Goal: Task Accomplishment & Management: Complete application form

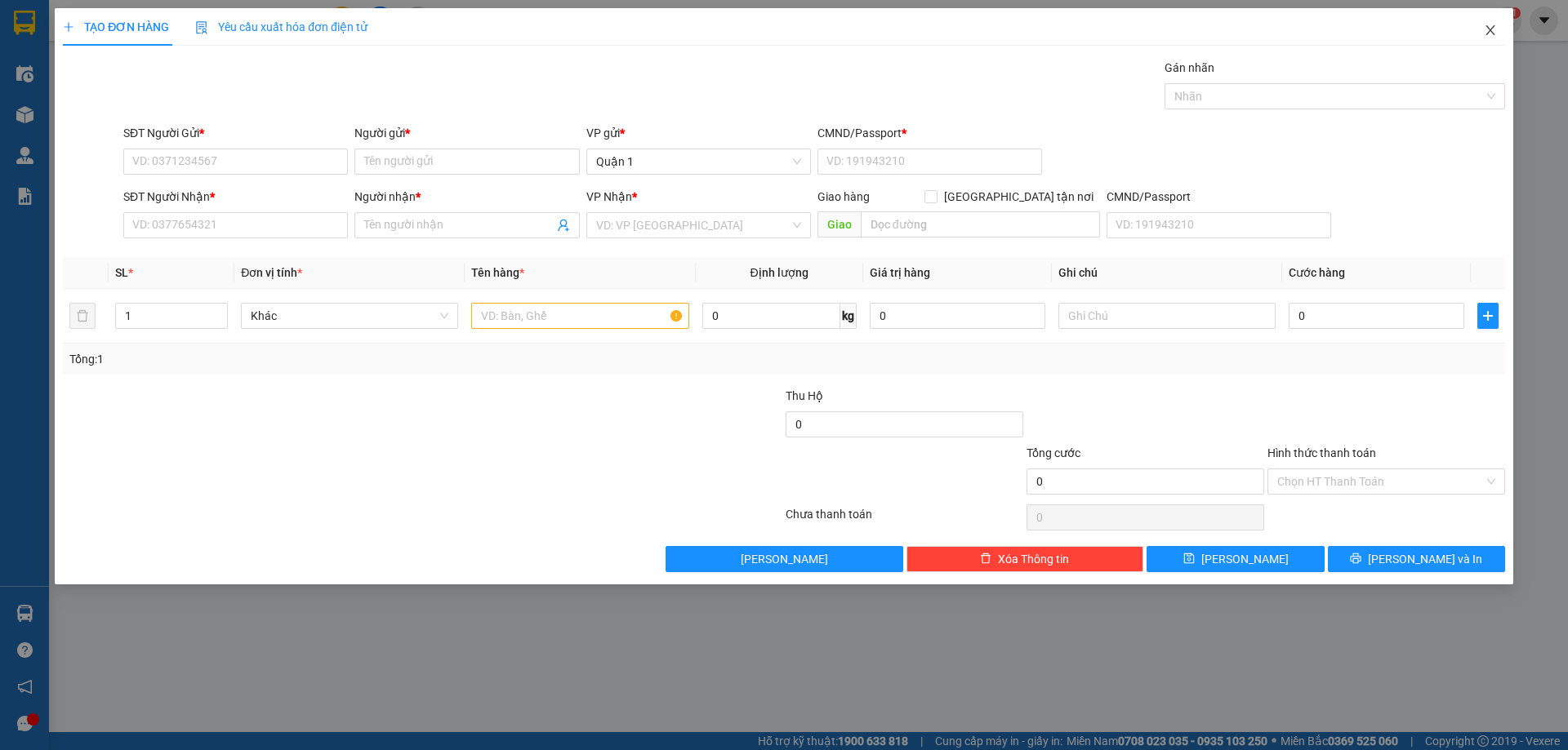
click at [1492, 19] on span "Close" at bounding box center [1489, 31] width 45 height 45
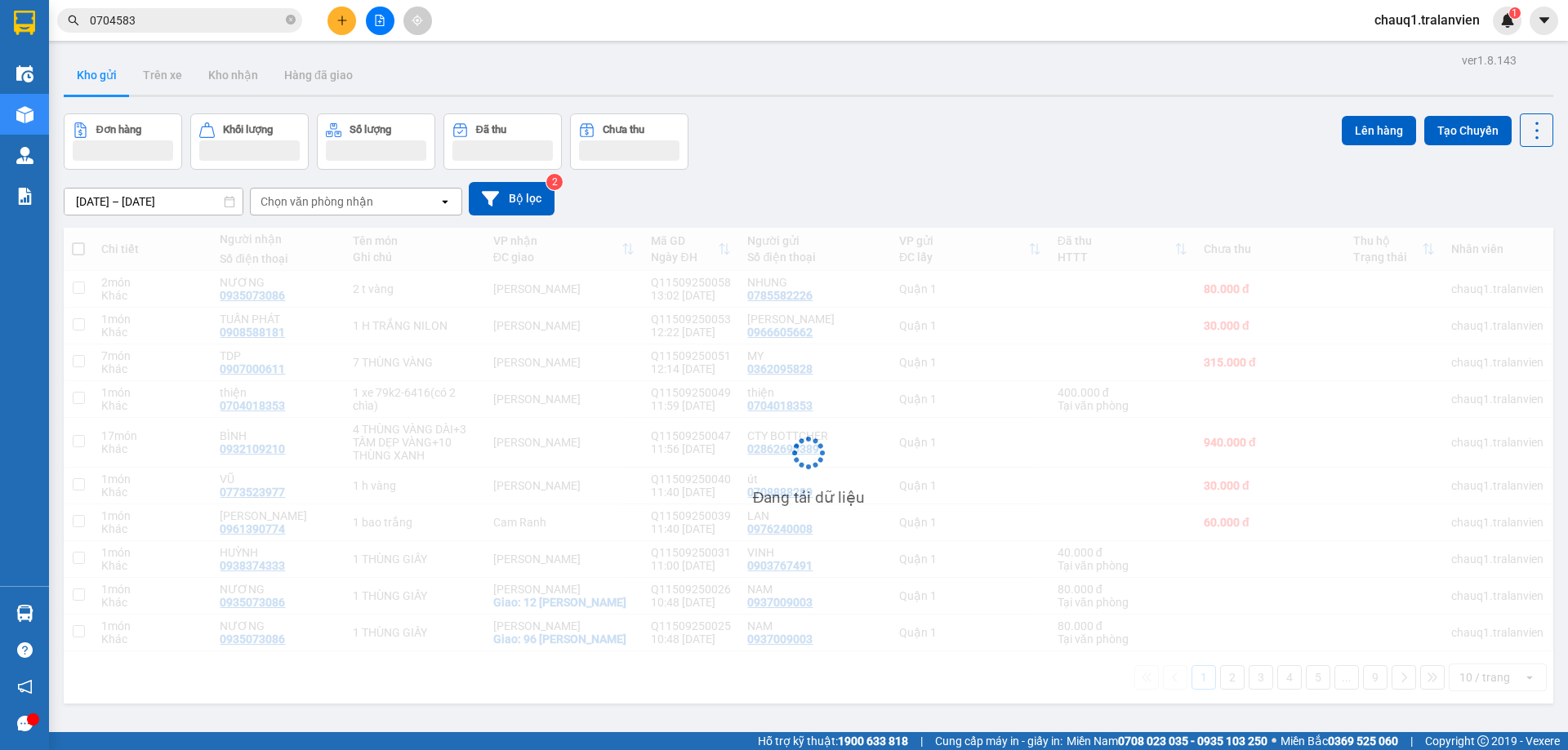
click at [214, 15] on input "0704583" at bounding box center [186, 19] width 192 height 18
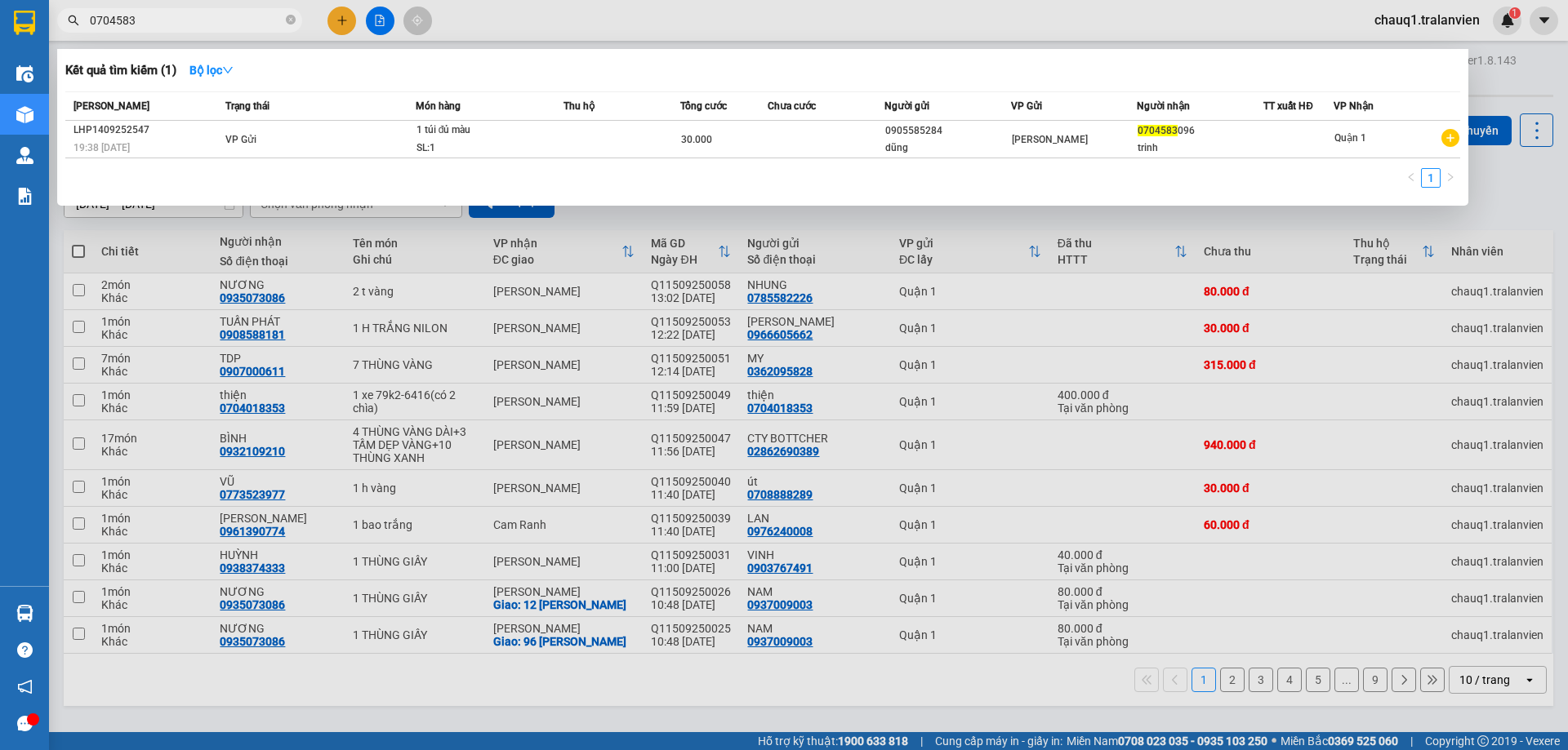
click at [212, 19] on input "0704583" at bounding box center [186, 19] width 192 height 18
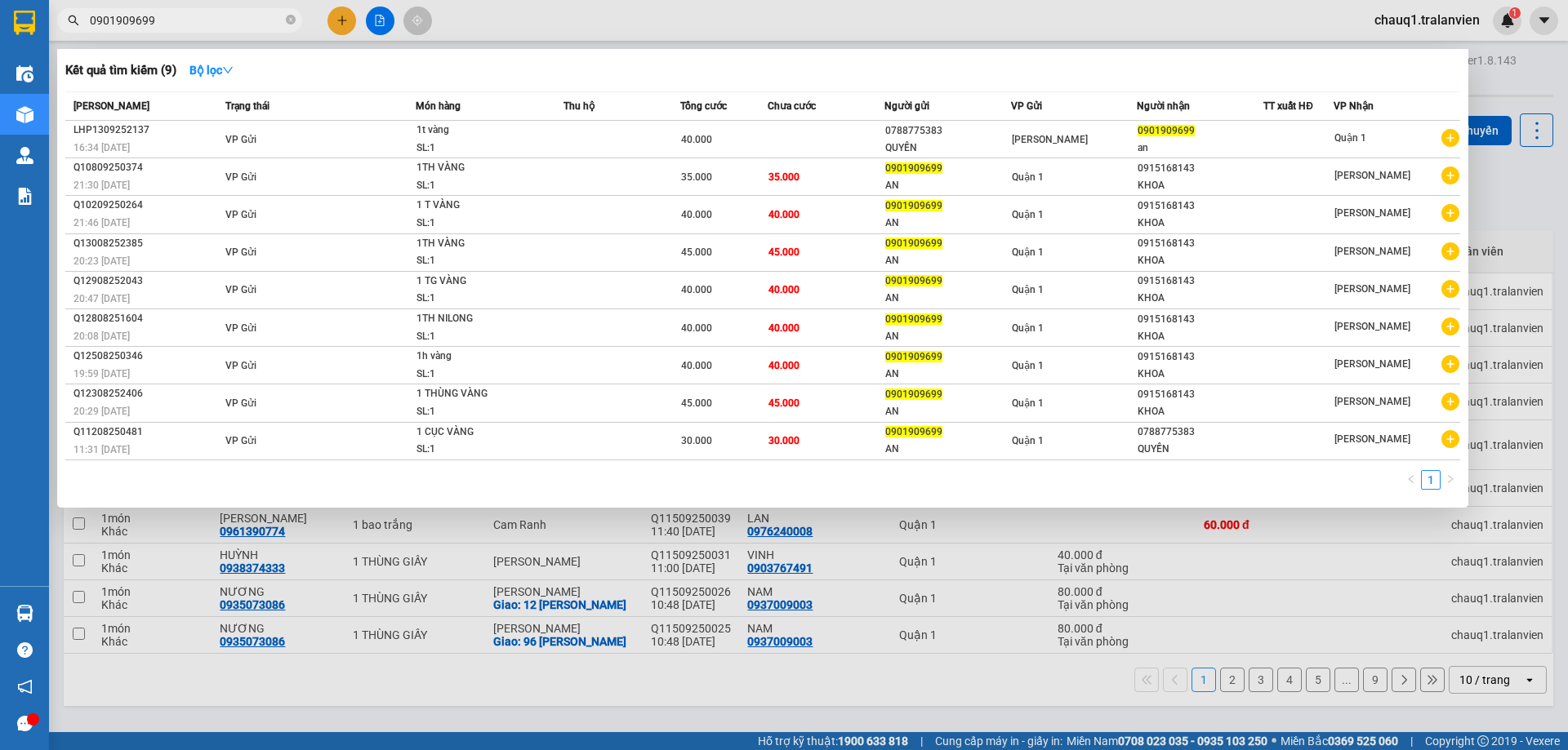
type input "0901909699"
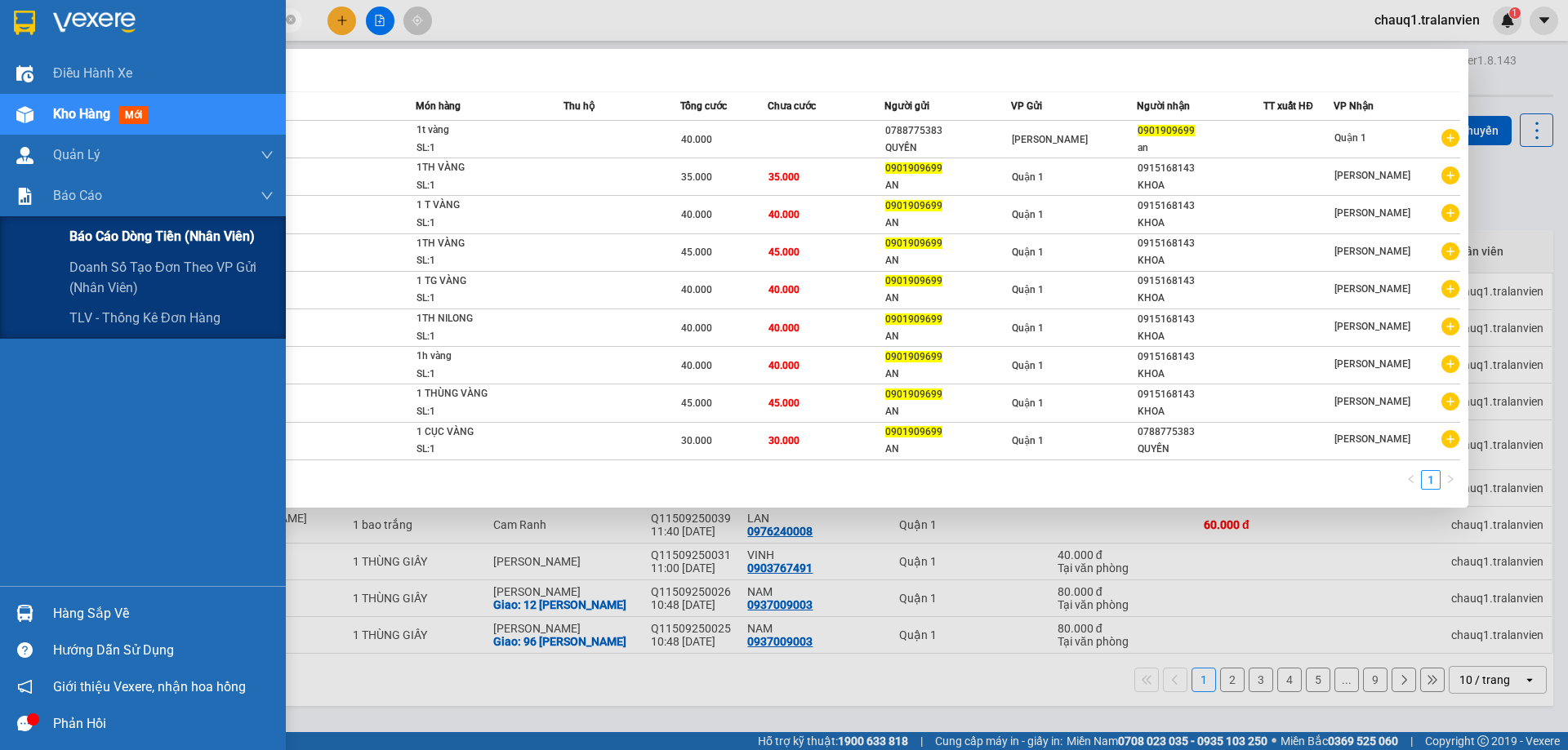
click at [186, 230] on span "Báo cáo dòng tiền (nhân viên)" at bounding box center [162, 237] width 185 height 20
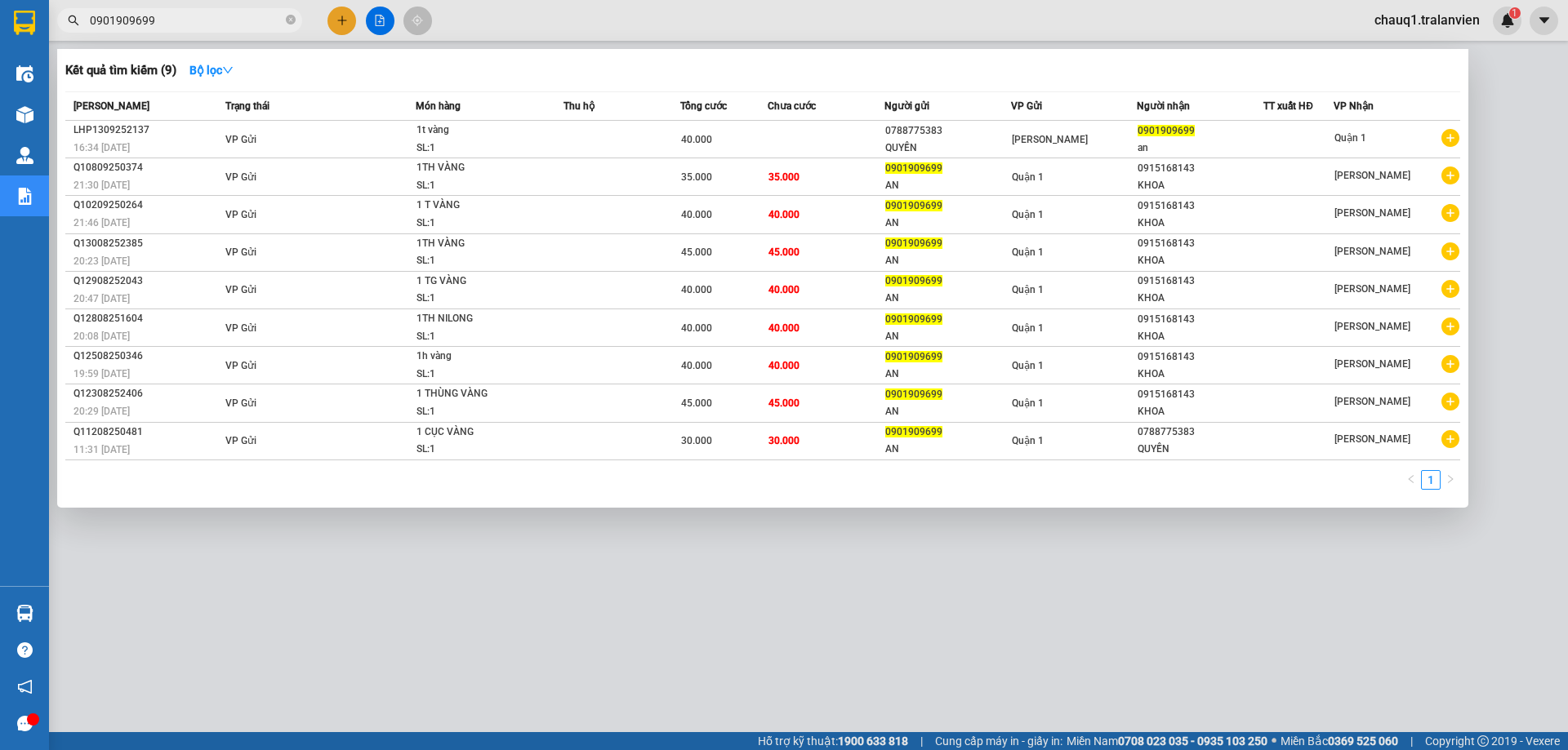
click at [1537, 138] on div at bounding box center [784, 375] width 1568 height 750
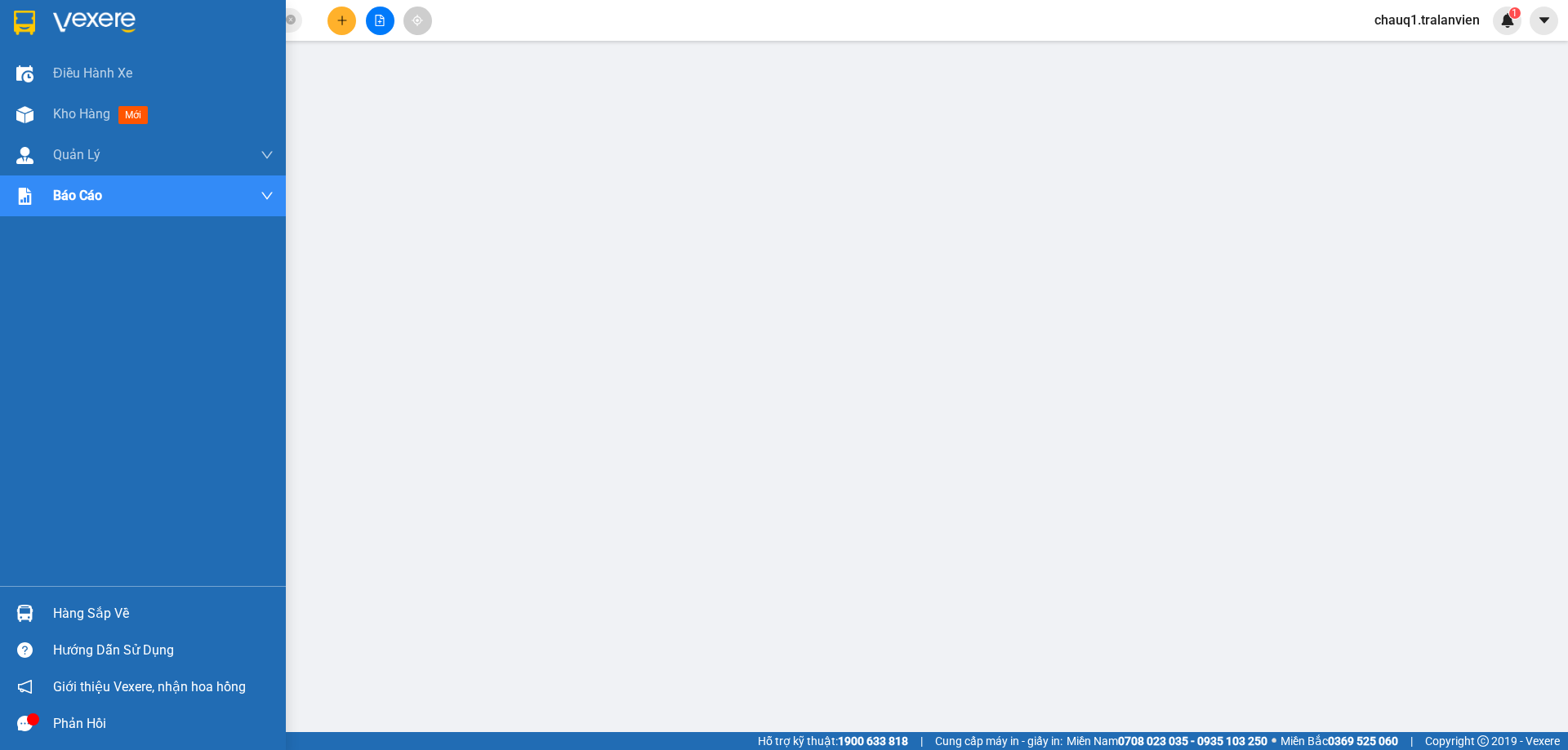
click at [35, 31] on img at bounding box center [24, 22] width 21 height 24
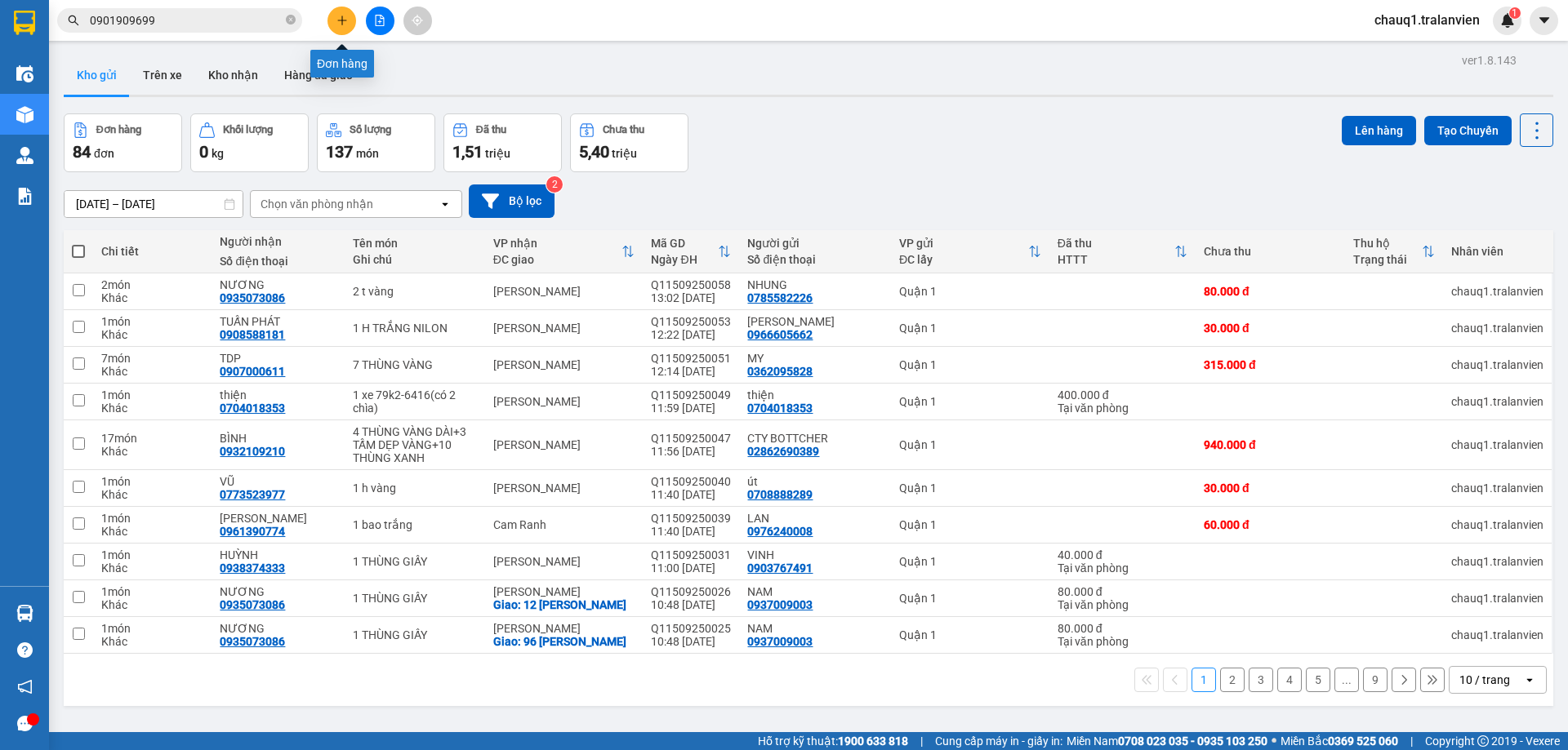
click at [347, 26] on button at bounding box center [341, 20] width 29 height 29
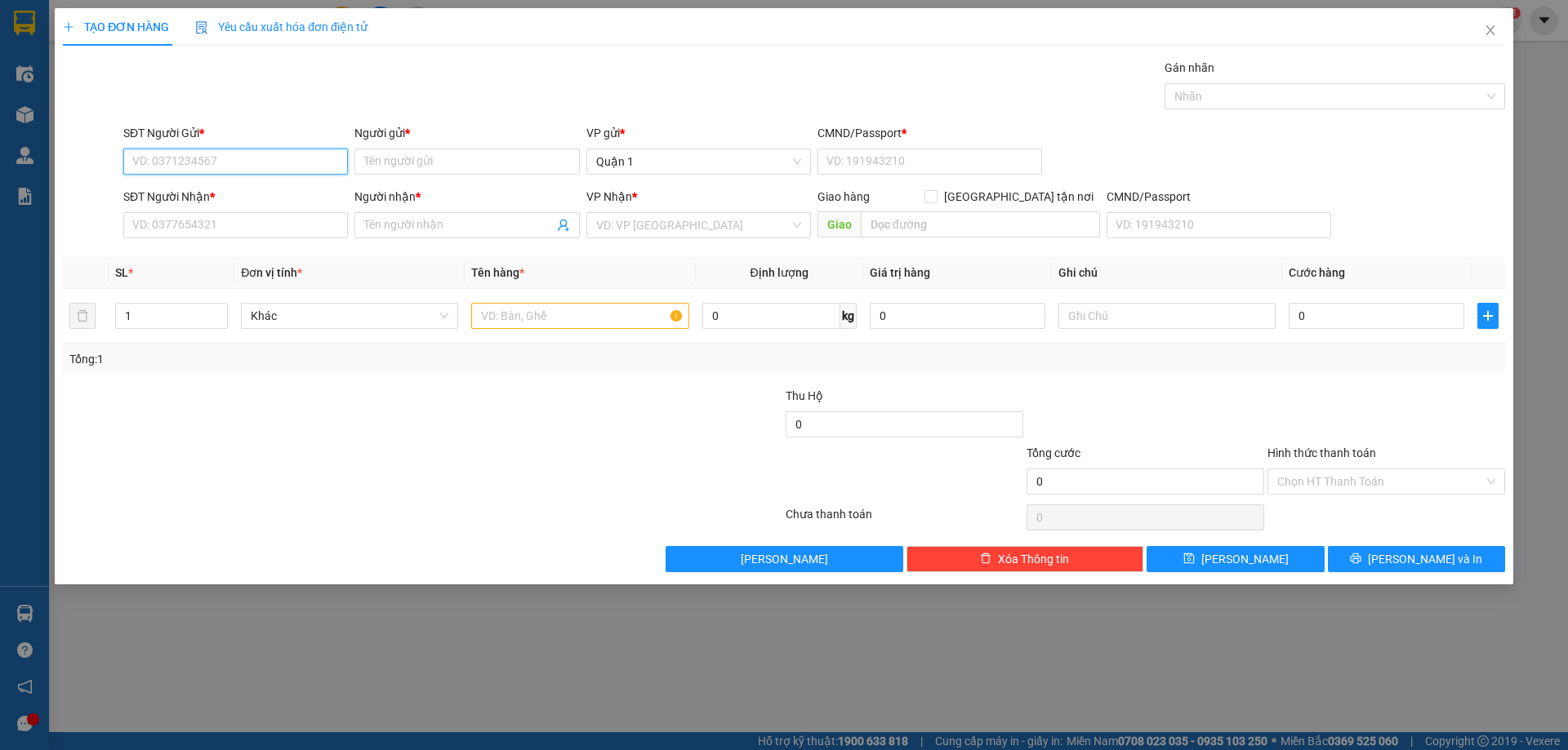
click at [224, 151] on input "SĐT Người Gửi *" at bounding box center [235, 162] width 225 height 26
click at [244, 191] on div "0918687277 - SEN SẤY [PERSON_NAME]" at bounding box center [236, 193] width 206 height 18
type input "0918687277"
type input "SEN SẤY [PERSON_NAME]"
type input "365021058"
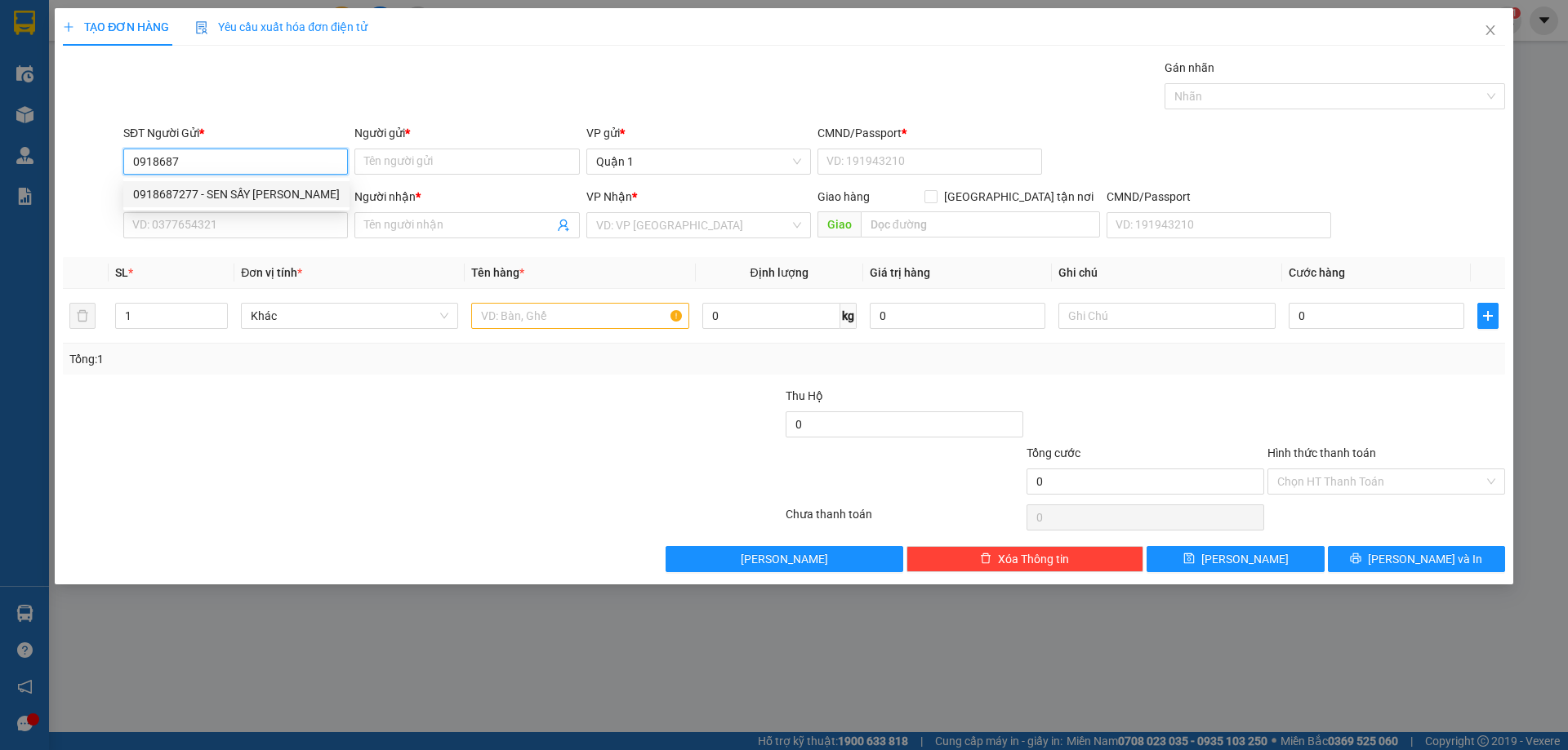
type input "0904066399"
type input "THƠM"
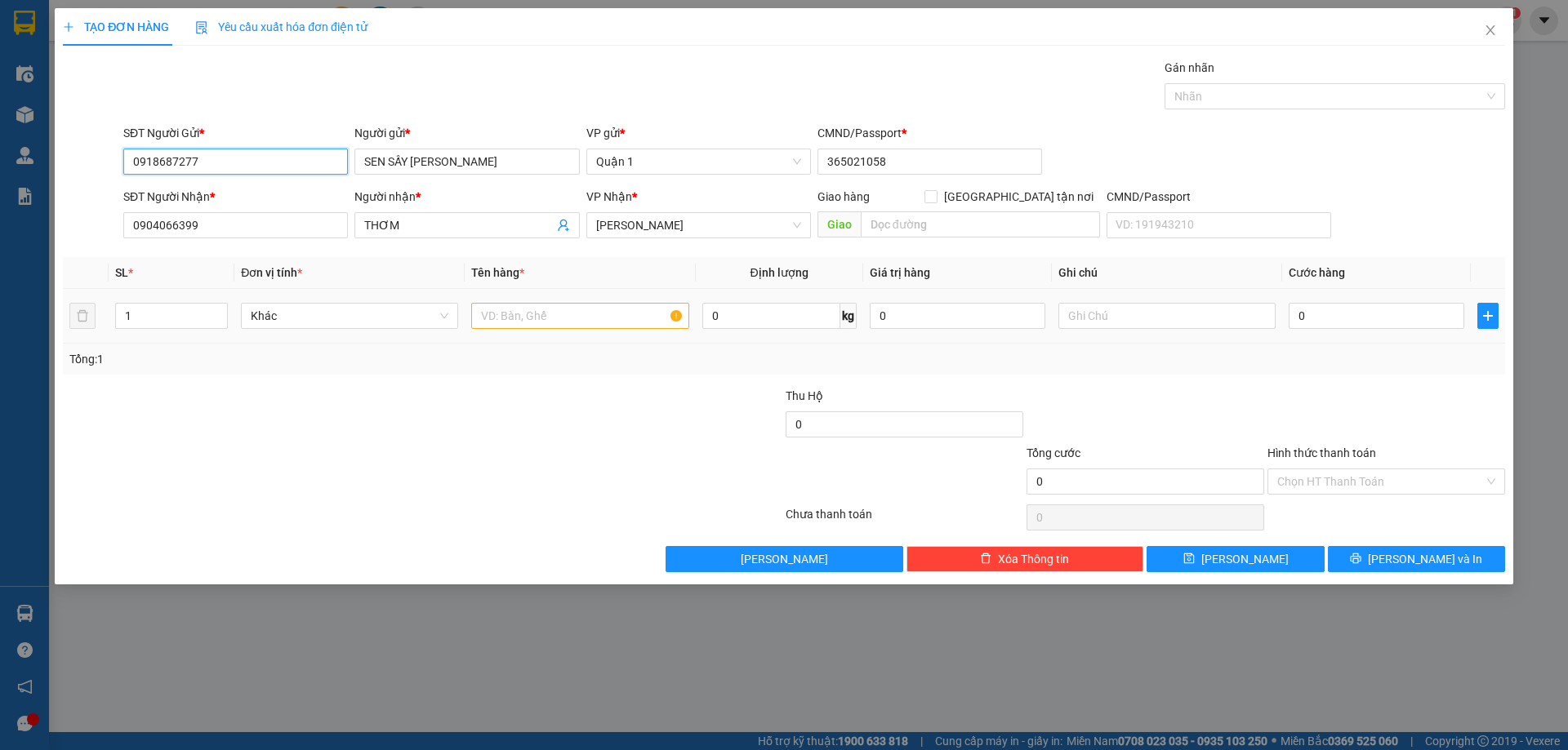
type input "0918687277"
click at [538, 304] on input "text" at bounding box center [579, 315] width 217 height 26
type input "2TH VÀNG"
click at [1335, 315] on input "0" at bounding box center [1377, 315] width 176 height 26
type input "8"
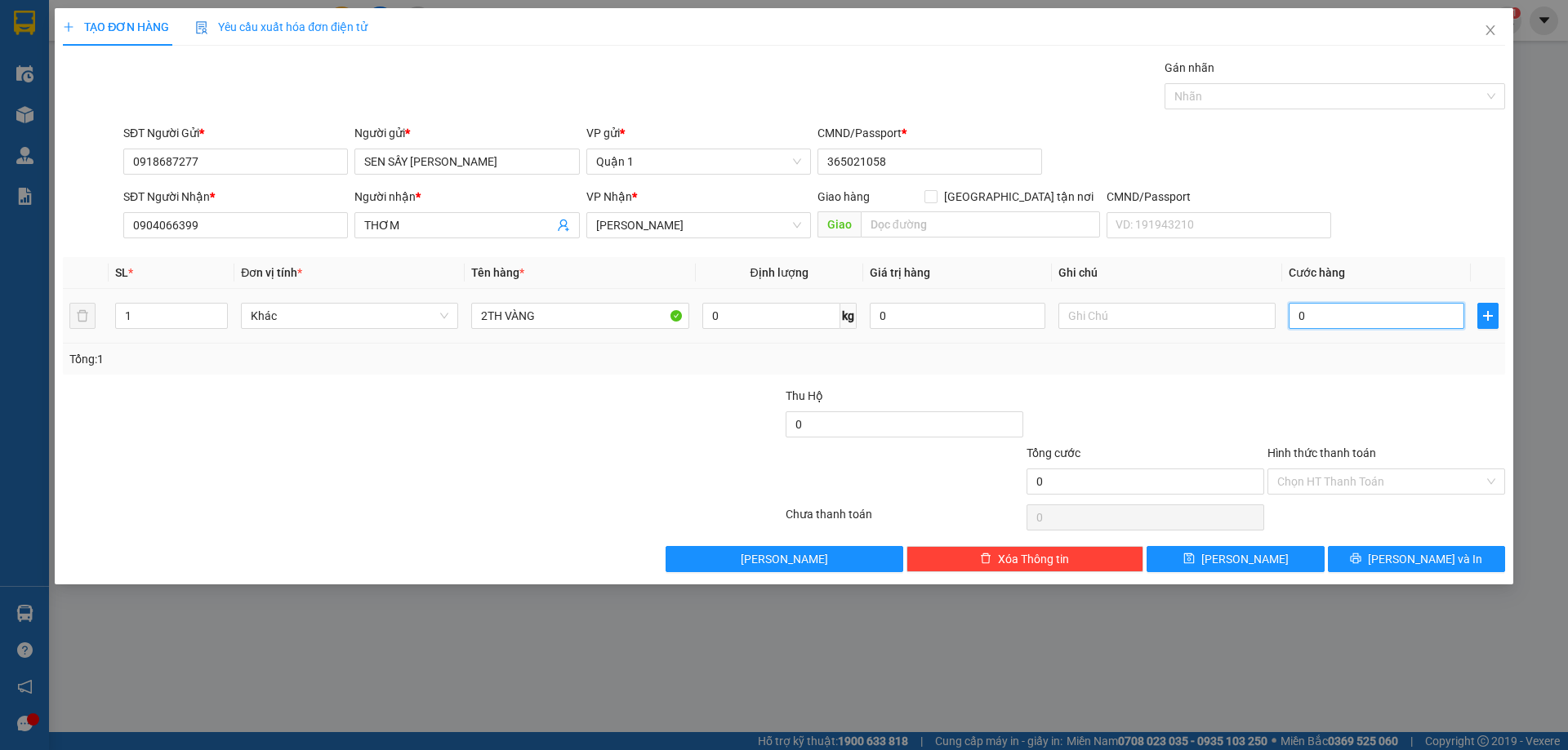
type input "8"
type input "80"
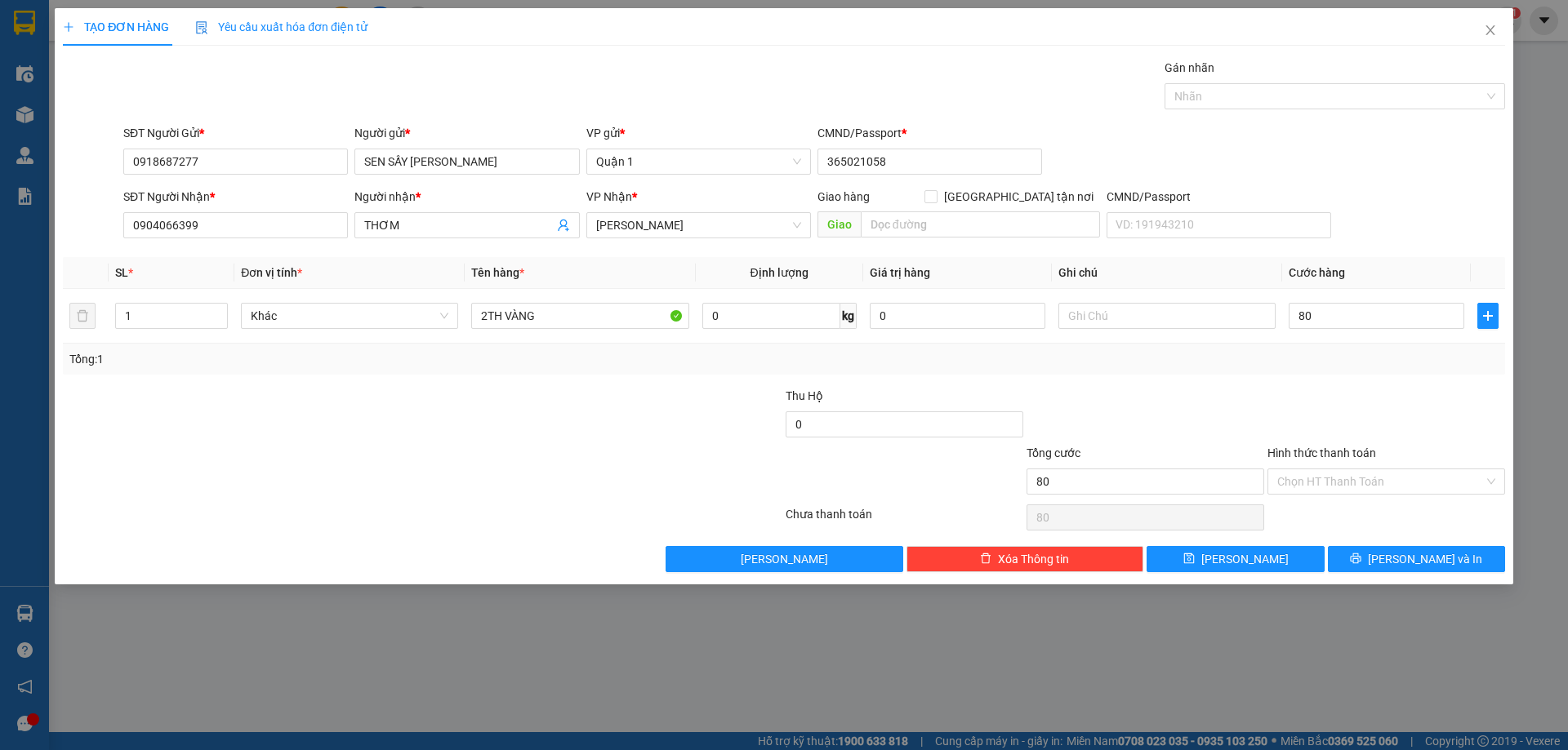
type input "80.000"
click at [1310, 381] on div "Transit Pickup Surcharge Ids Transit Deliver Surcharge Ids Transit Deliver Surc…" at bounding box center [784, 315] width 1442 height 513
click at [1260, 561] on button "[PERSON_NAME]" at bounding box center [1235, 559] width 178 height 26
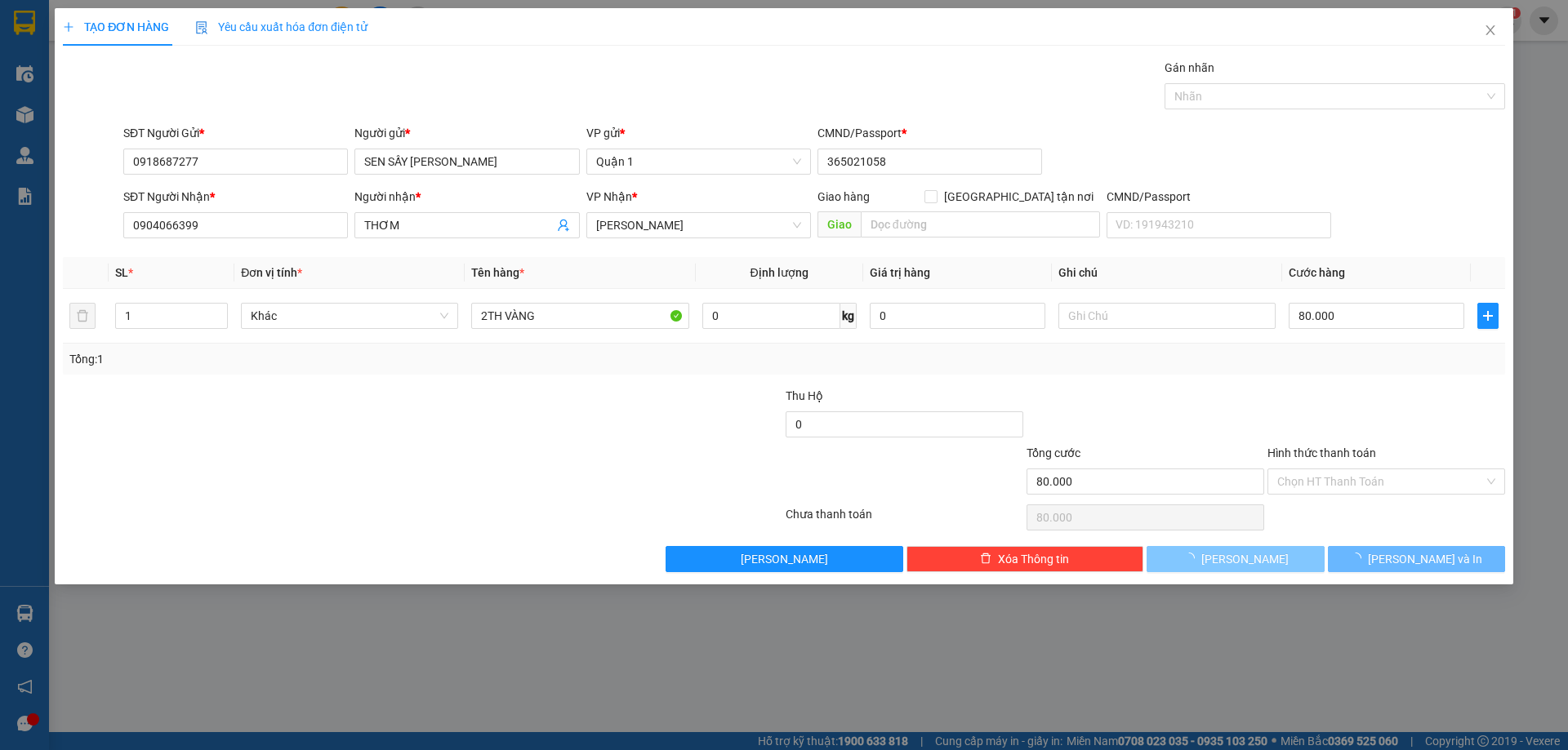
type input "0"
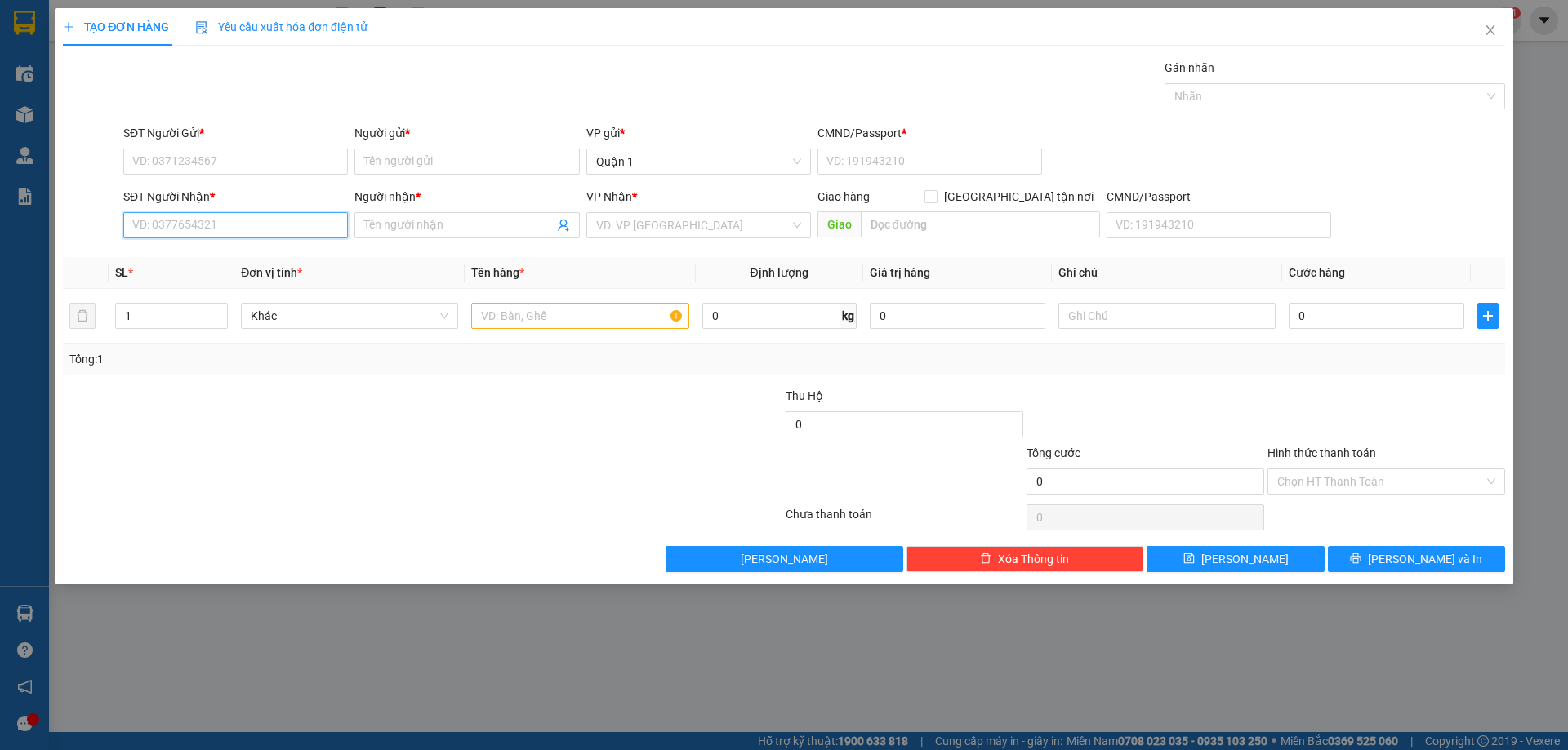
click at [214, 230] on input "SĐT Người Nhận *" at bounding box center [235, 225] width 225 height 26
click at [257, 224] on input "5132" at bounding box center [235, 225] width 225 height 26
click at [256, 222] on input "5132" at bounding box center [235, 225] width 225 height 26
click at [256, 221] on input "5132" at bounding box center [235, 225] width 225 height 26
click at [228, 262] on div "0905553132 - NHỰT" at bounding box center [236, 257] width 205 height 18
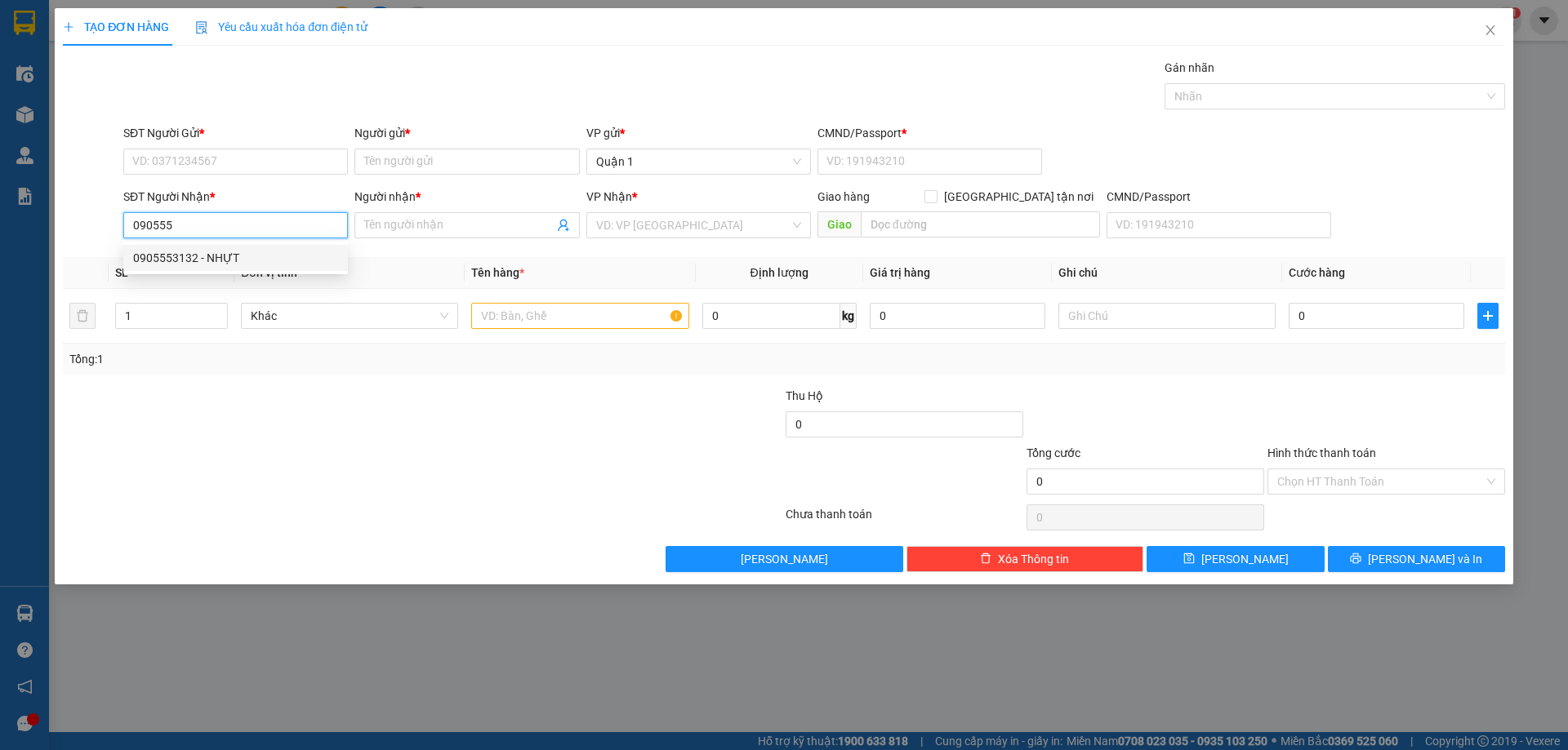
type input "0905553132"
type input "NHỰT"
type input "0905553132"
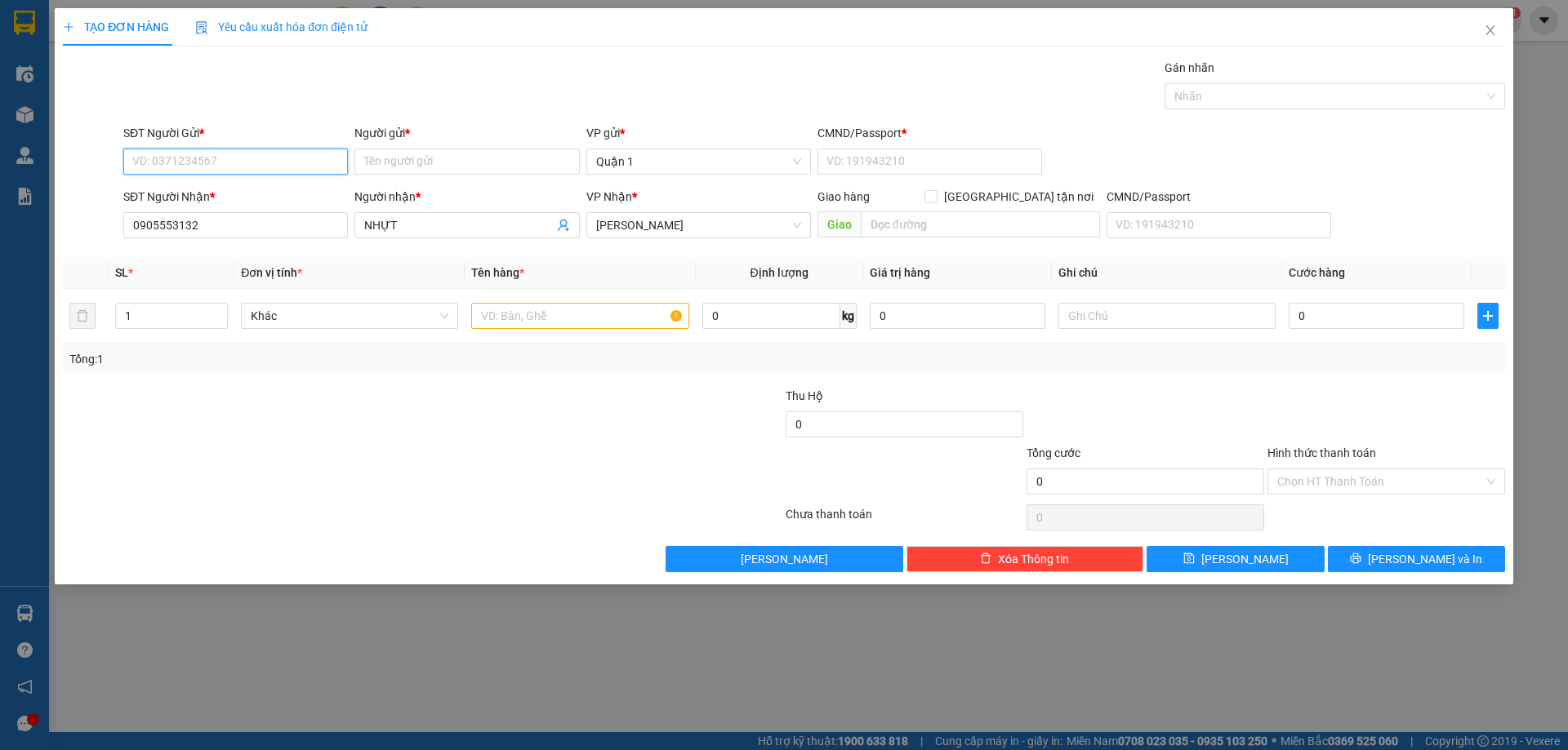
click at [248, 164] on input "SĐT Người Gửi *" at bounding box center [235, 162] width 225 height 26
drag, startPoint x: 167, startPoint y: 161, endPoint x: 245, endPoint y: 164, distance: 78.1
click at [167, 161] on input "SĐT Người Gửi *" at bounding box center [235, 162] width 225 height 26
click at [381, 152] on input "Người gửi *" at bounding box center [466, 162] width 225 height 26
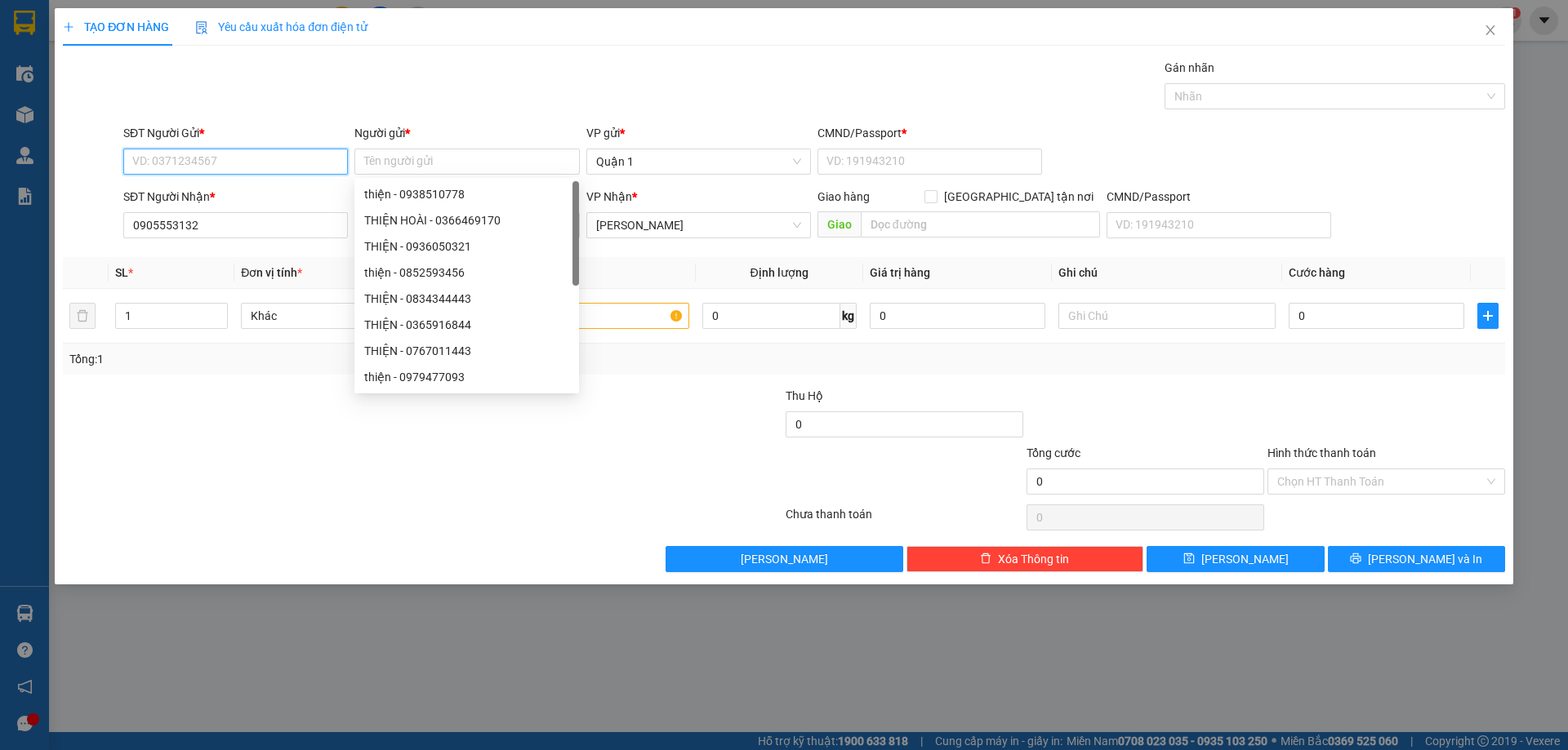
click at [221, 159] on input "SĐT Người Gửi *" at bounding box center [235, 162] width 225 height 26
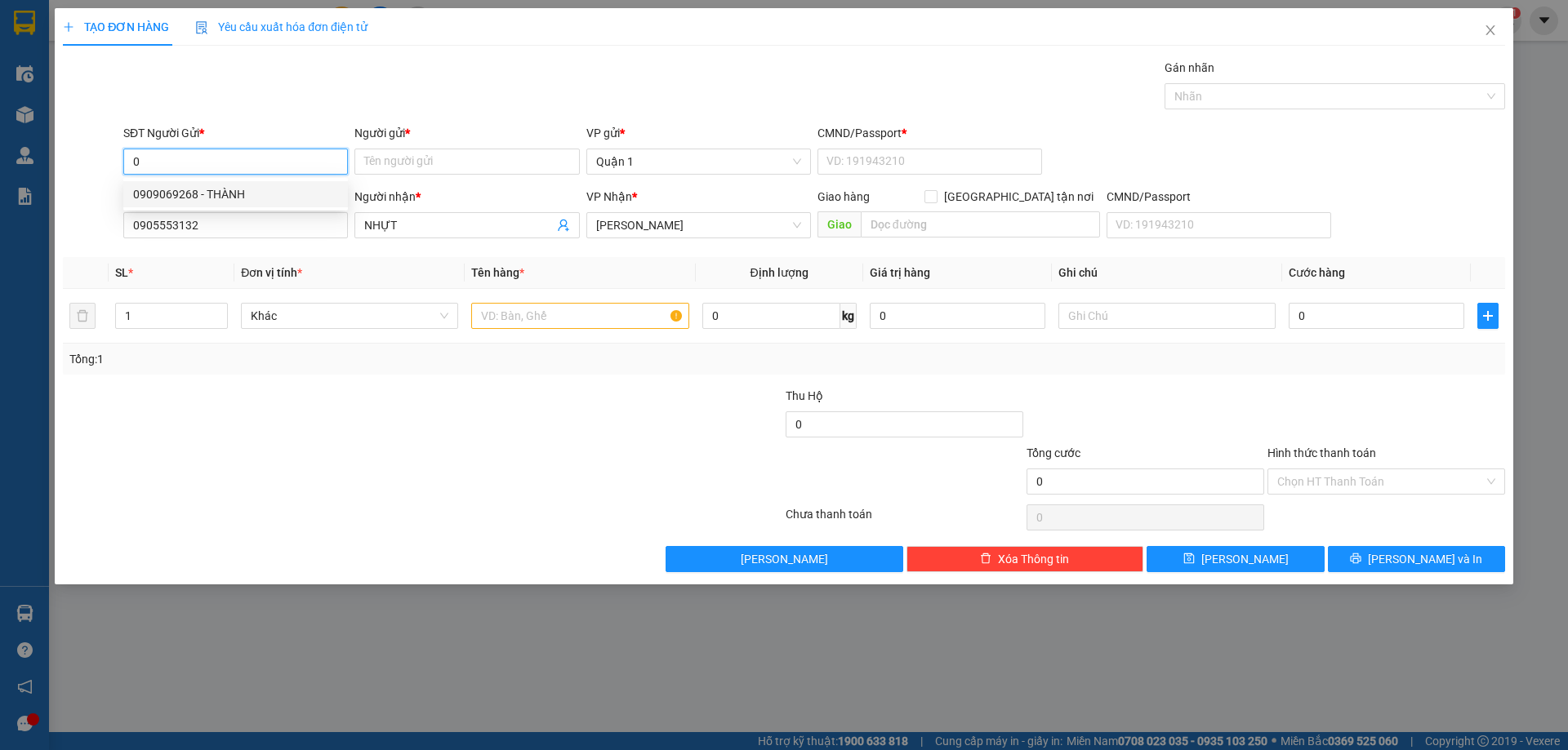
click at [212, 201] on div "0909069268 - THÀNH" at bounding box center [236, 193] width 205 height 18
type input "0909069268"
type input "THÀNH"
type input "1"
type input "0909069268"
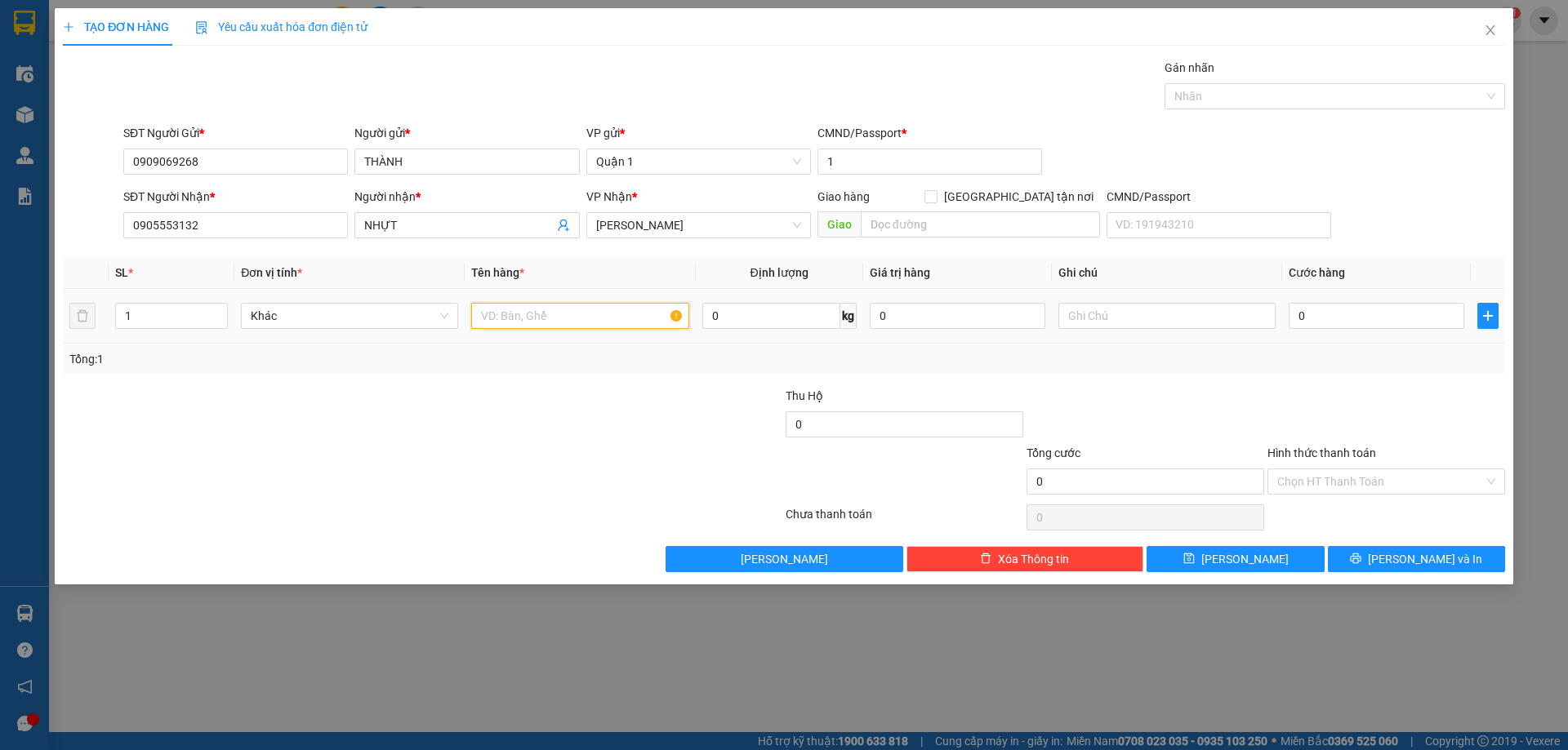
click at [521, 311] on input "text" at bounding box center [579, 315] width 217 height 26
type input "2TX + 1TH VÀNG"
click at [1374, 313] on input "0" at bounding box center [1377, 315] width 176 height 26
type input "1"
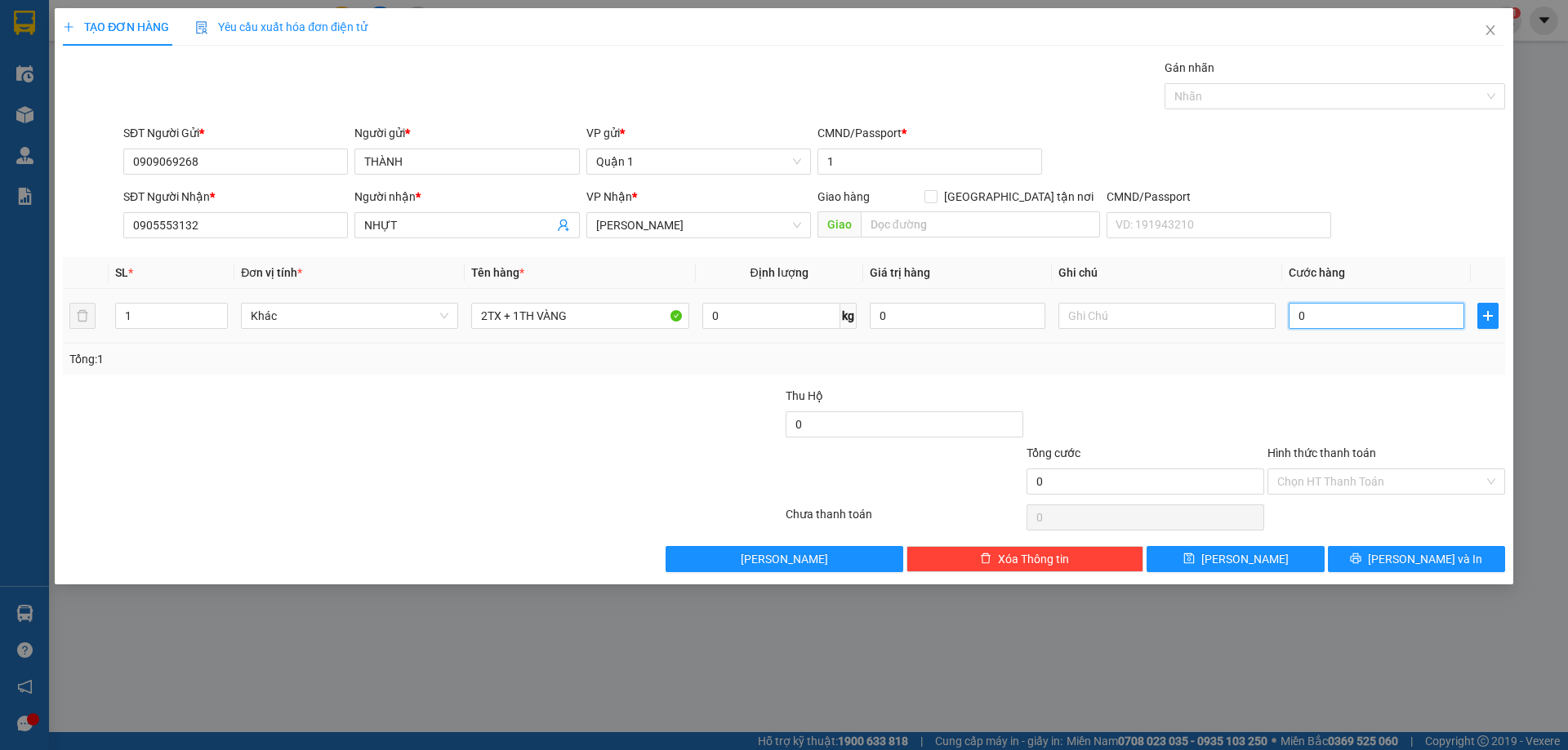
type input "1"
type input "11"
type input "110"
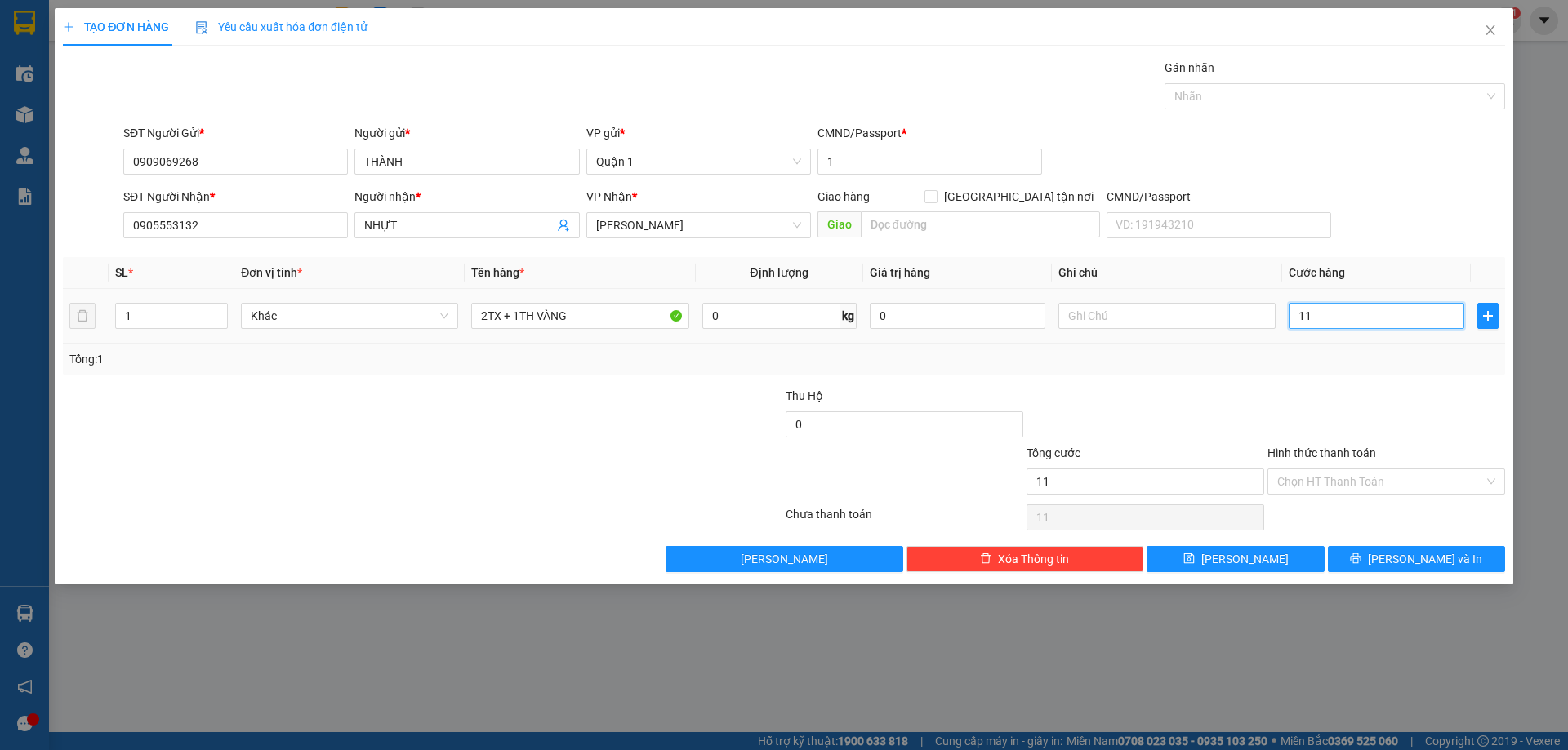
type input "110"
type input "11"
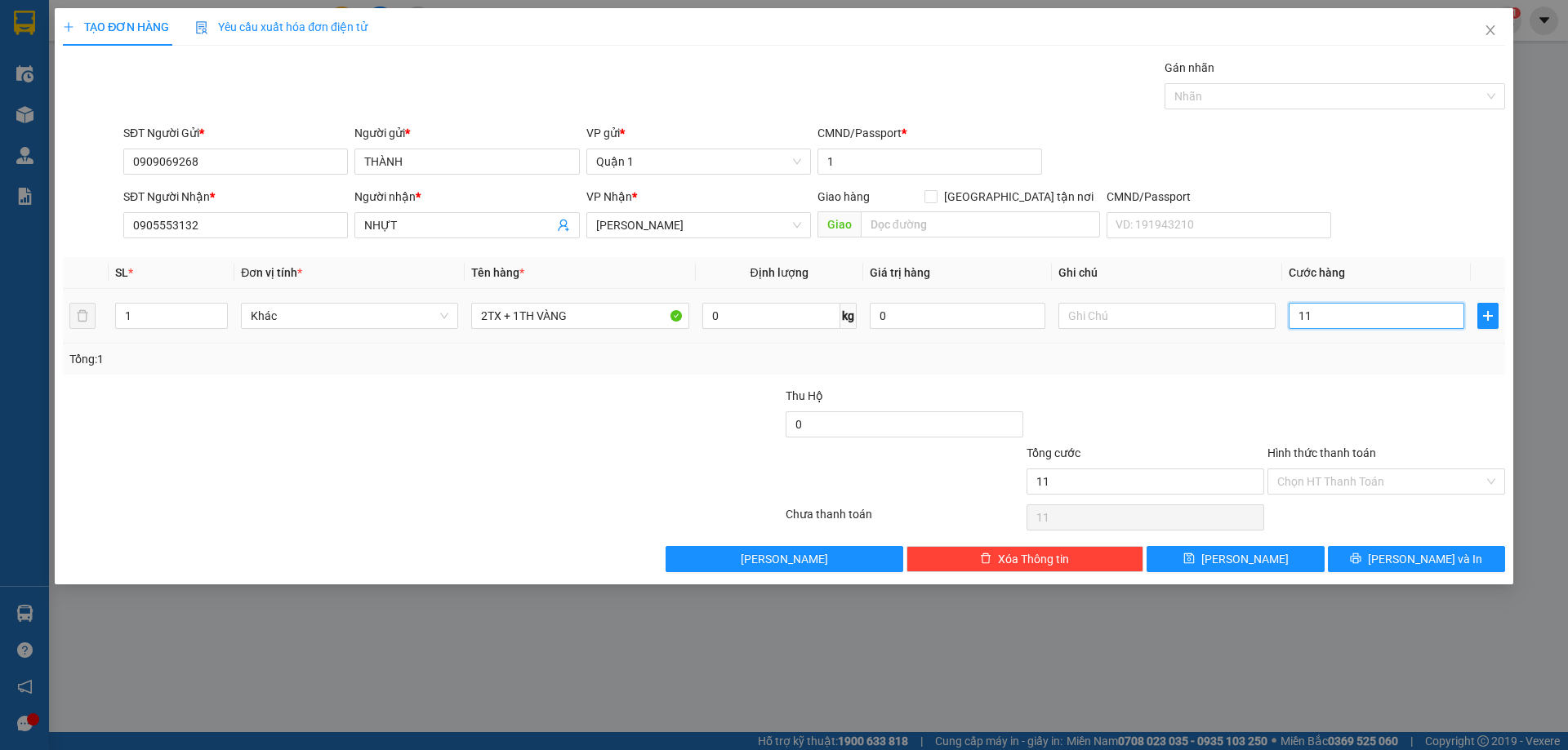
type input "1"
type input "10"
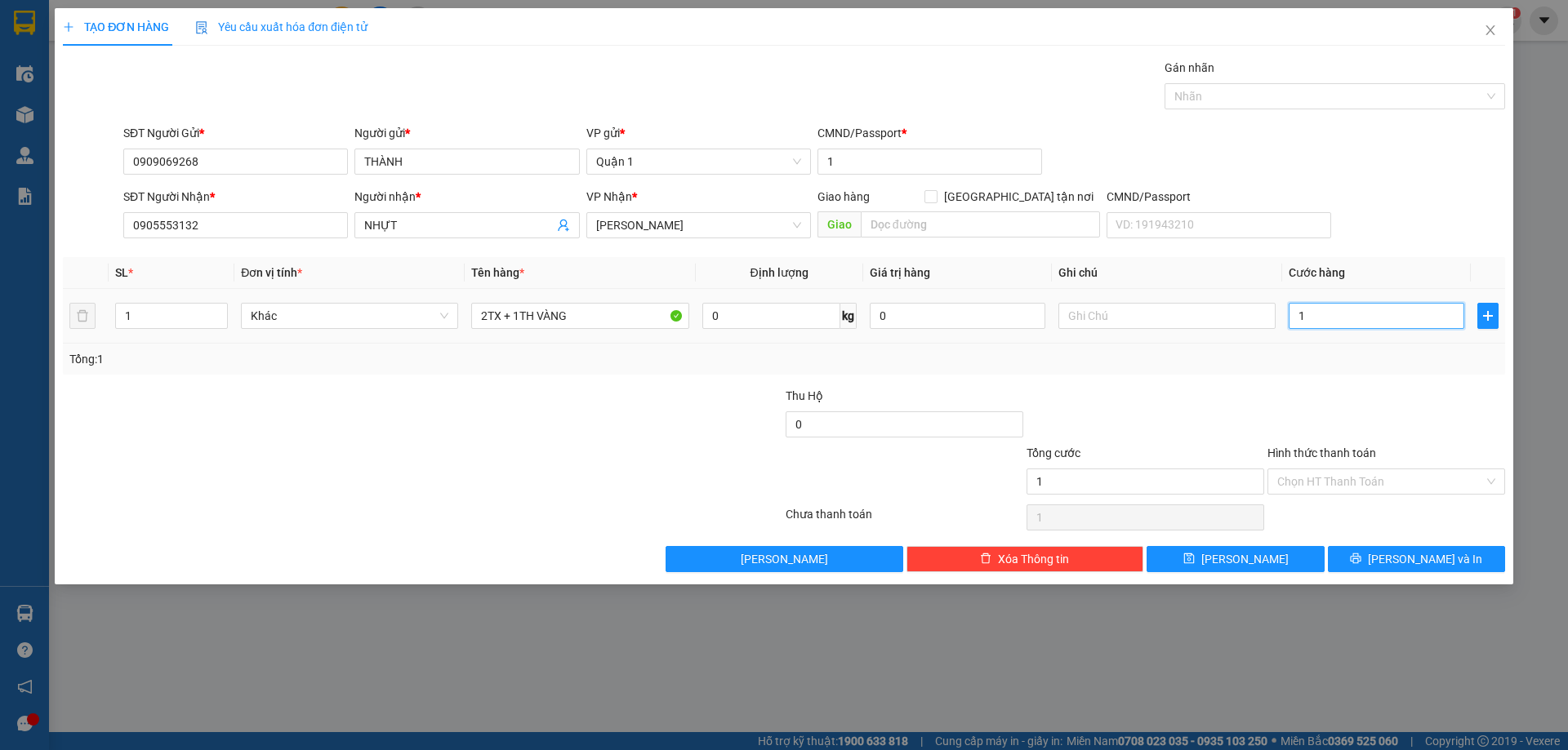
type input "10"
type input "100"
type input "1.000"
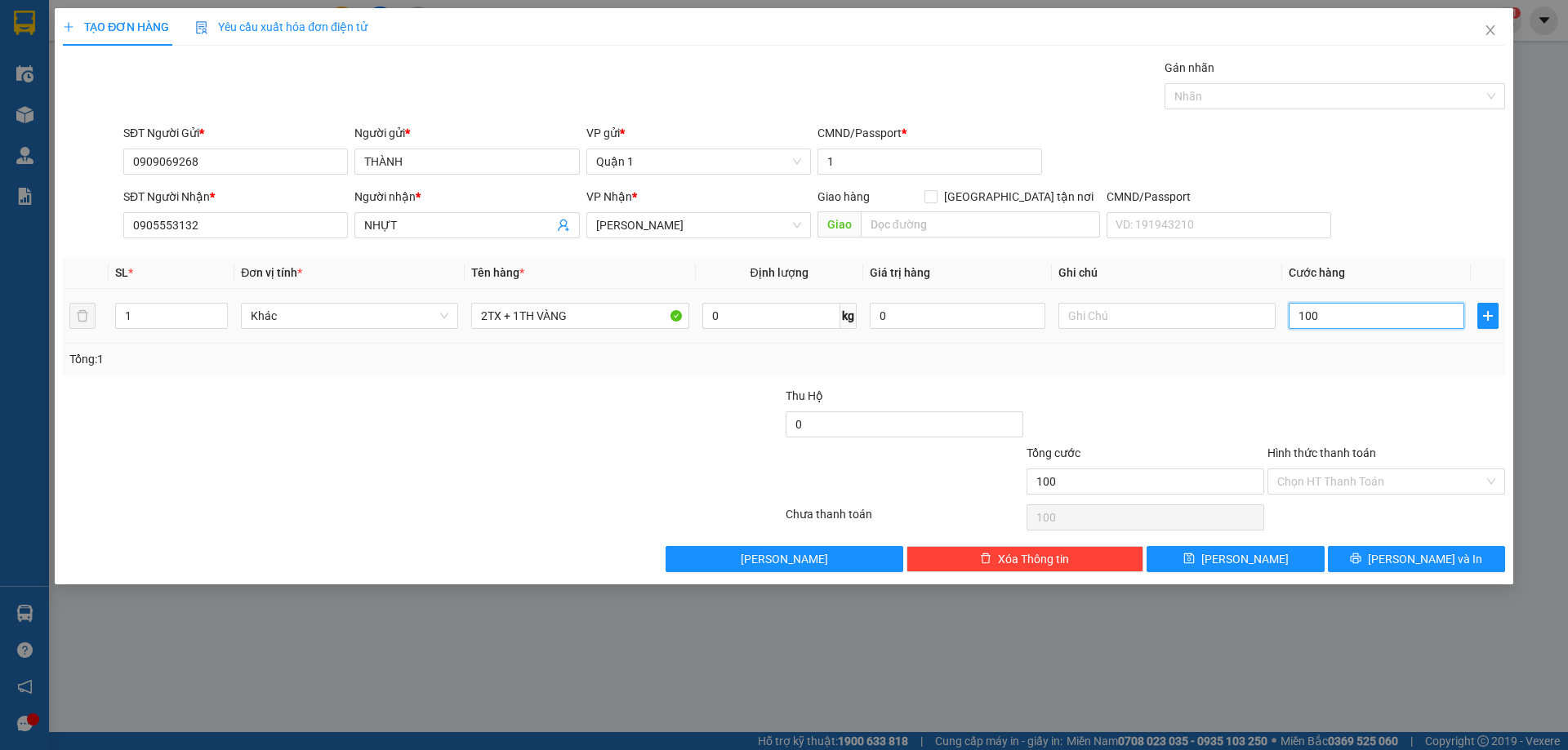
type input "1.000"
type input "10.000"
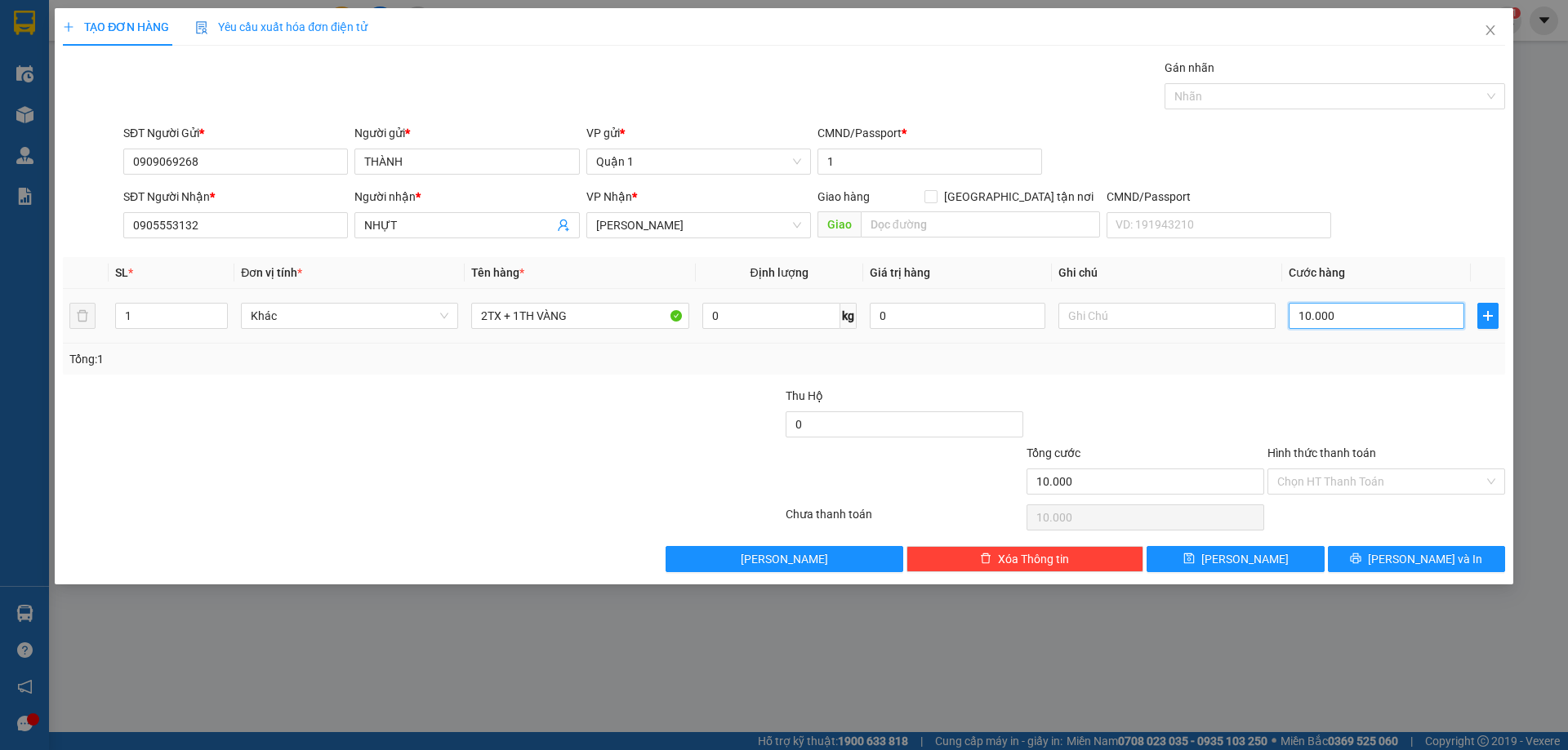
type input "100.000"
click at [1281, 408] on div at bounding box center [1386, 415] width 241 height 57
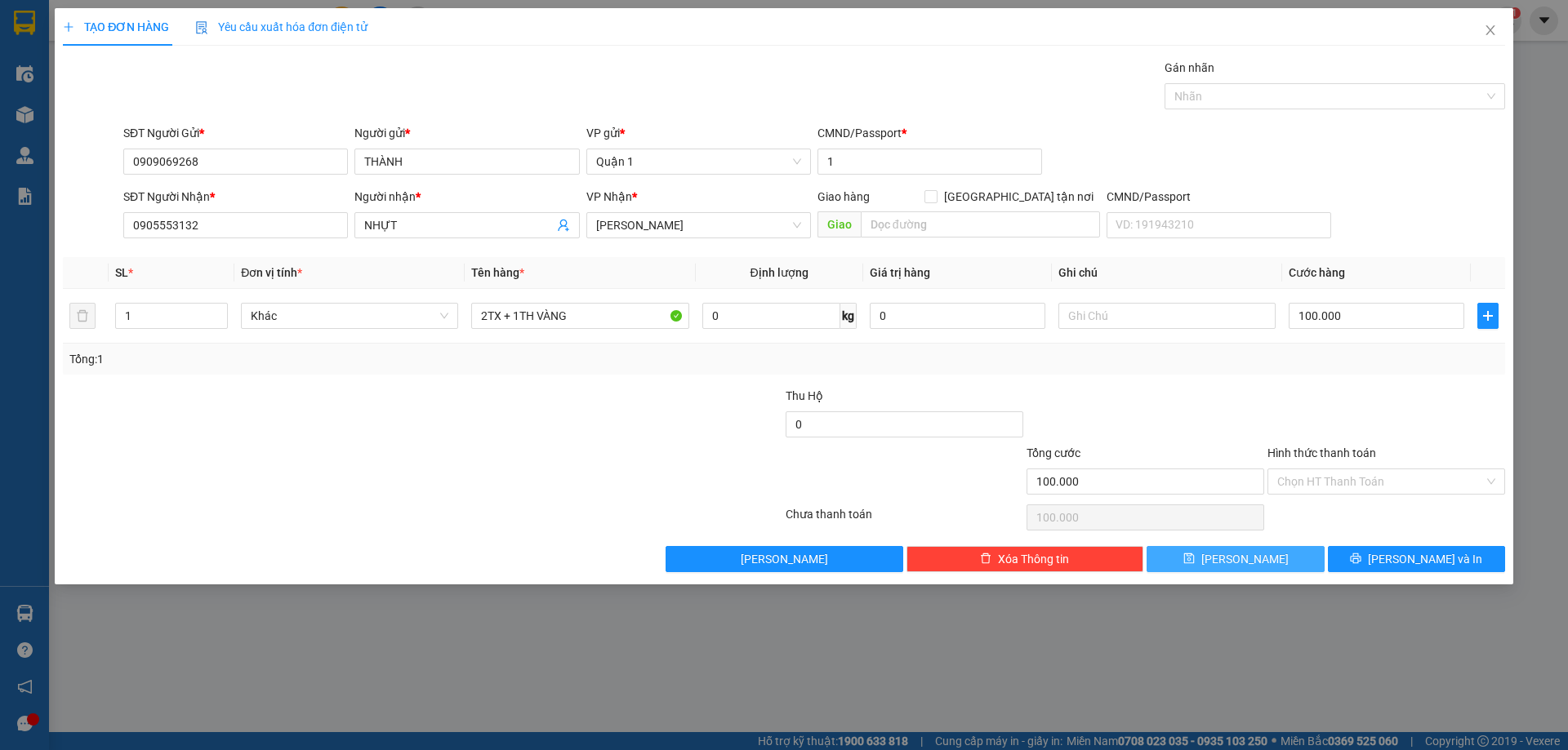
click at [1240, 559] on span "[PERSON_NAME]" at bounding box center [1244, 559] width 87 height 18
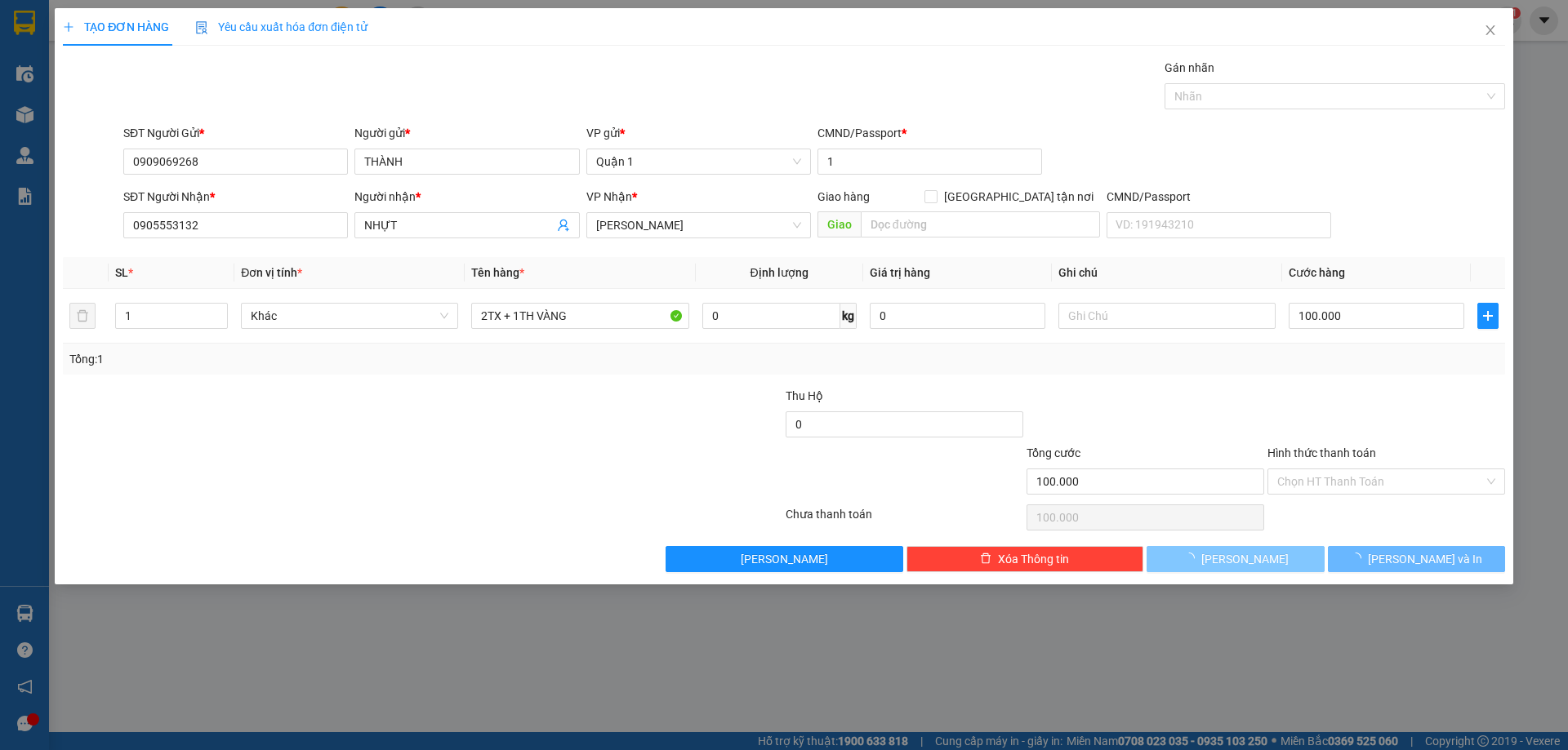
type input "0"
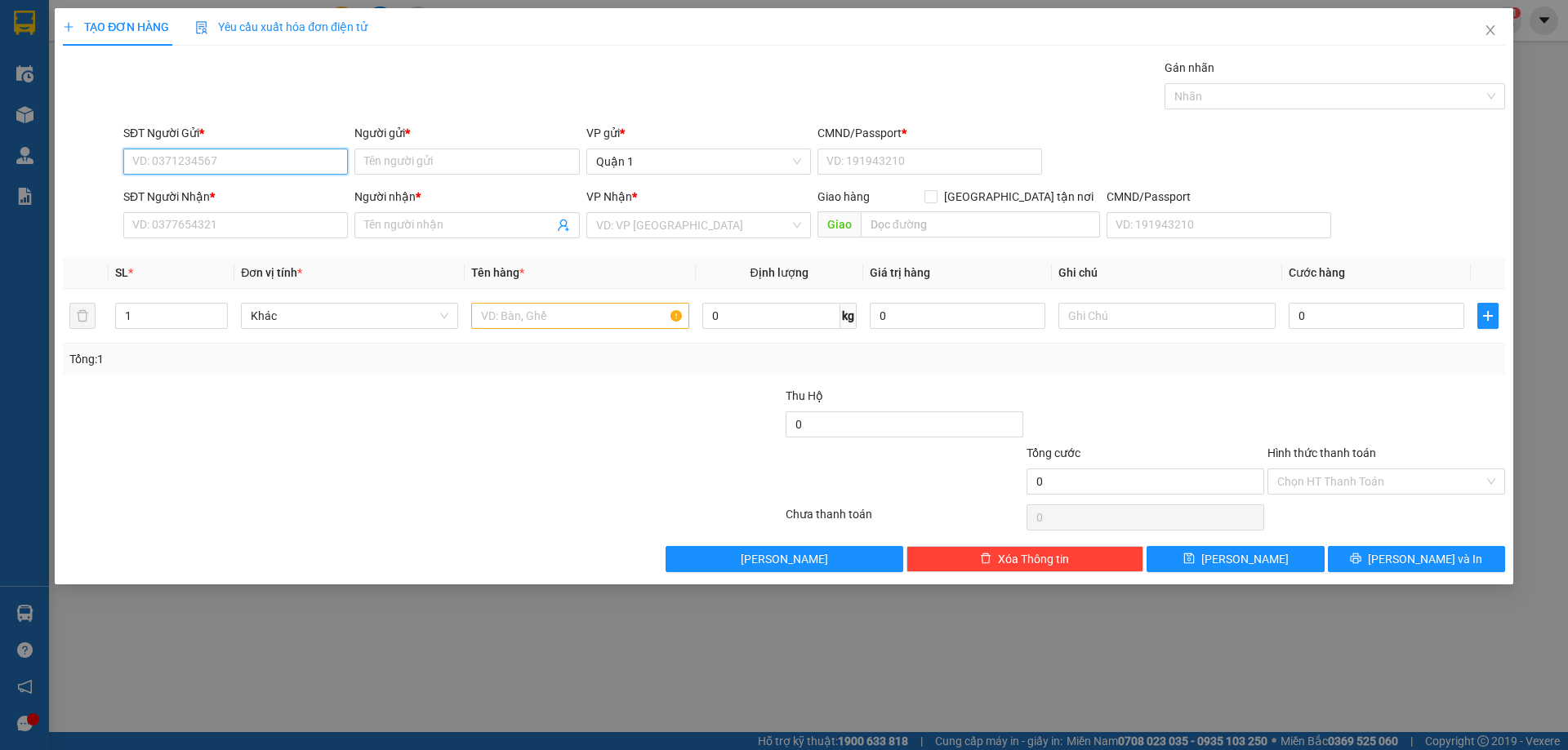
click at [208, 159] on input "SĐT Người Gửi *" at bounding box center [235, 162] width 225 height 26
click at [208, 152] on input "028" at bounding box center [235, 162] width 225 height 26
click at [204, 164] on input "028" at bounding box center [235, 162] width 225 height 26
click at [236, 195] on div "02862944777 - TINH DẦU" at bounding box center [236, 193] width 205 height 18
type input "02862944777"
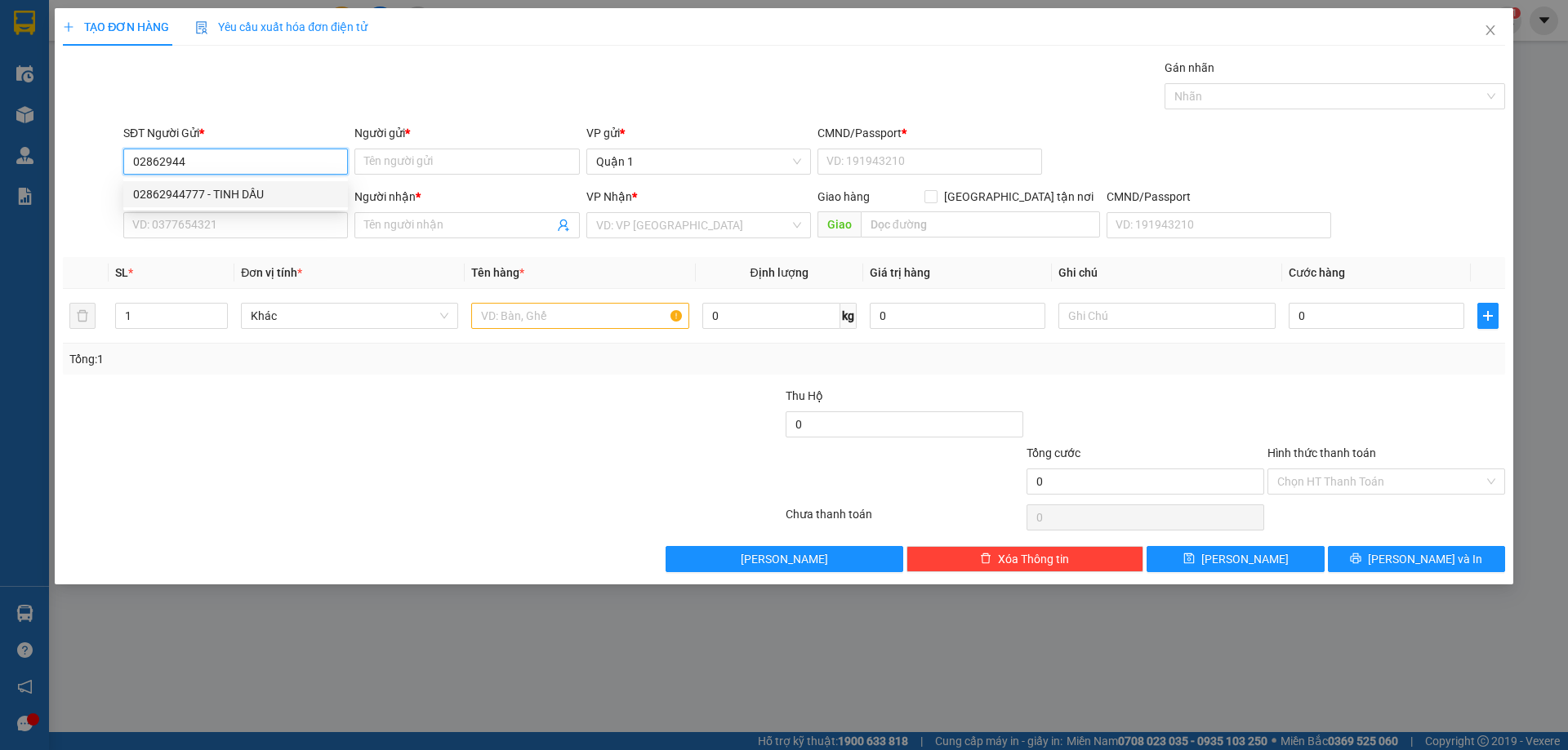
type input "TINH DẦU"
type input "1"
type input "0905219939"
type input "CHỊ [PERSON_NAME]"
type input "02862944777"
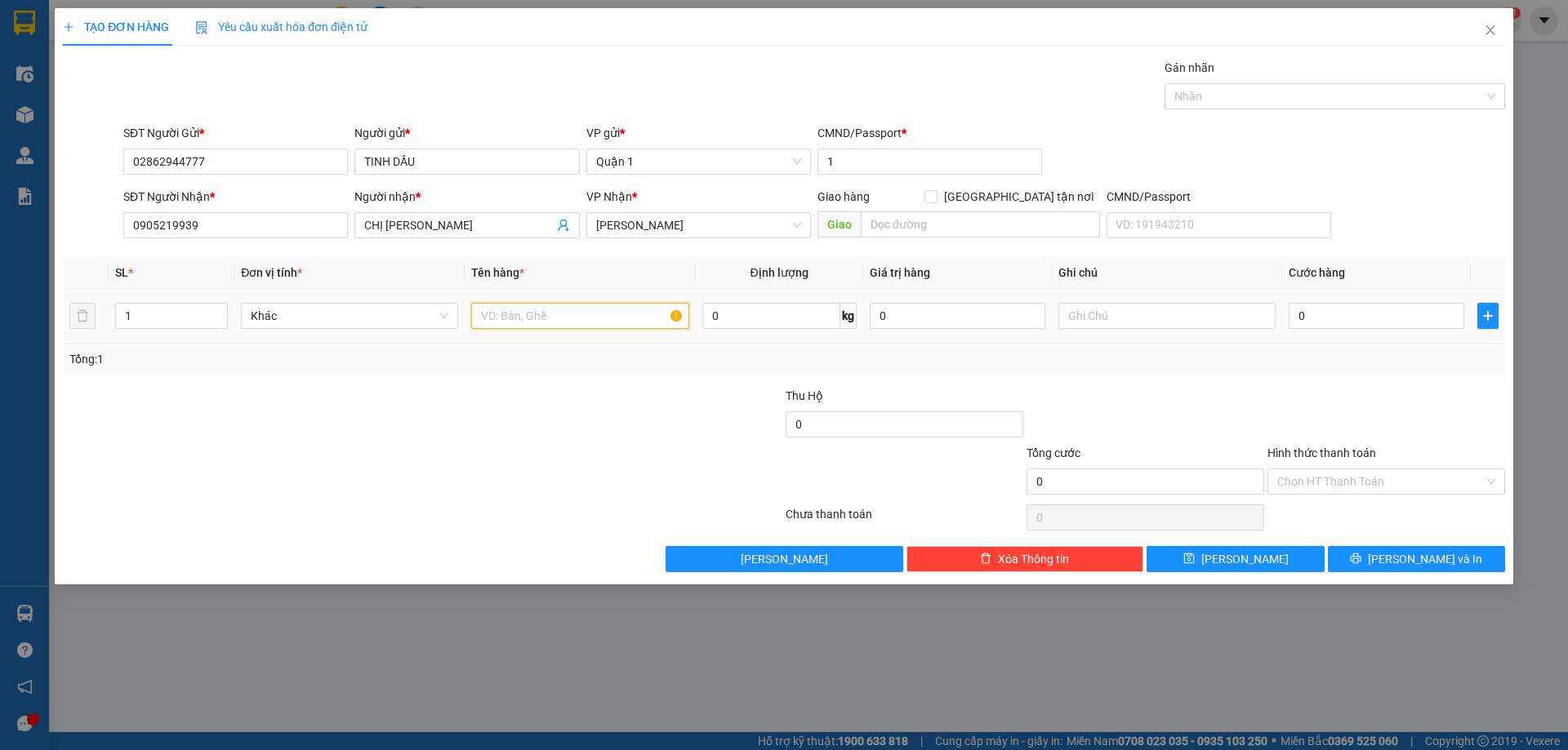
click at [512, 319] on input "text" at bounding box center [579, 315] width 217 height 26
type input "1TH VÀNG"
click at [1340, 300] on div "0" at bounding box center [1377, 315] width 176 height 32
click at [1341, 316] on input "0" at bounding box center [1377, 315] width 176 height 26
type input "3"
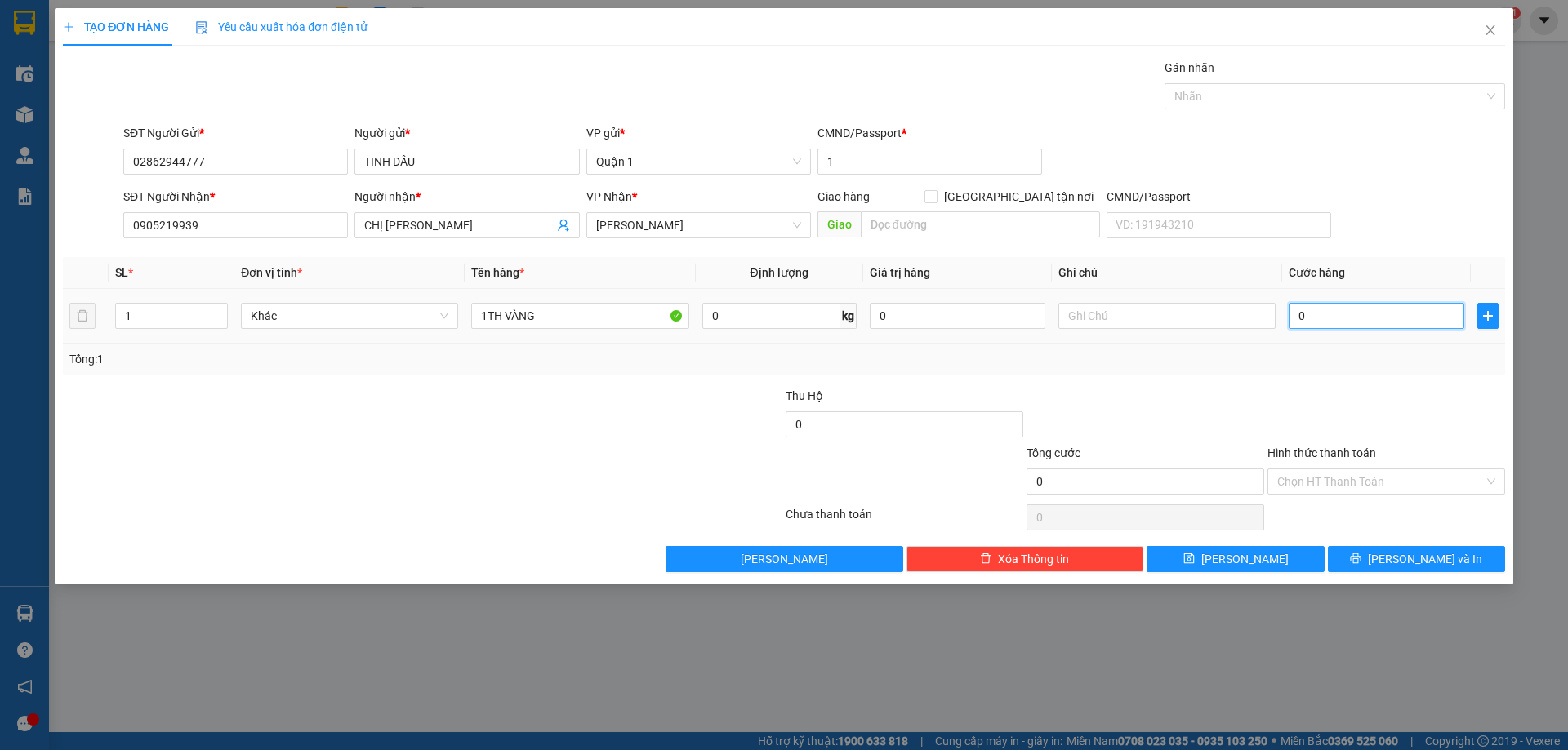
type input "3"
type input "30"
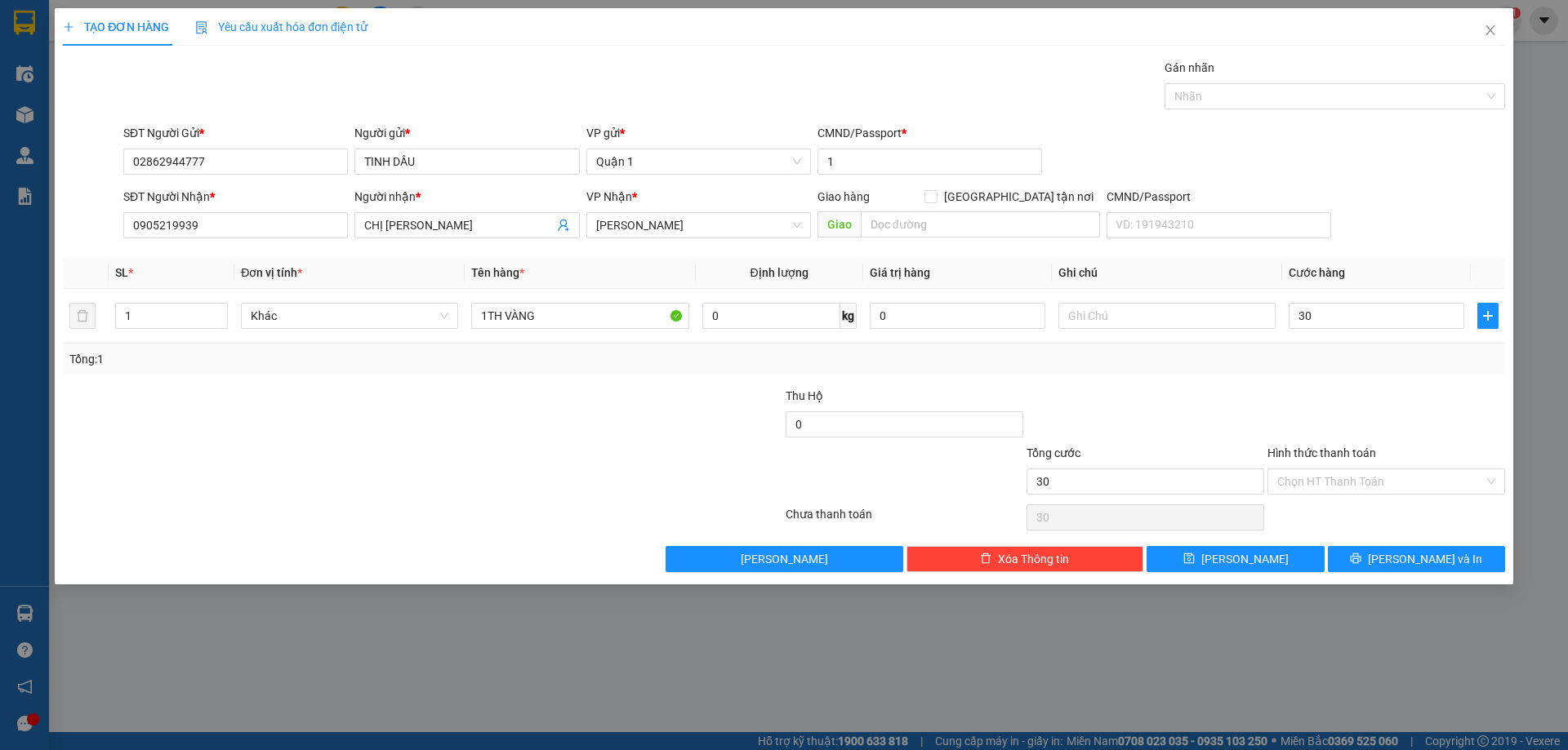
type input "30.000"
click at [1244, 411] on div at bounding box center [1145, 415] width 241 height 57
click at [1278, 562] on button "[PERSON_NAME]" at bounding box center [1235, 559] width 178 height 26
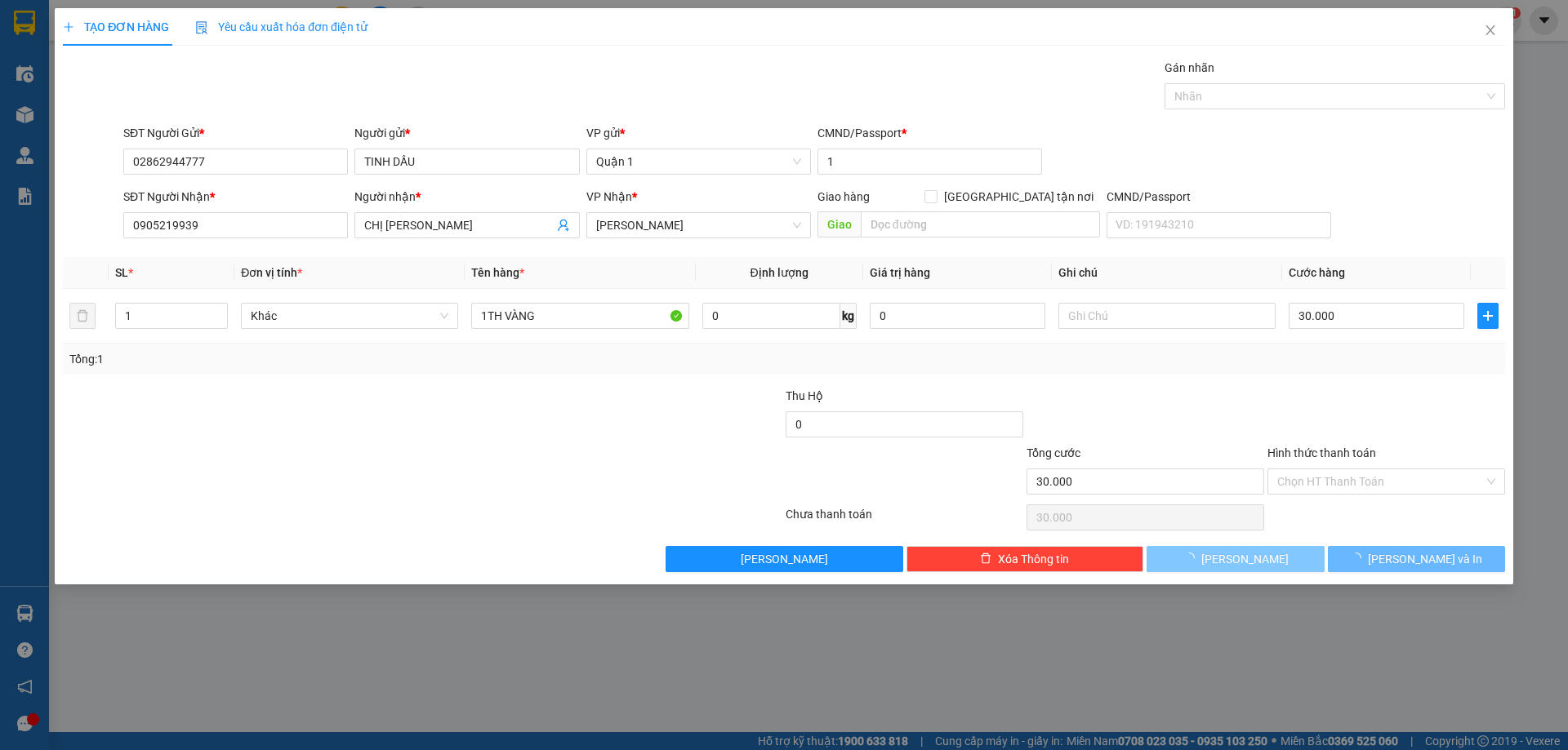
type input "0"
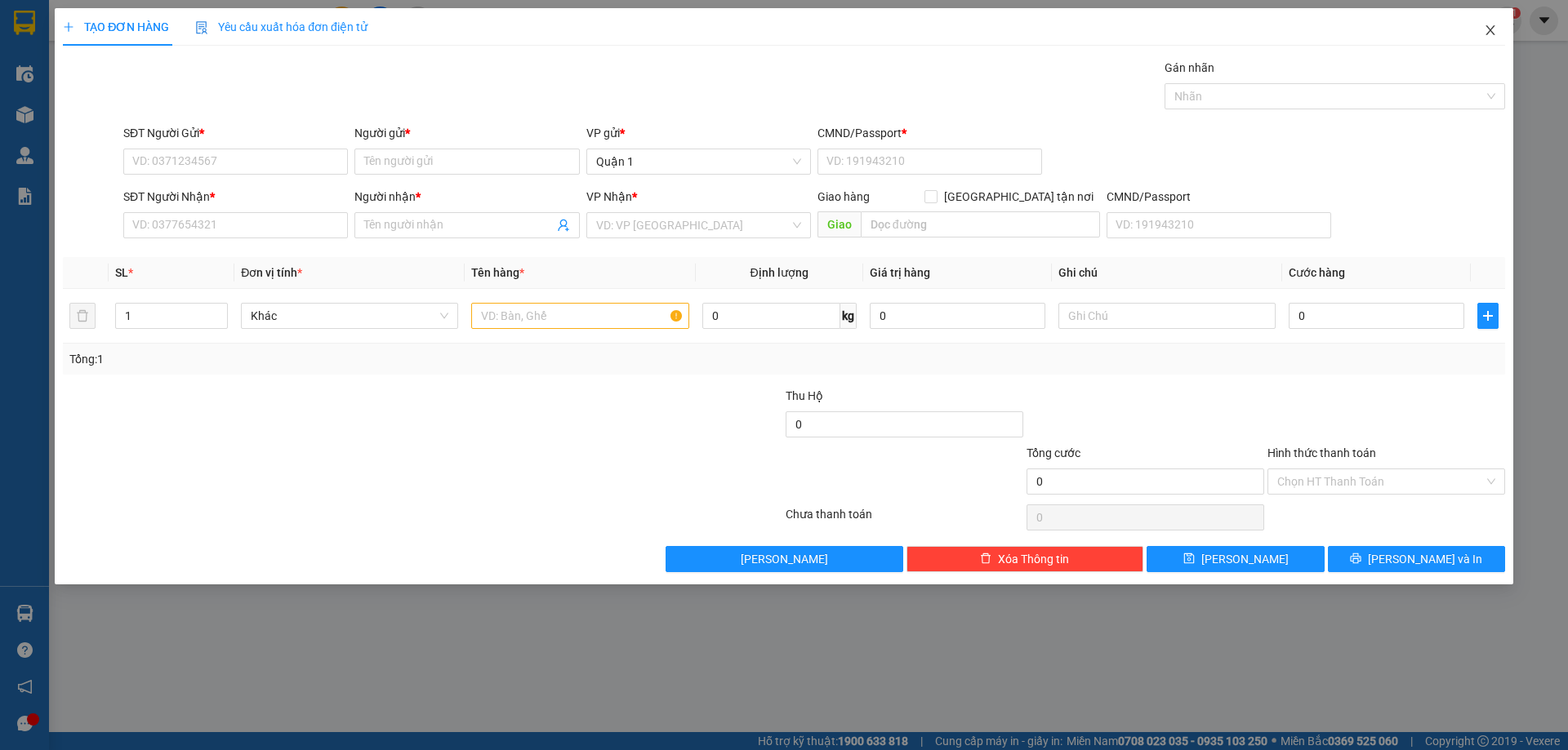
click at [1486, 36] on icon "close" at bounding box center [1490, 31] width 13 height 13
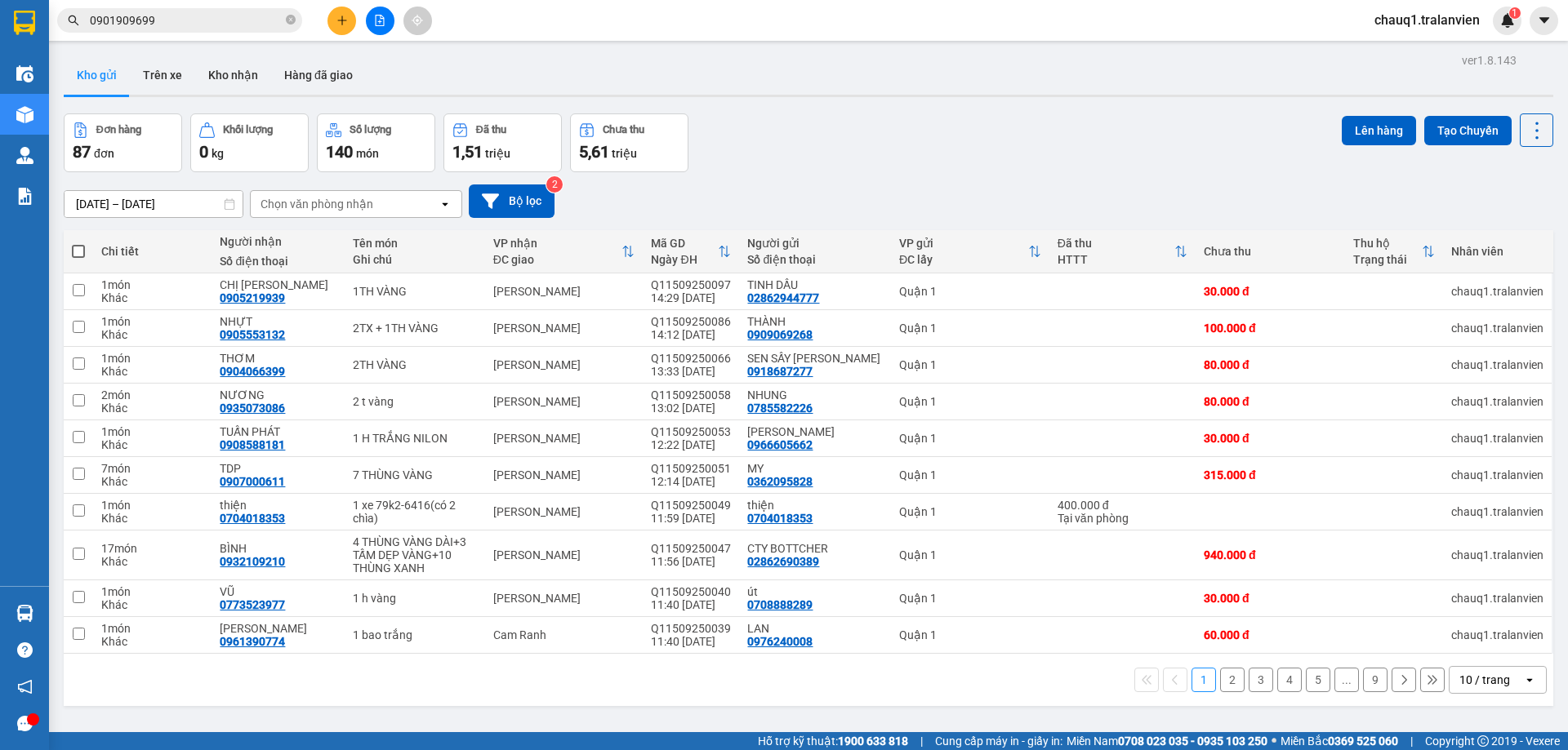
click at [636, 62] on div "Kho gửi Trên xe Kho nhận Hàng đã giao" at bounding box center [809, 77] width 1489 height 43
click at [352, 23] on button at bounding box center [341, 20] width 29 height 29
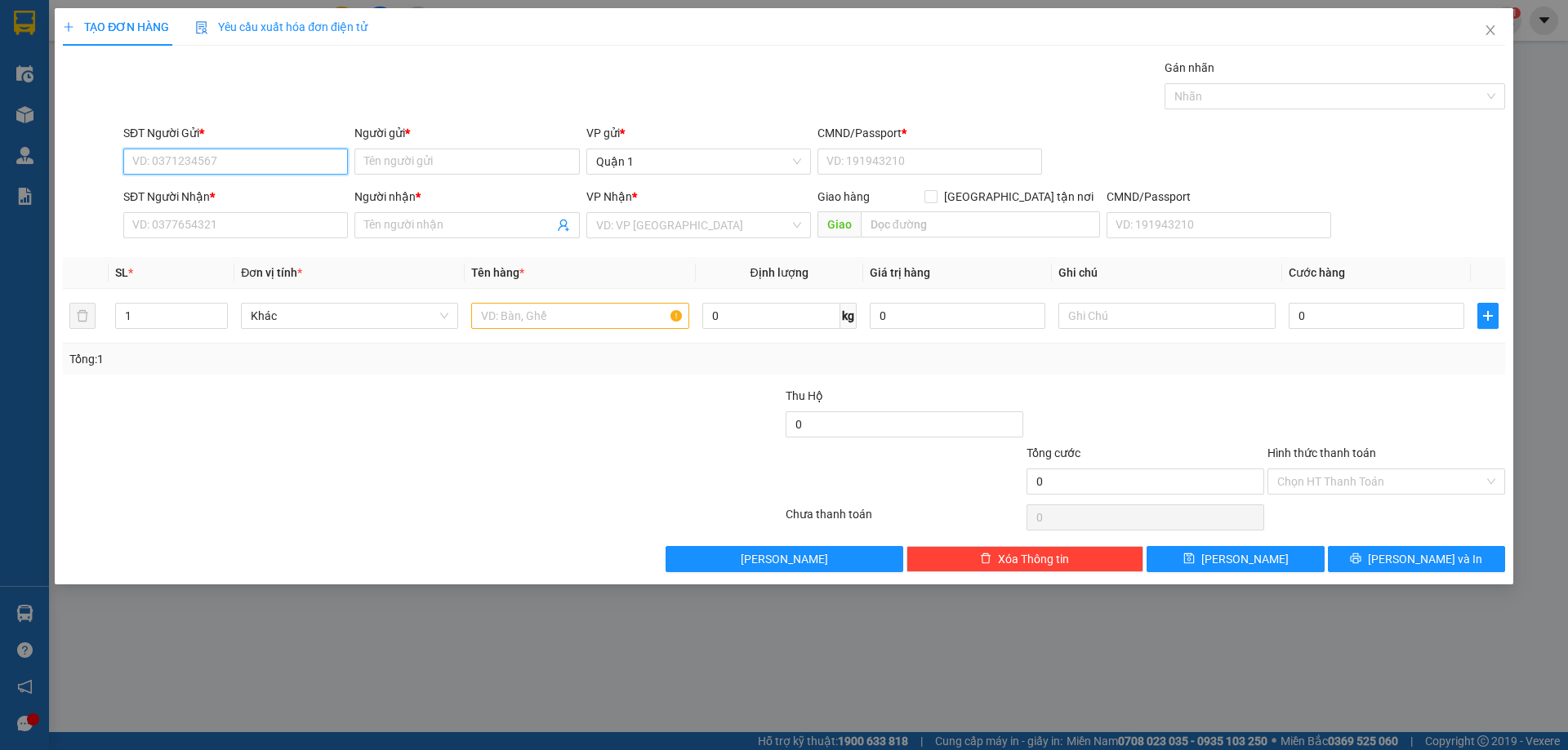
click at [232, 163] on input "SĐT Người Gửi *" at bounding box center [235, 162] width 225 height 26
click at [253, 190] on div "0987598497 - khoa" at bounding box center [236, 193] width 205 height 18
type input "0987598497"
type input "khoa"
type input "1"
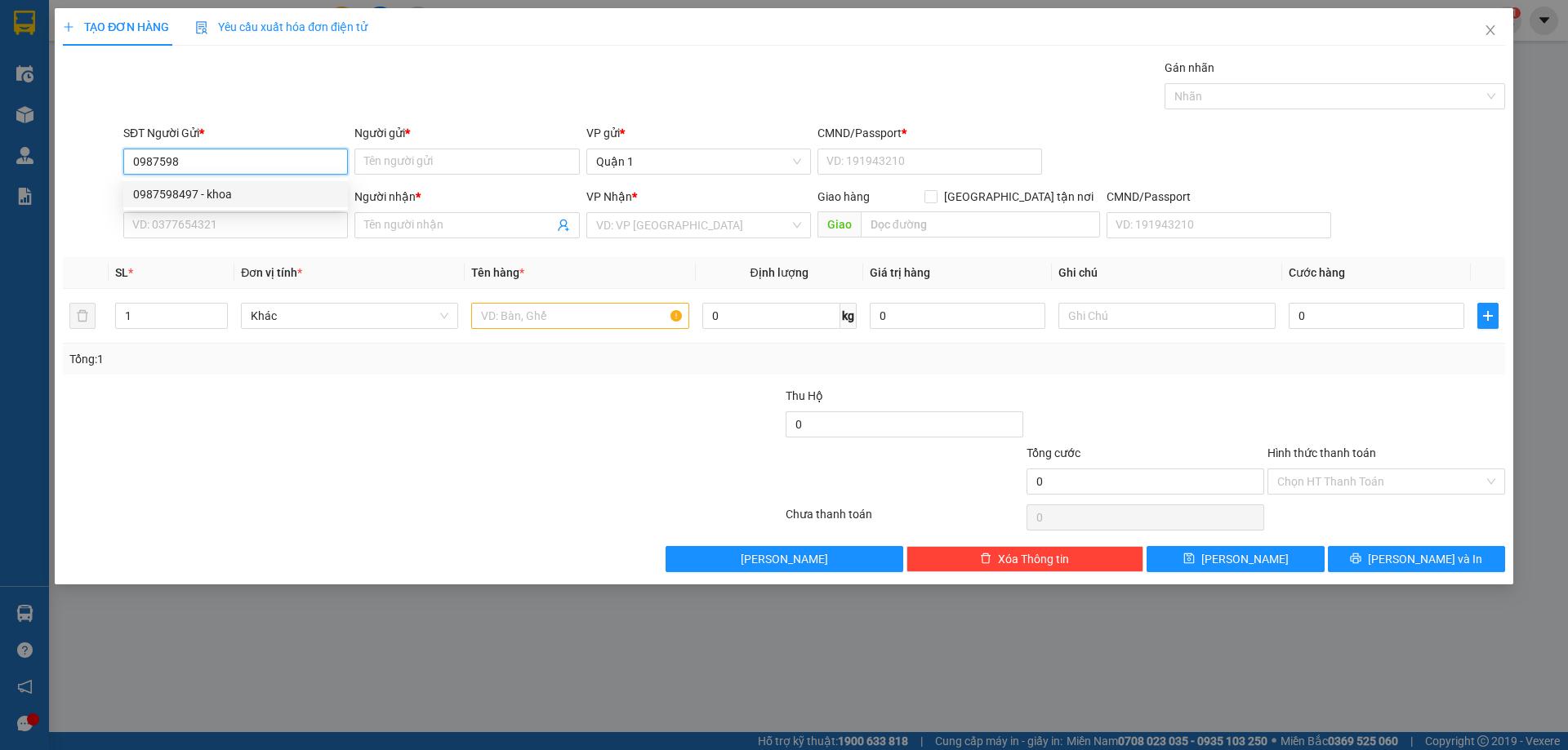
type input "0778112211"
type input "AUTO 789"
type input "0987598497"
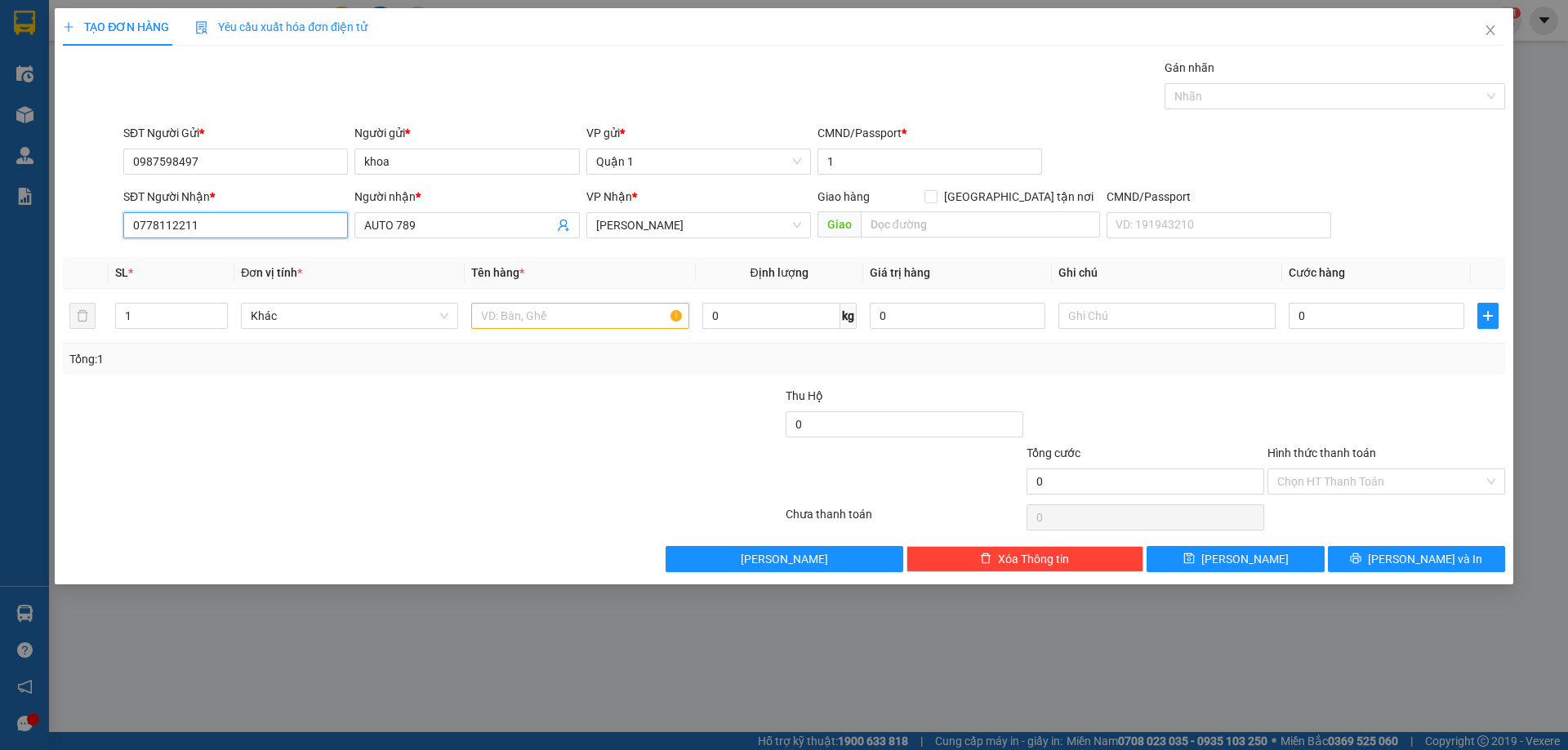
click at [210, 223] on input "0778112211" at bounding box center [235, 225] width 225 height 26
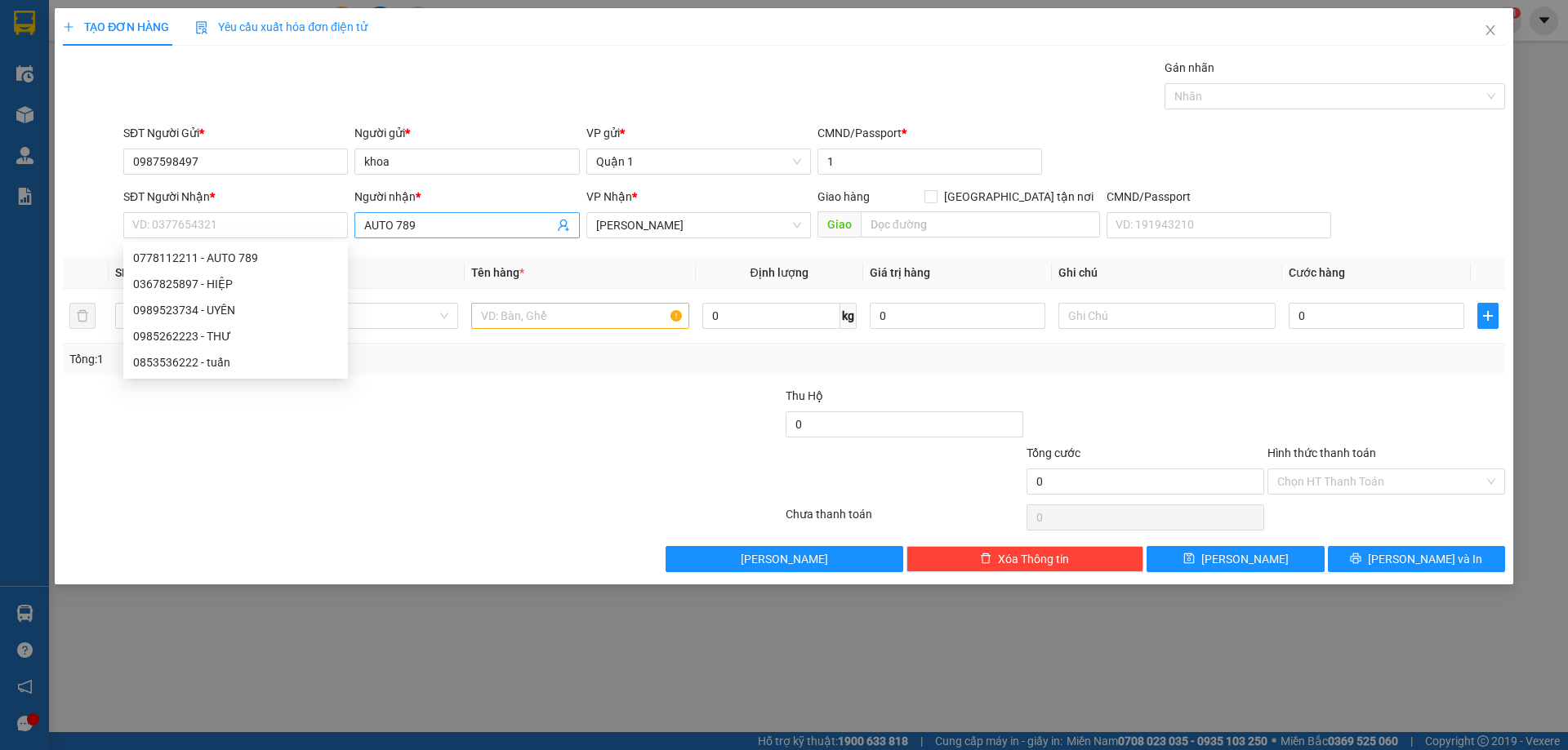
click at [414, 230] on input "AUTO 789" at bounding box center [459, 225] width 189 height 18
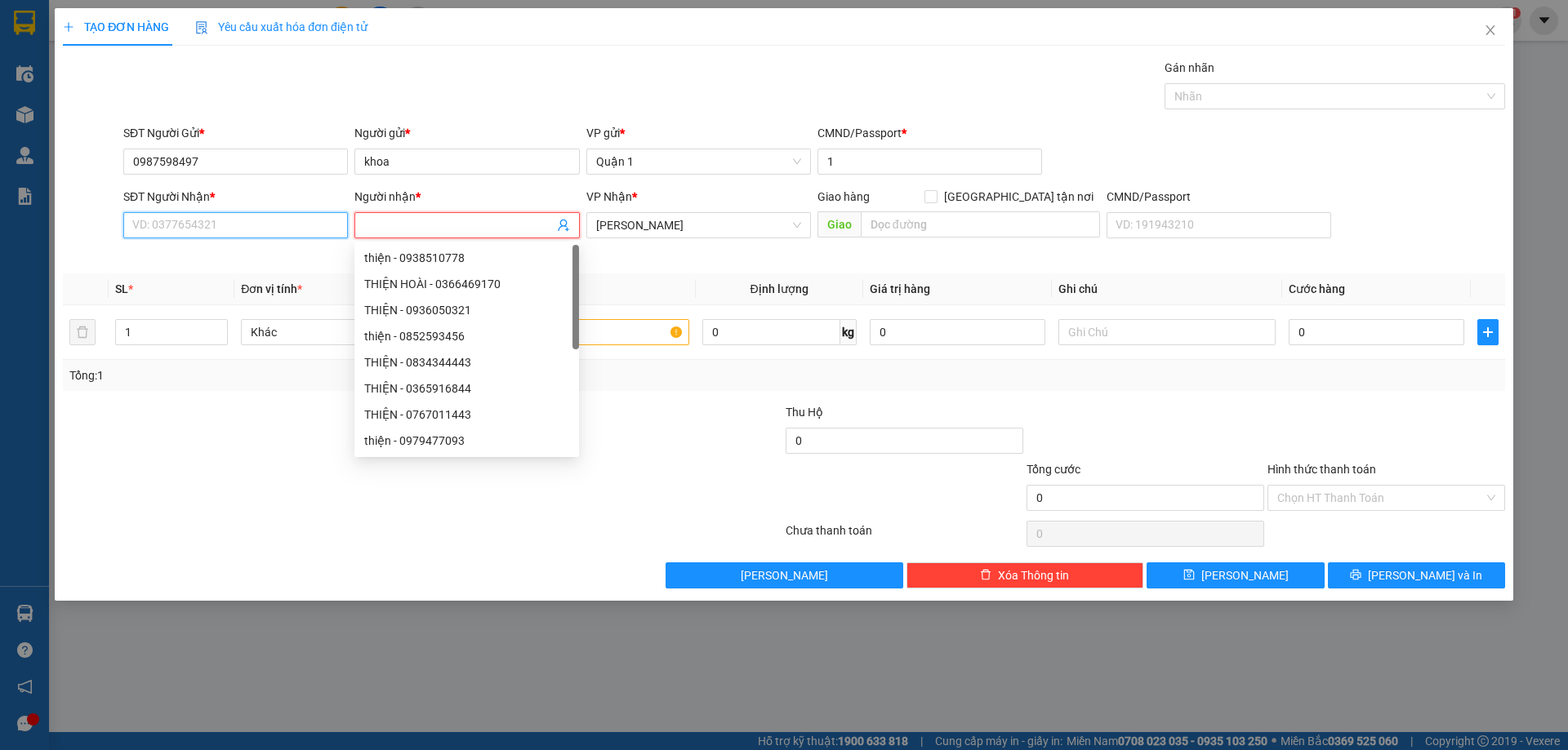
click at [262, 221] on input "SĐT Người Nhận *" at bounding box center [235, 225] width 225 height 26
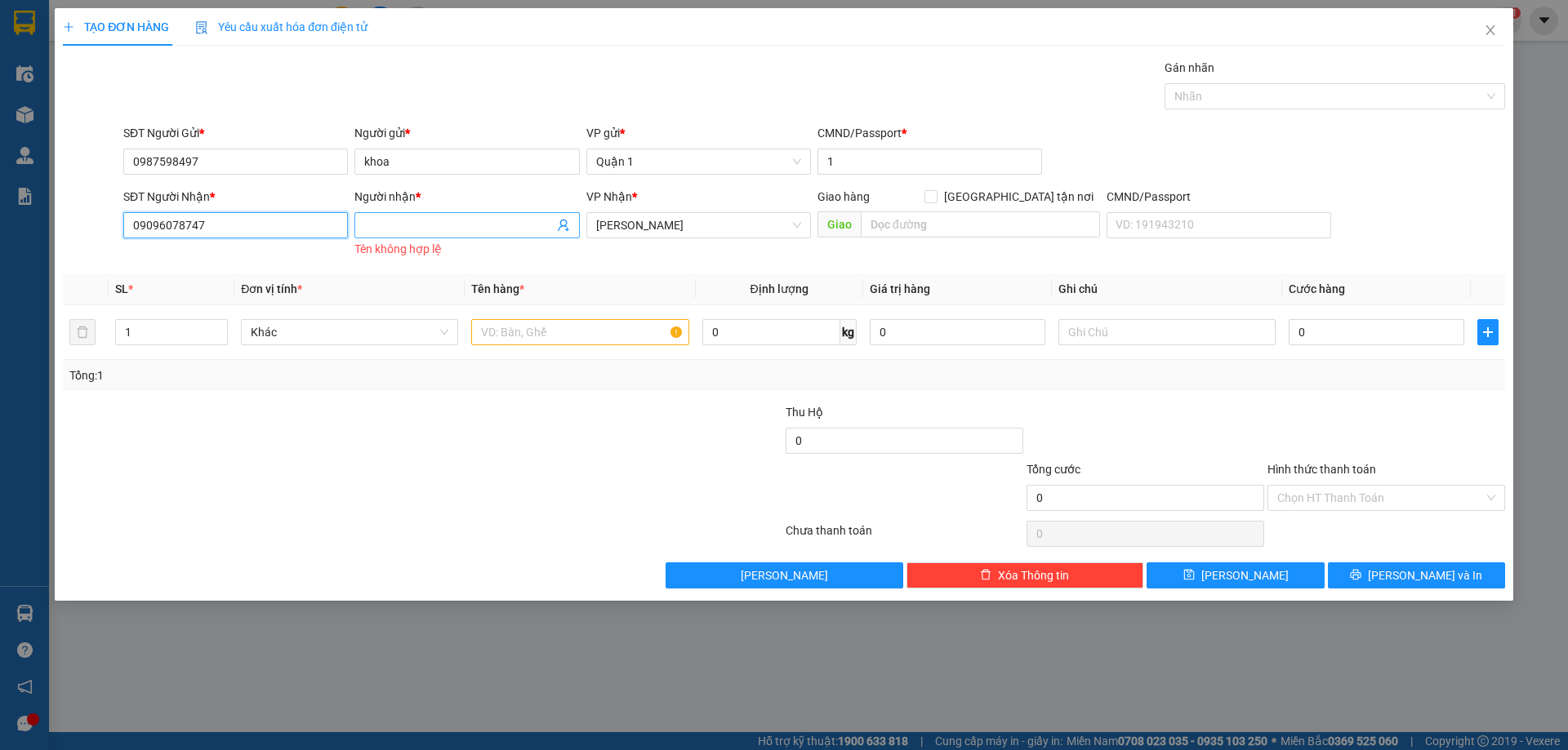
type input "09096078747"
click at [454, 229] on input "Người nhận *" at bounding box center [459, 225] width 189 height 18
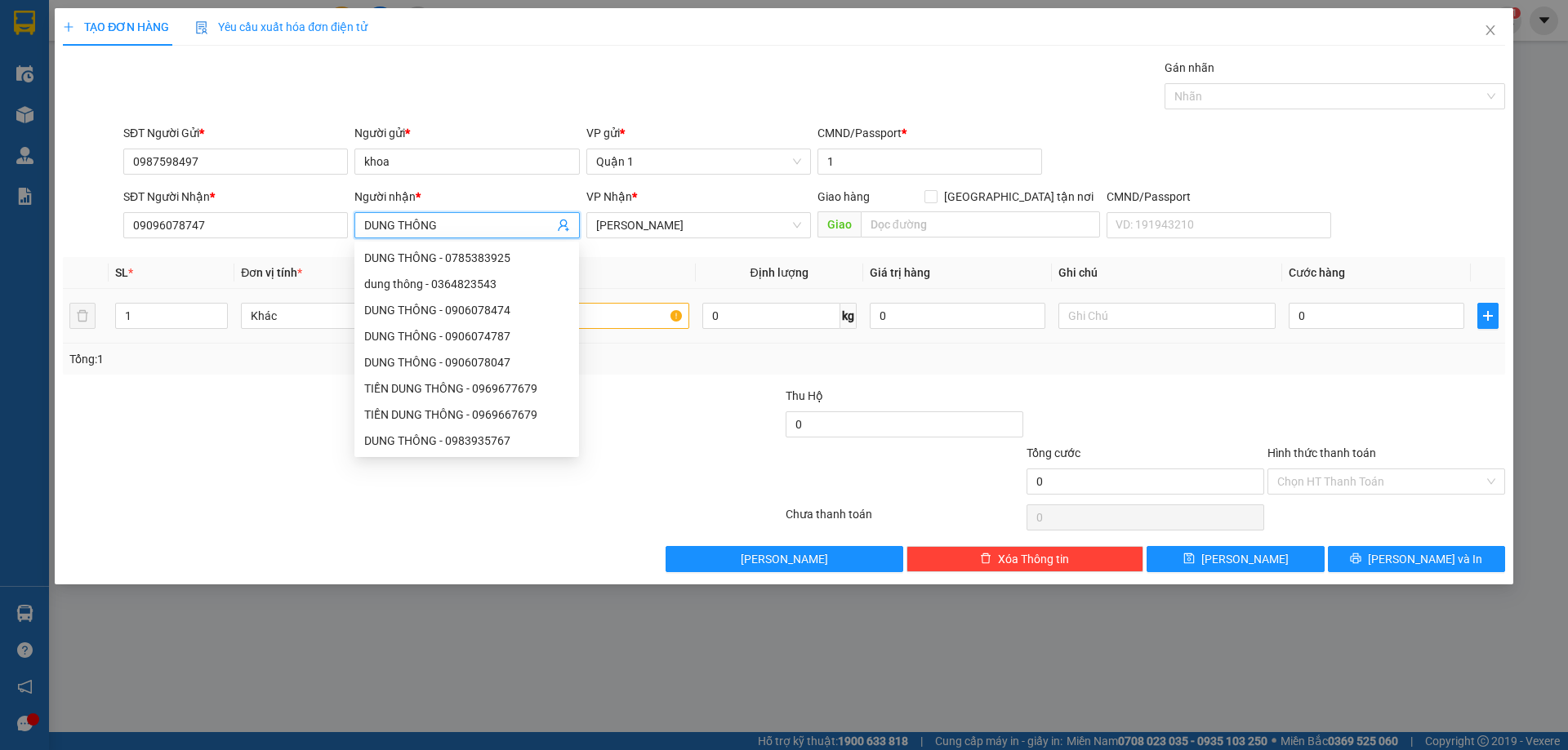
type input "DUNG THÔNG"
click at [640, 322] on input "text" at bounding box center [579, 315] width 217 height 26
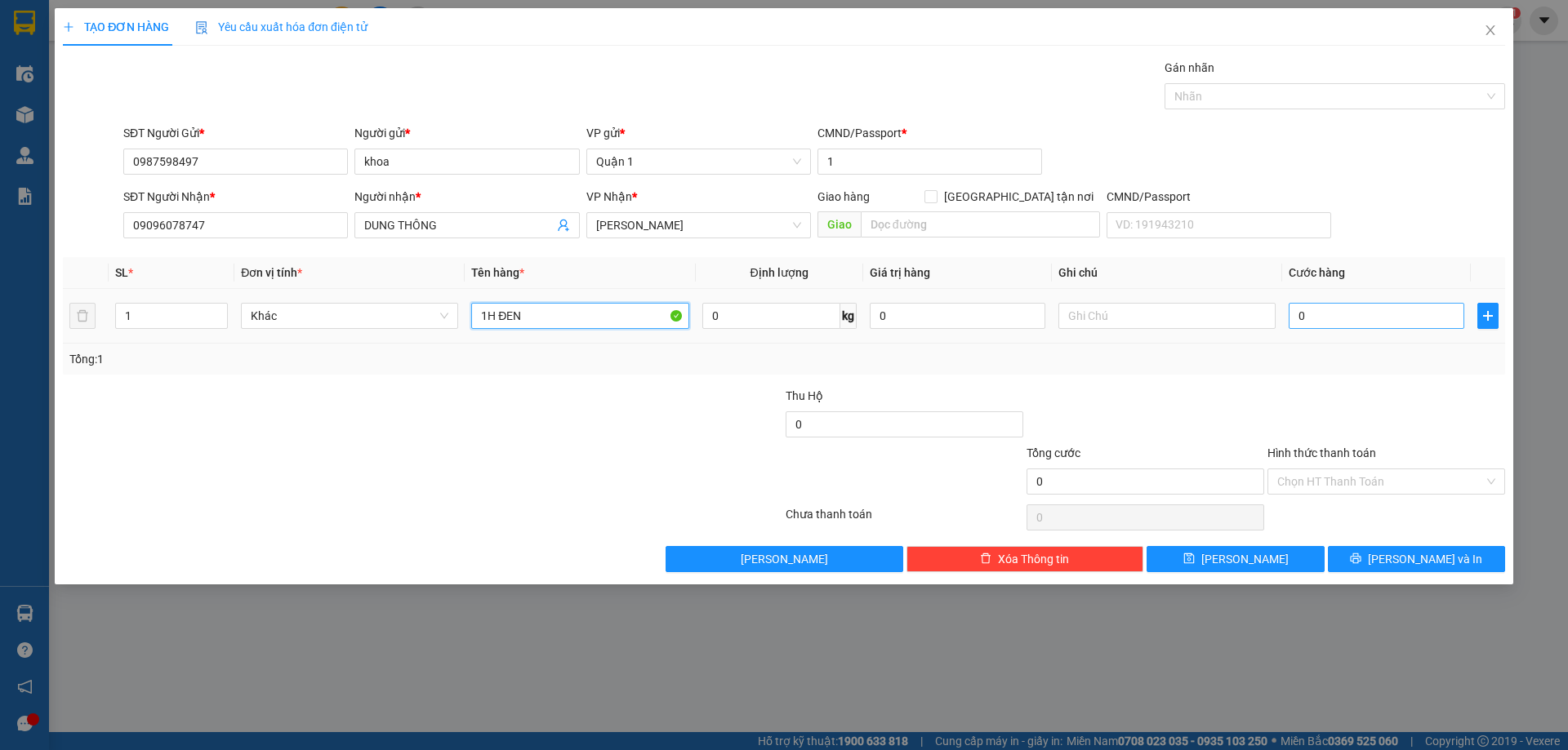
type input "1H ĐEN"
click at [1340, 310] on input "0" at bounding box center [1377, 315] width 176 height 26
type input "3"
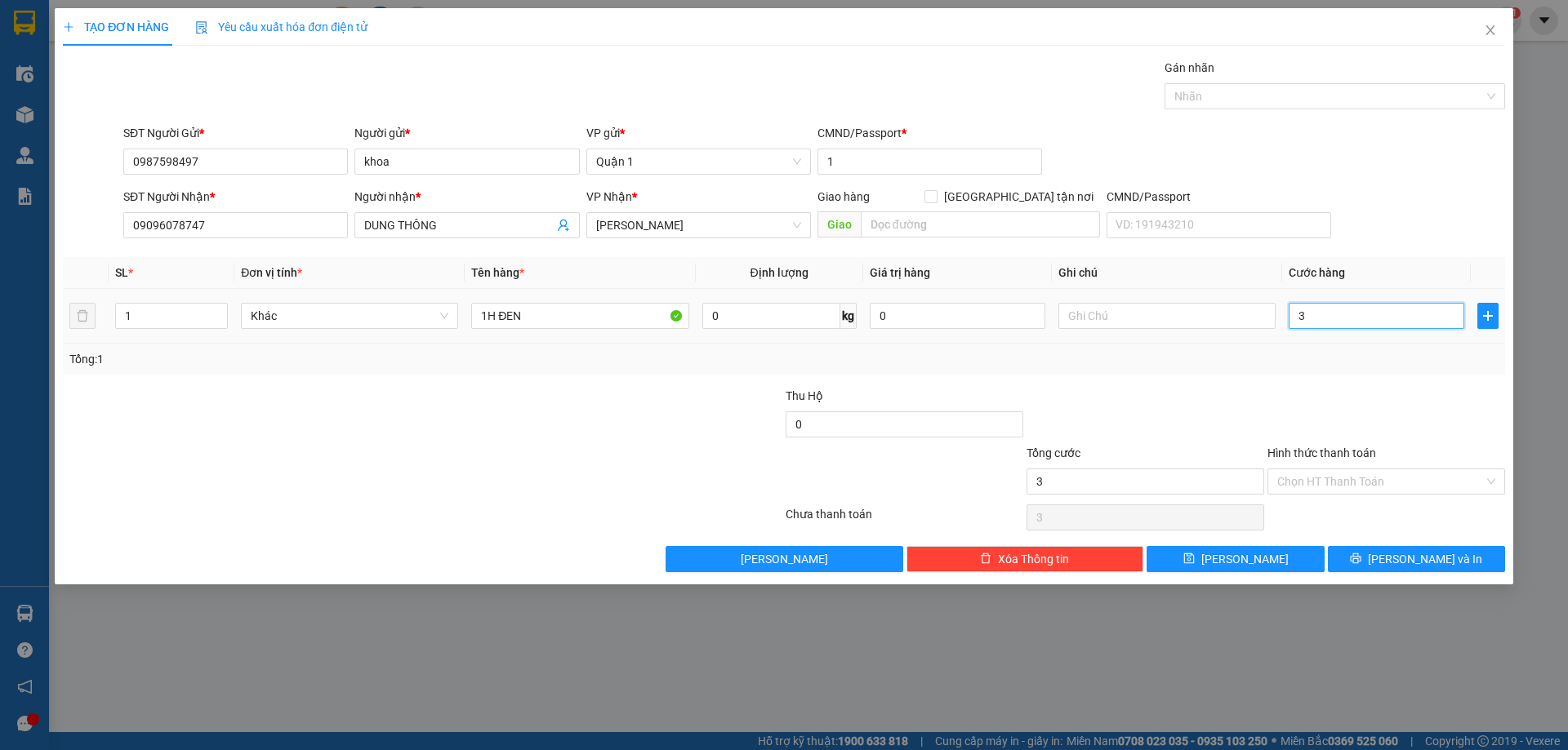
type input "30"
click at [1149, 383] on div "Transit Pickup Surcharge Ids Transit Deliver Surcharge Ids Transit Deliver Surc…" at bounding box center [784, 315] width 1442 height 513
type input "30.000"
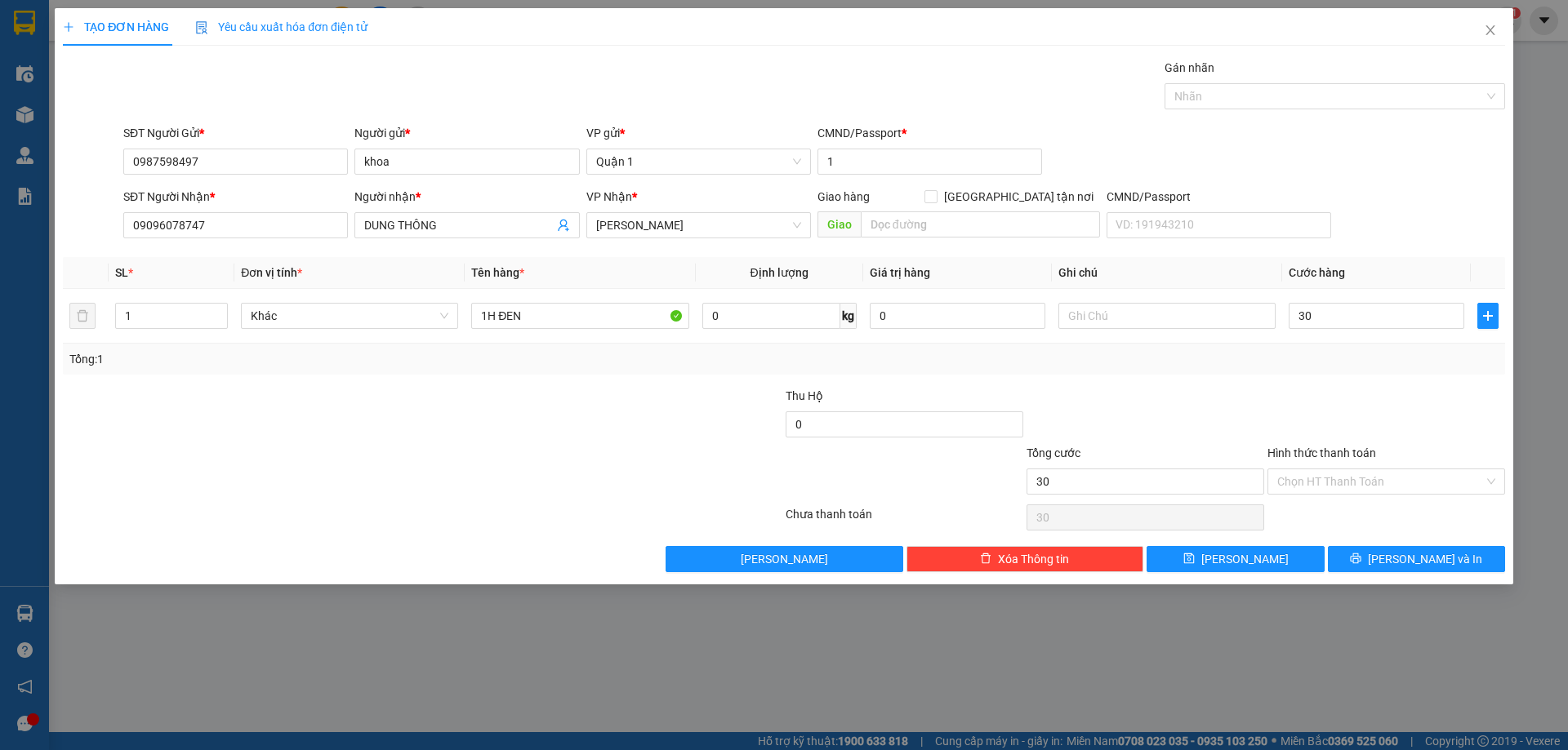
type input "30.000"
drag, startPoint x: 1152, startPoint y: 383, endPoint x: 1161, endPoint y: 385, distance: 9.2
click at [1153, 382] on div "Transit Pickup Surcharge Ids Transit Deliver Surcharge Ids Transit Deliver Surc…" at bounding box center [784, 315] width 1442 height 513
click at [1204, 556] on button "[PERSON_NAME]" at bounding box center [1235, 559] width 178 height 26
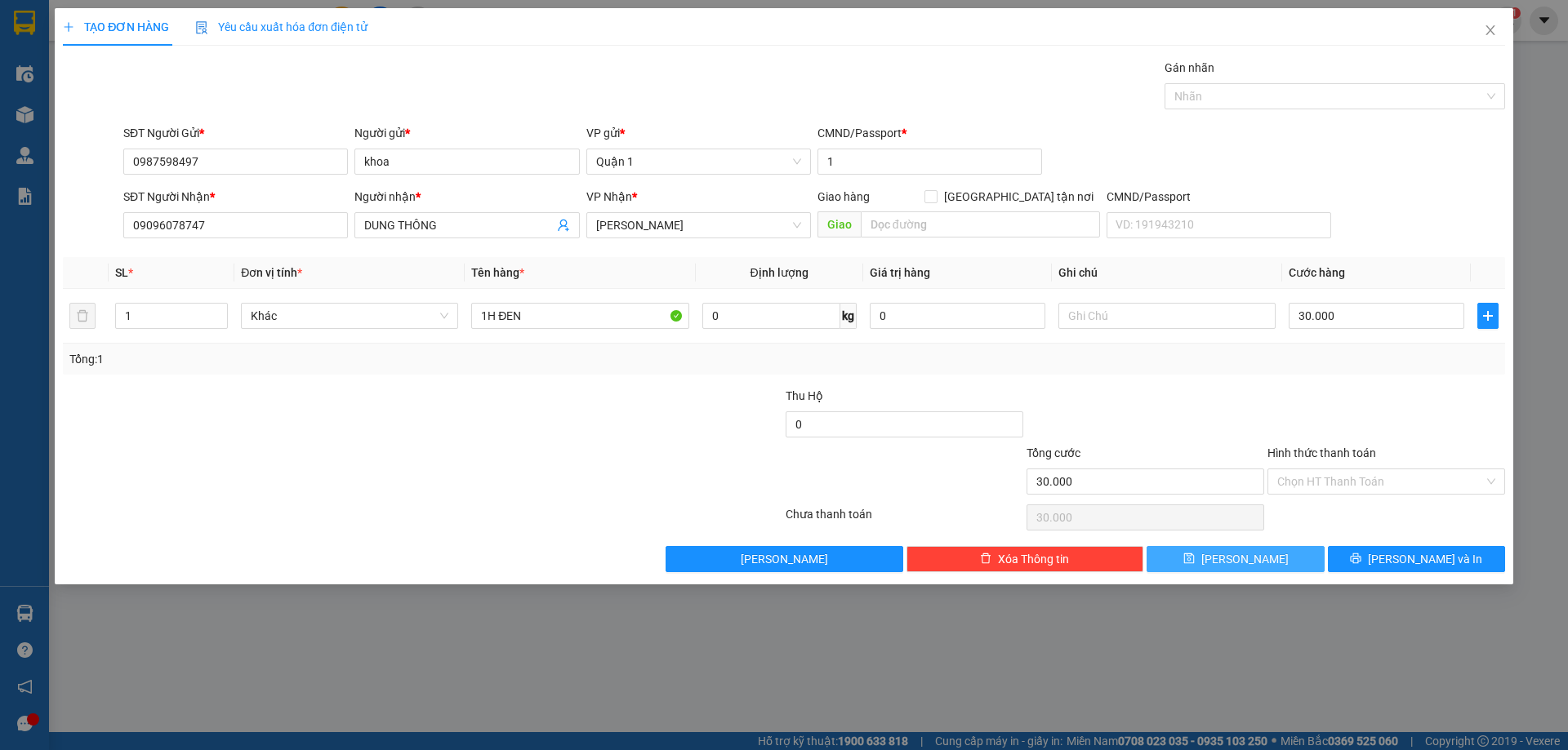
type input "0"
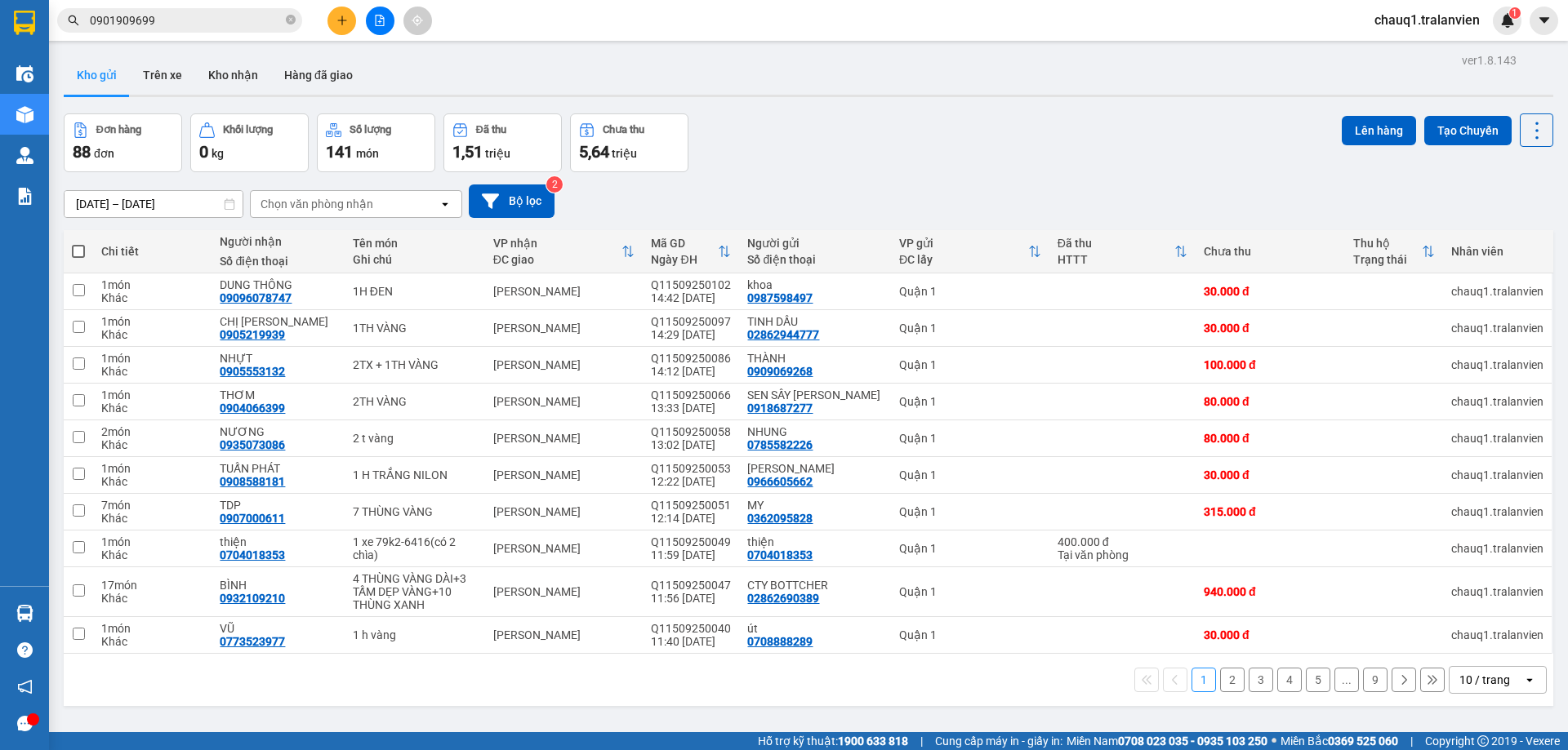
click at [340, 15] on icon "plus" at bounding box center [342, 20] width 11 height 11
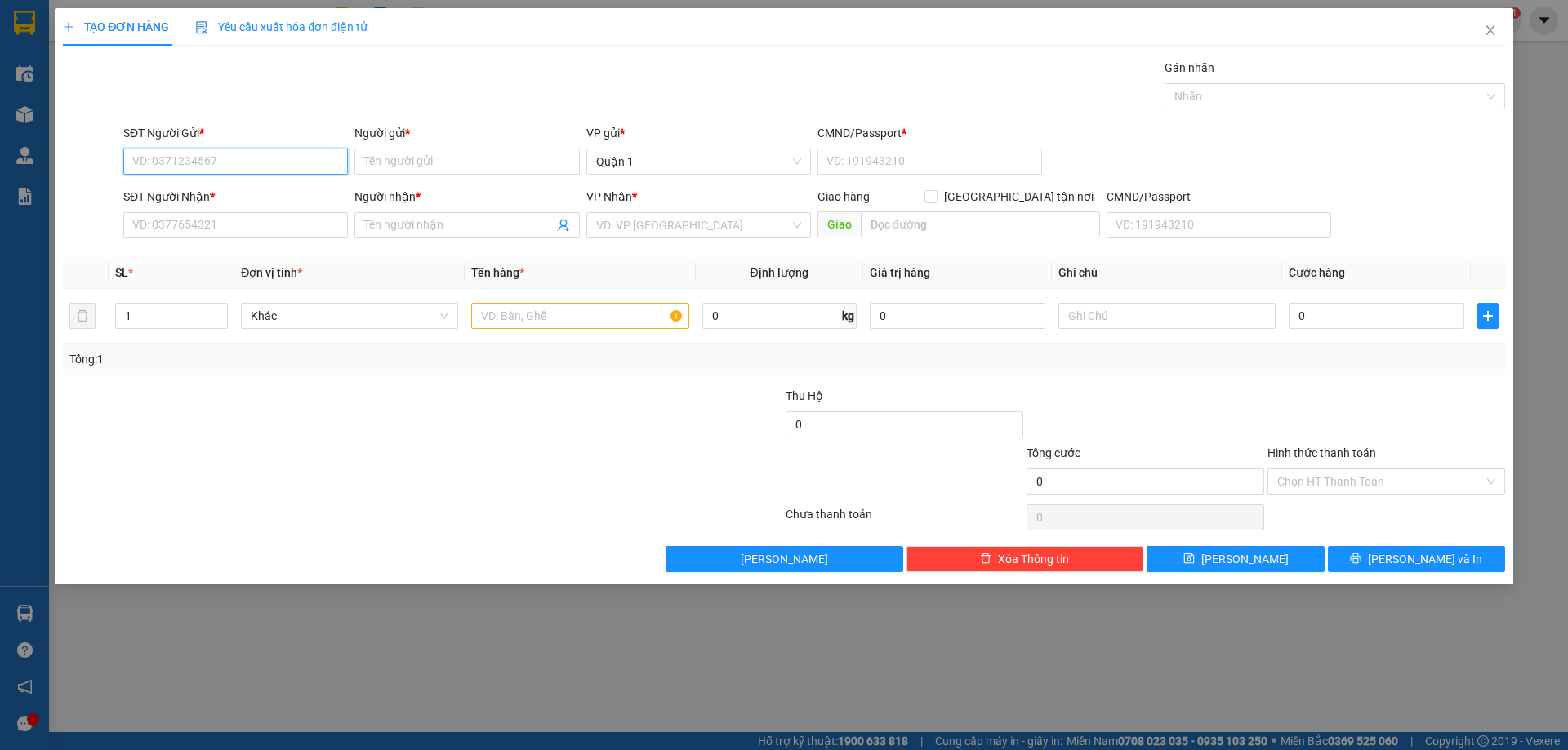
click at [227, 169] on input "SĐT Người Gửi *" at bounding box center [235, 162] width 225 height 26
click at [241, 194] on div "0378664488 - HỢP" at bounding box center [236, 193] width 205 height 18
type input "0378664488"
type input "HỢP"
type input "1"
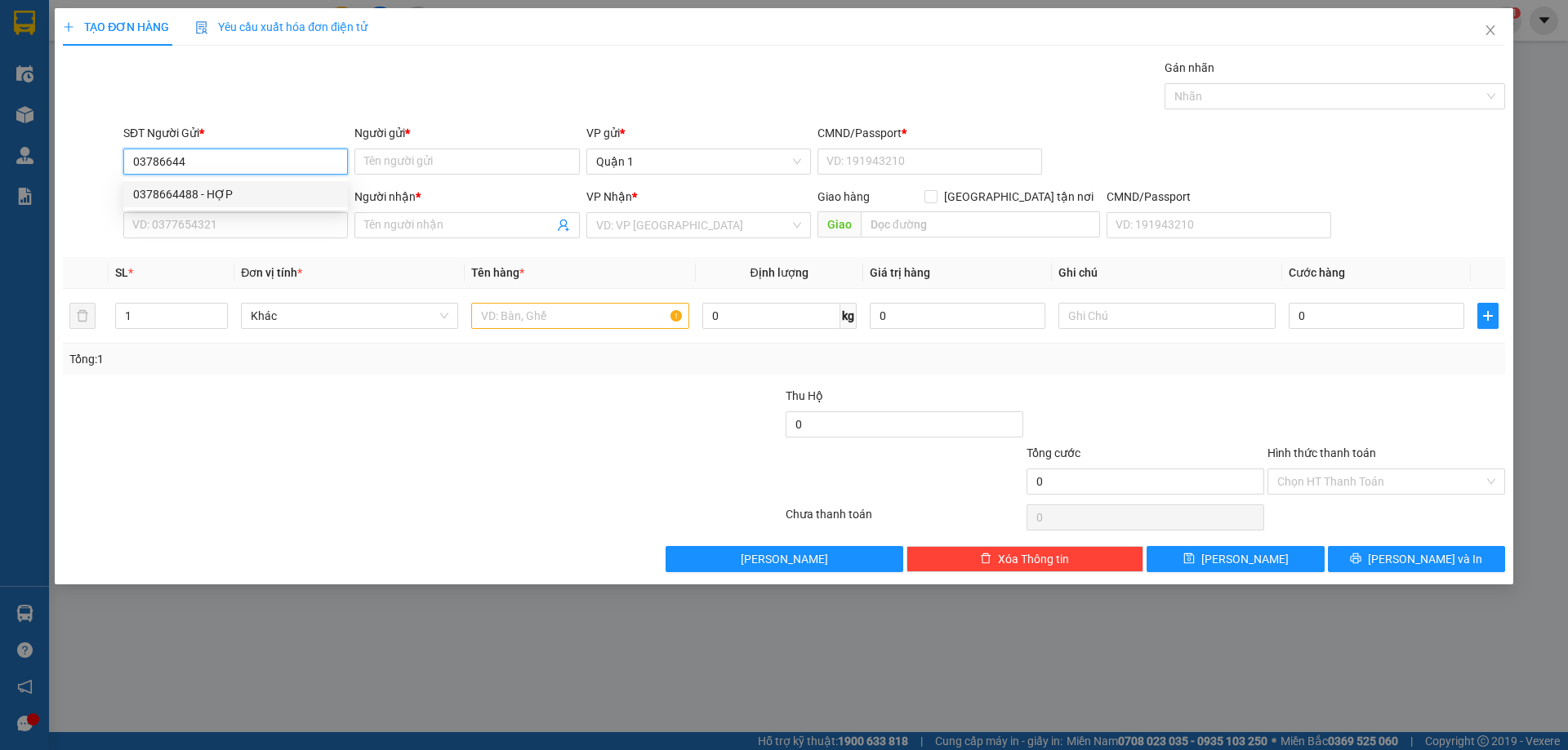
type input "0935570191"
type input "ty"
type input "0378664488"
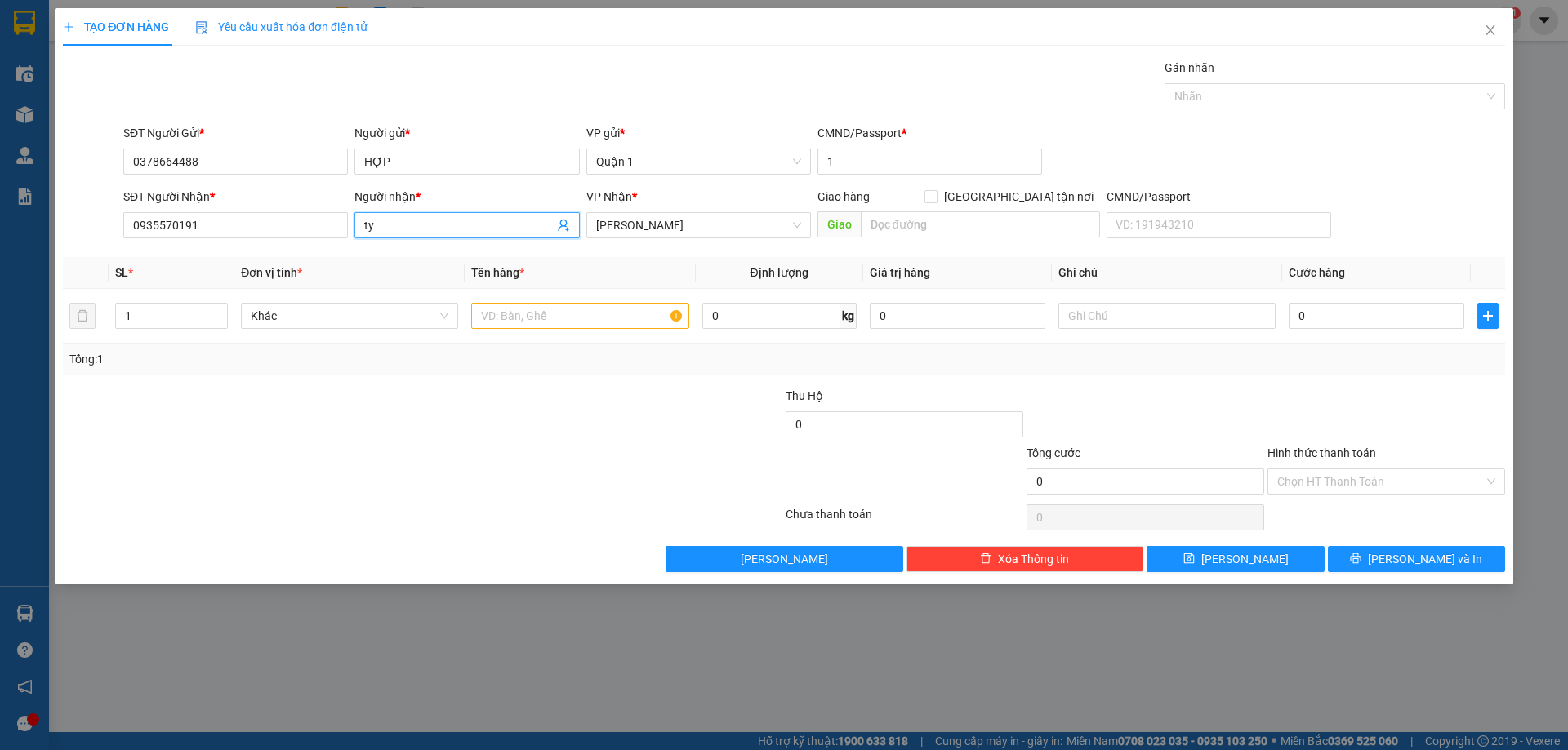
click at [391, 212] on span "ty" at bounding box center [466, 225] width 225 height 26
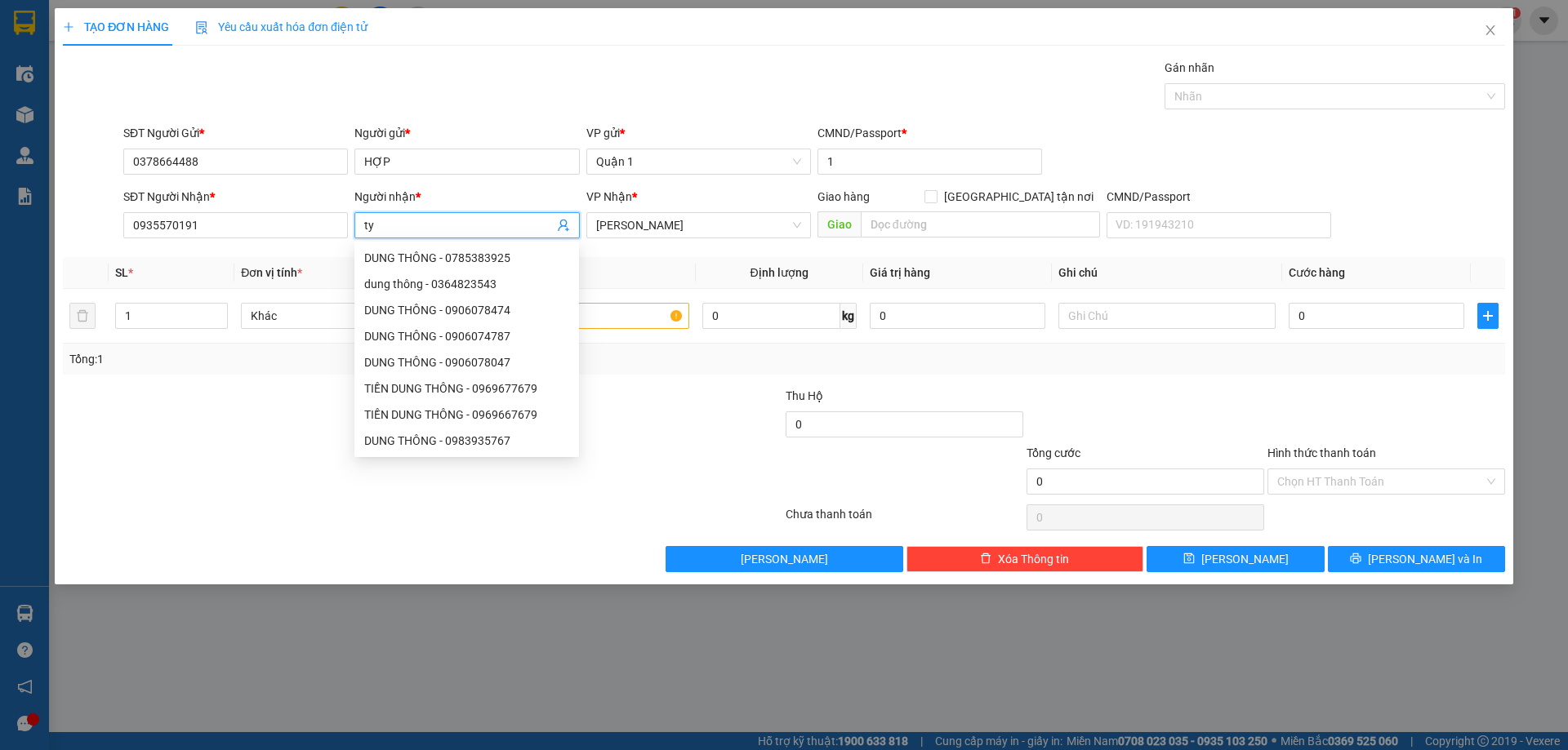
click at [389, 227] on input "ty" at bounding box center [459, 225] width 189 height 18
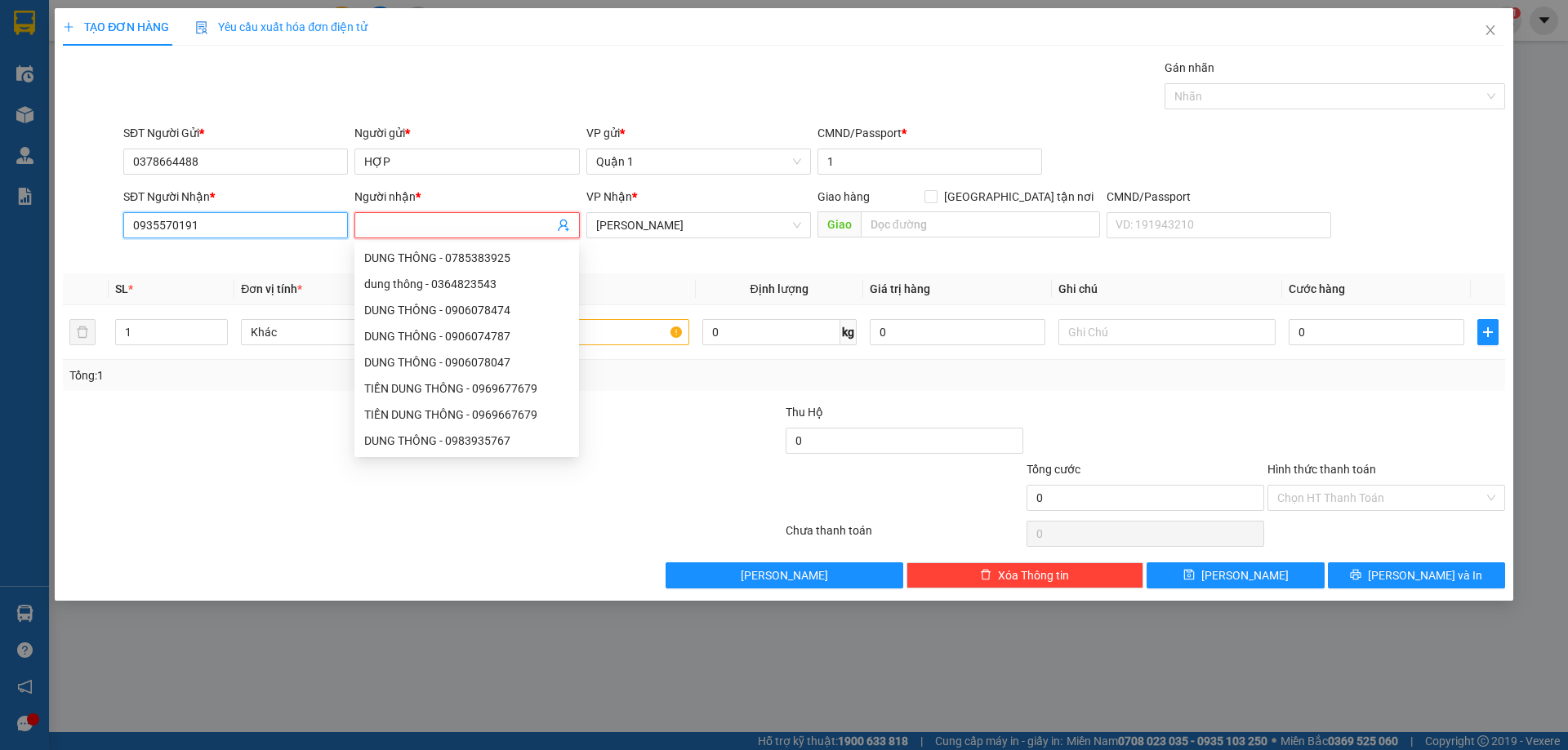
click at [279, 232] on input "0935570191" at bounding box center [235, 225] width 225 height 26
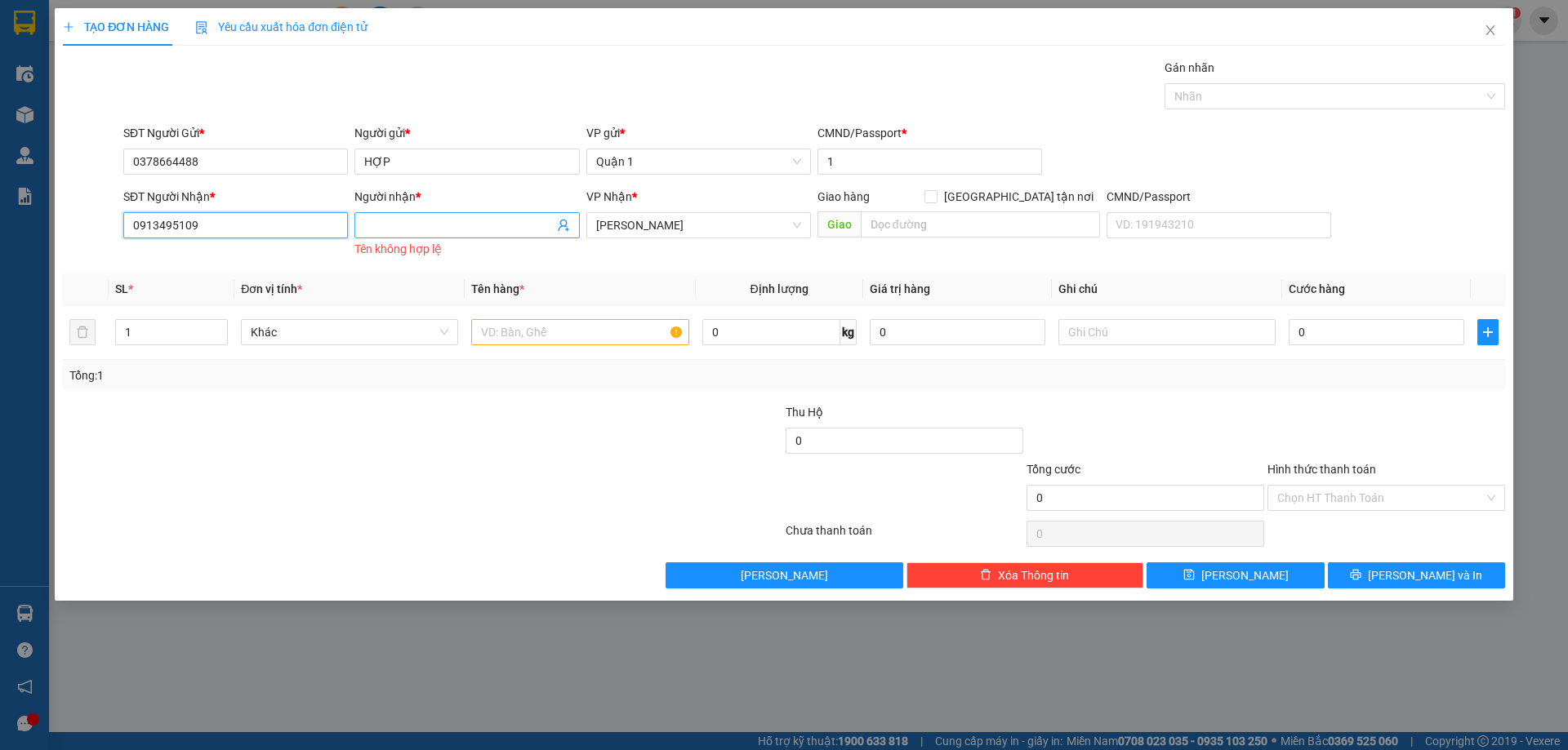
type input "0913495109"
click at [451, 224] on input "Người nhận *" at bounding box center [459, 225] width 189 height 18
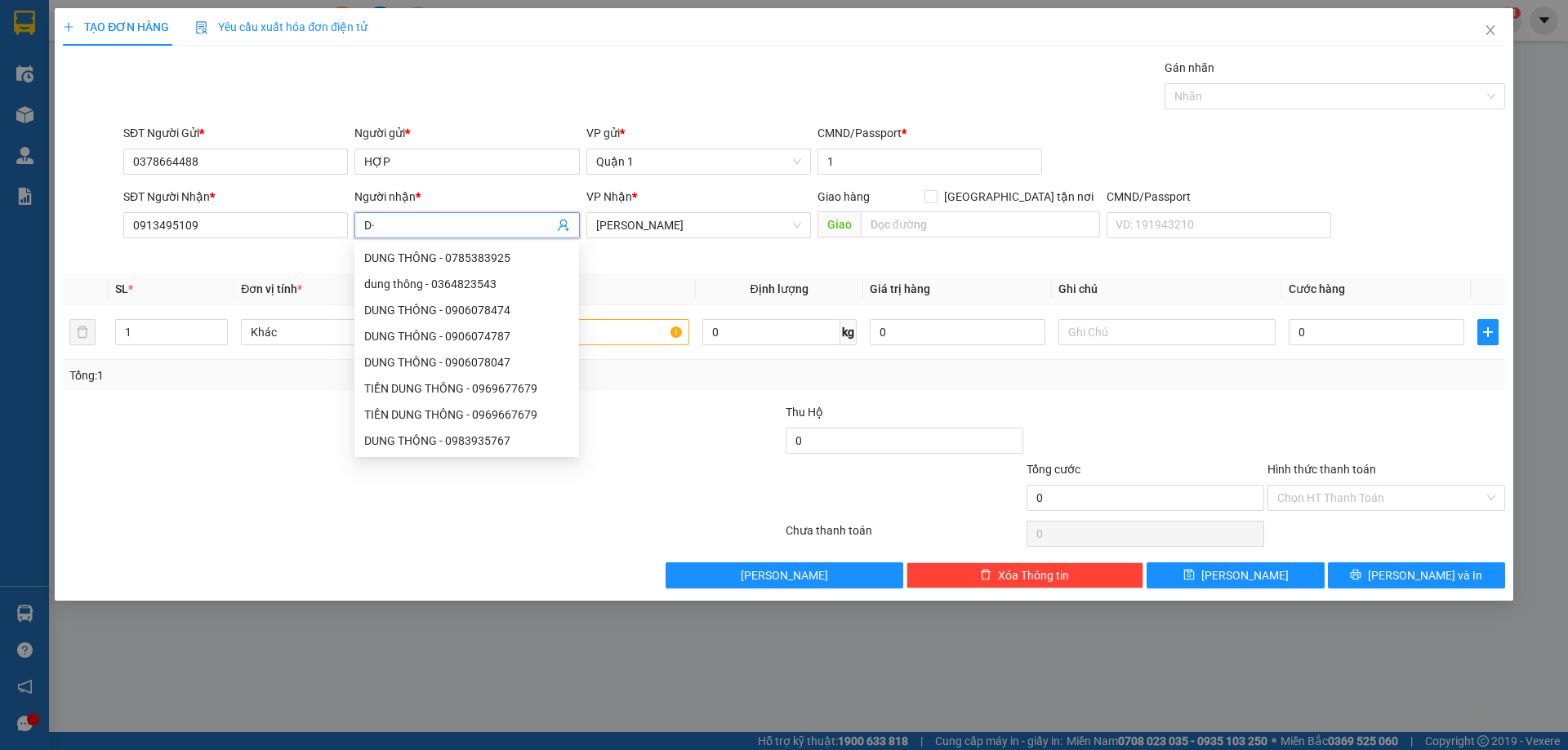
type input "D"
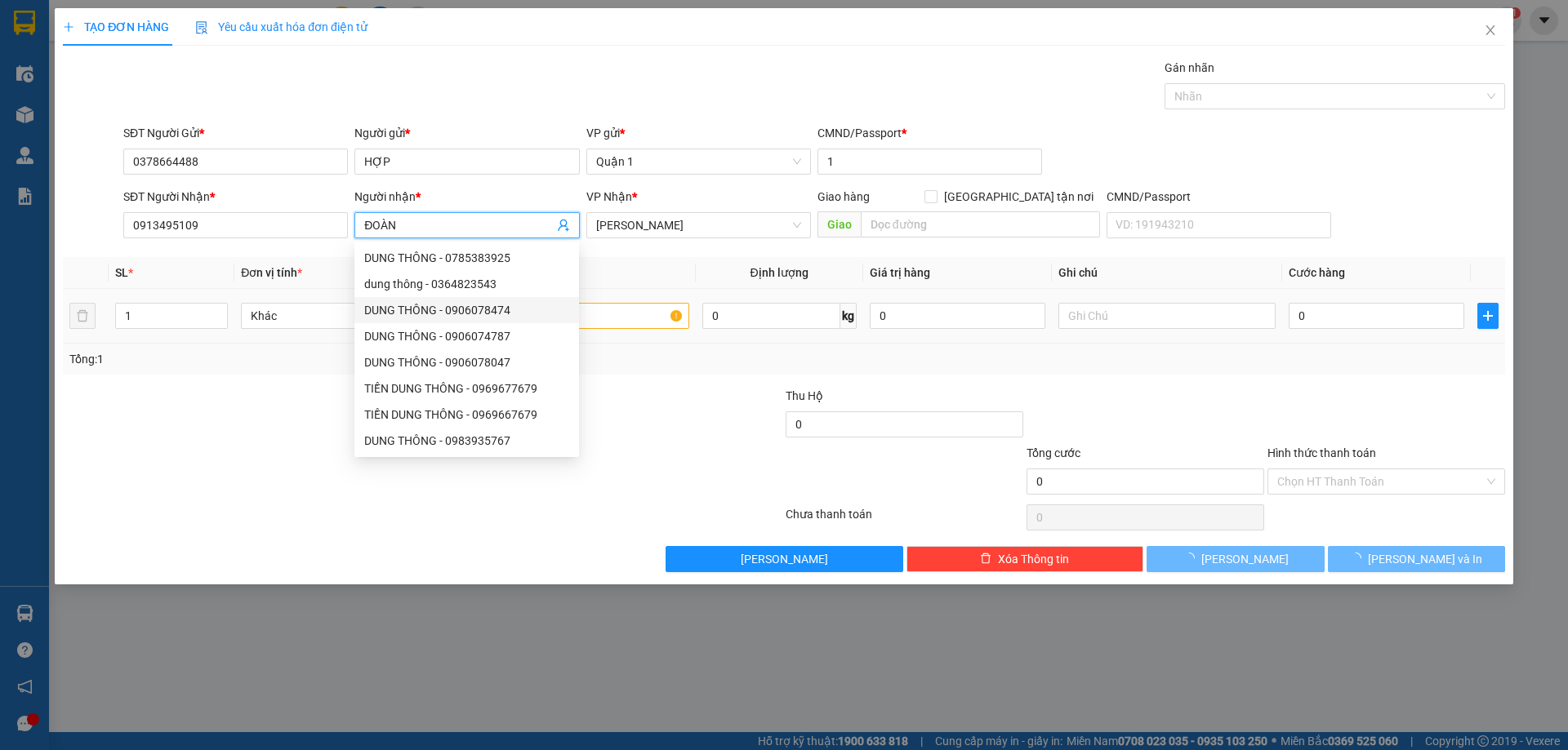
type input "ĐOÀN"
click at [618, 310] on input "text" at bounding box center [579, 315] width 217 height 26
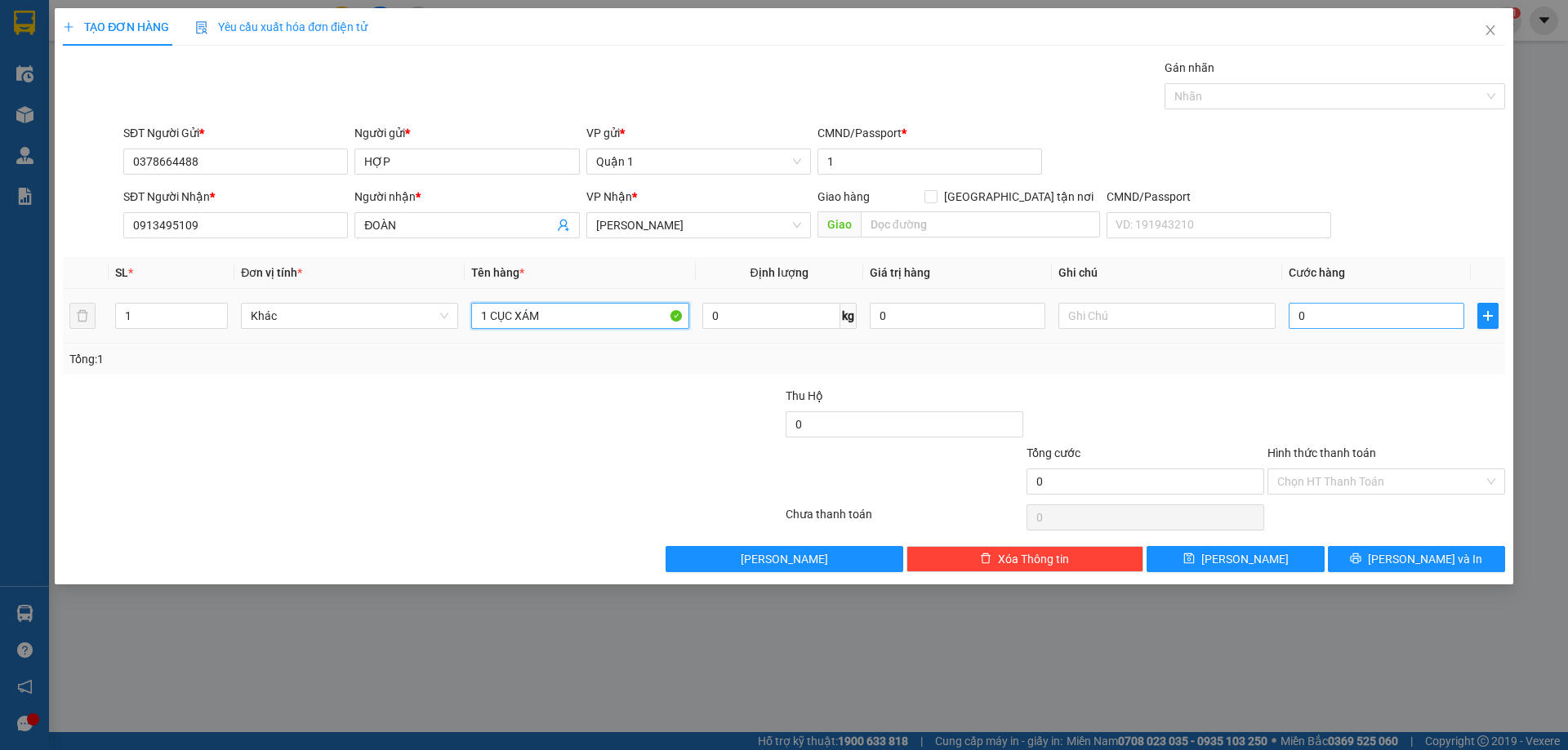
type input "1 CỤC XÁM"
click at [1360, 314] on input "0" at bounding box center [1377, 315] width 176 height 26
type input "3"
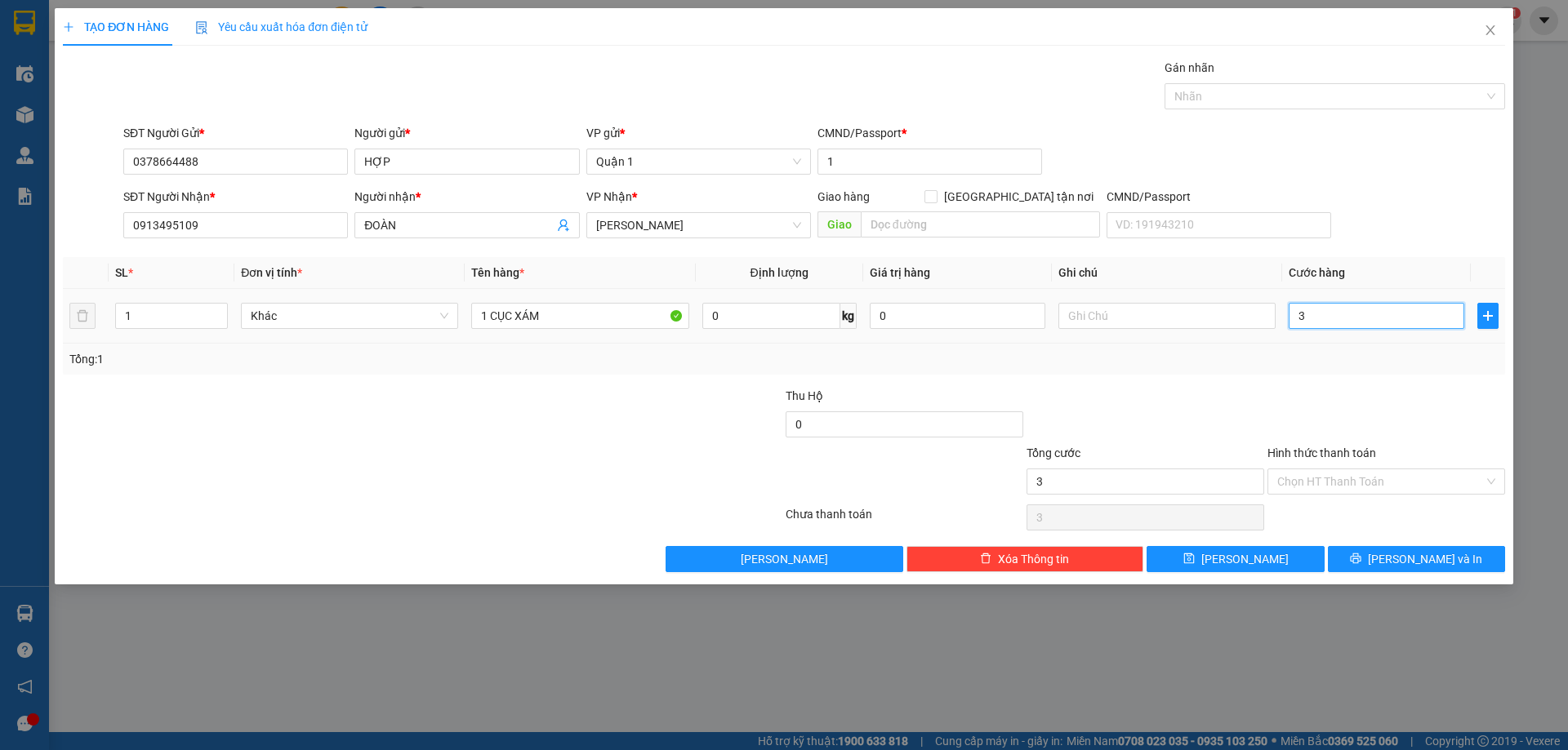
type input "30"
type input "30.000"
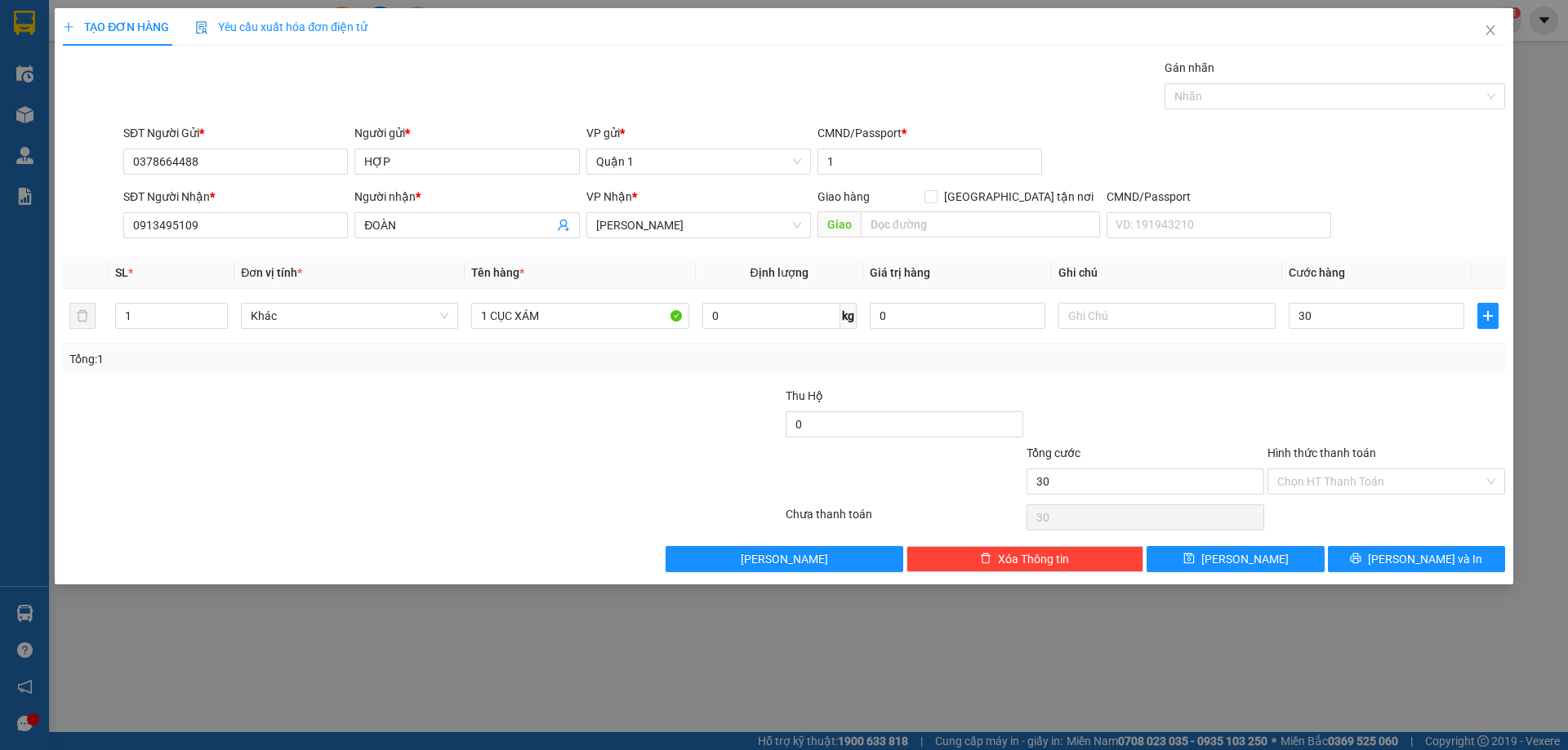
type input "30.000"
click at [1301, 381] on div "Transit Pickup Surcharge Ids Transit Deliver Surcharge Ids Transit Deliver Surc…" at bounding box center [784, 315] width 1442 height 513
click at [1245, 551] on span "[PERSON_NAME]" at bounding box center [1244, 559] width 87 height 18
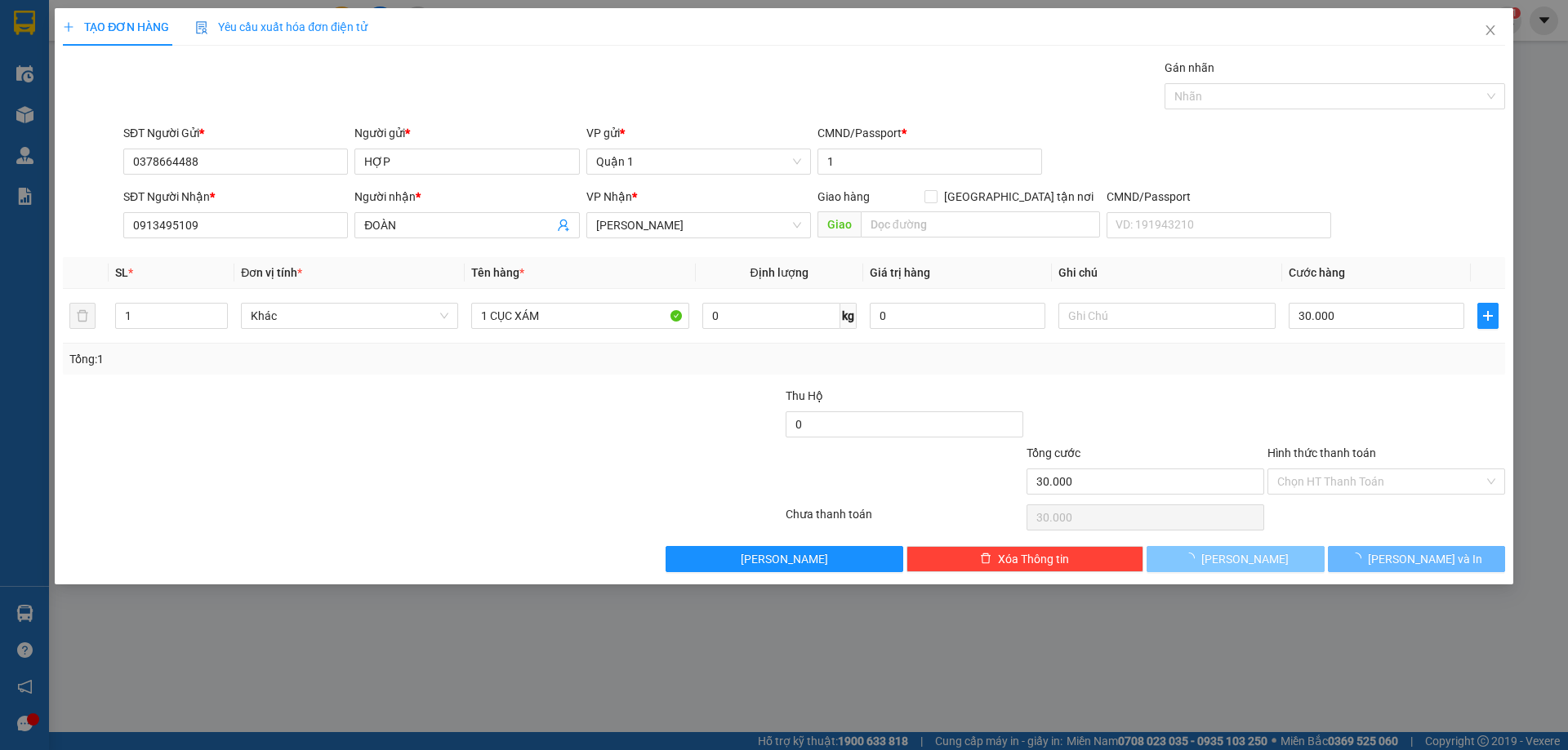
type input "0"
